Goal: Information Seeking & Learning: Learn about a topic

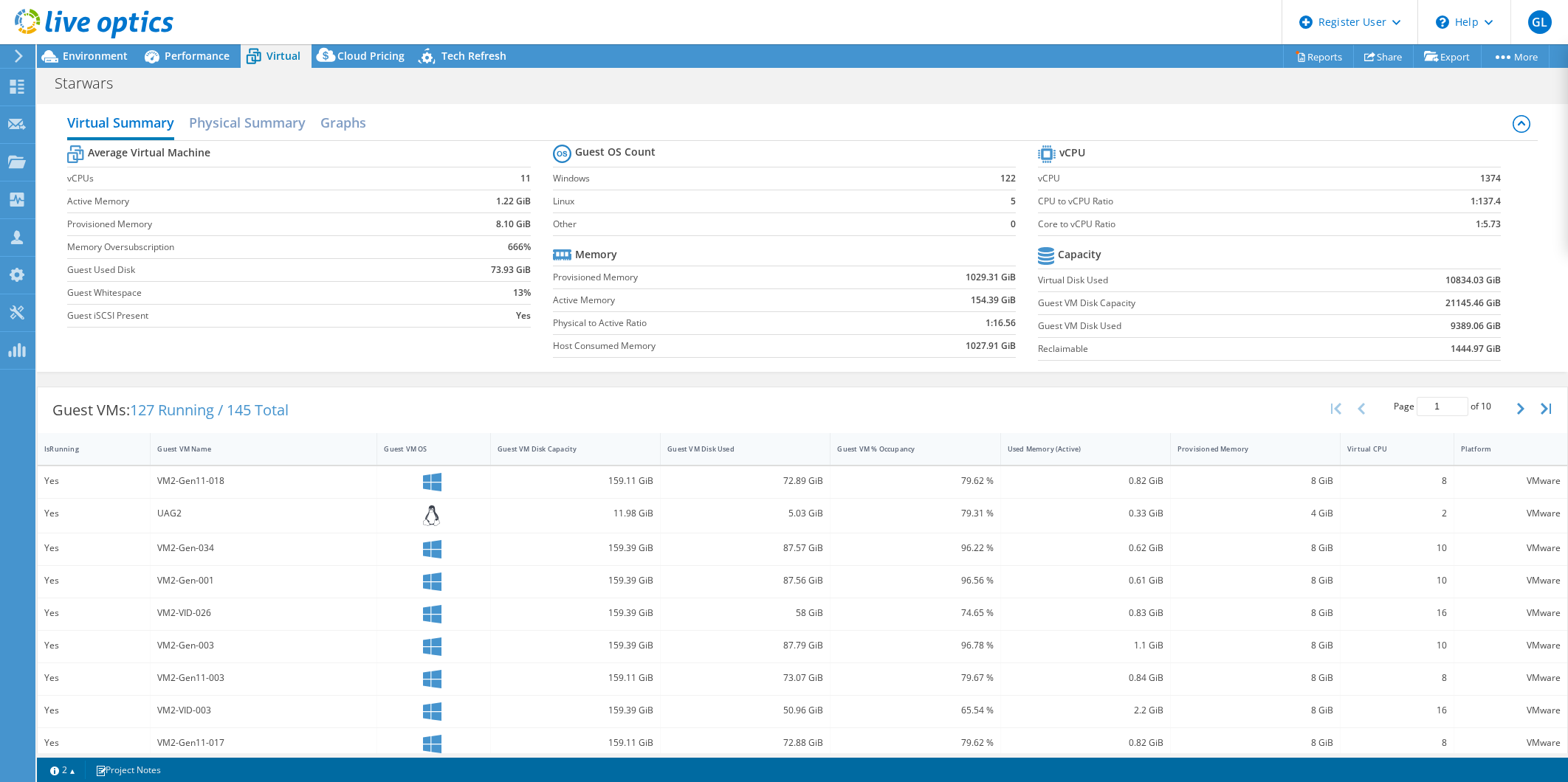
select select "USD"
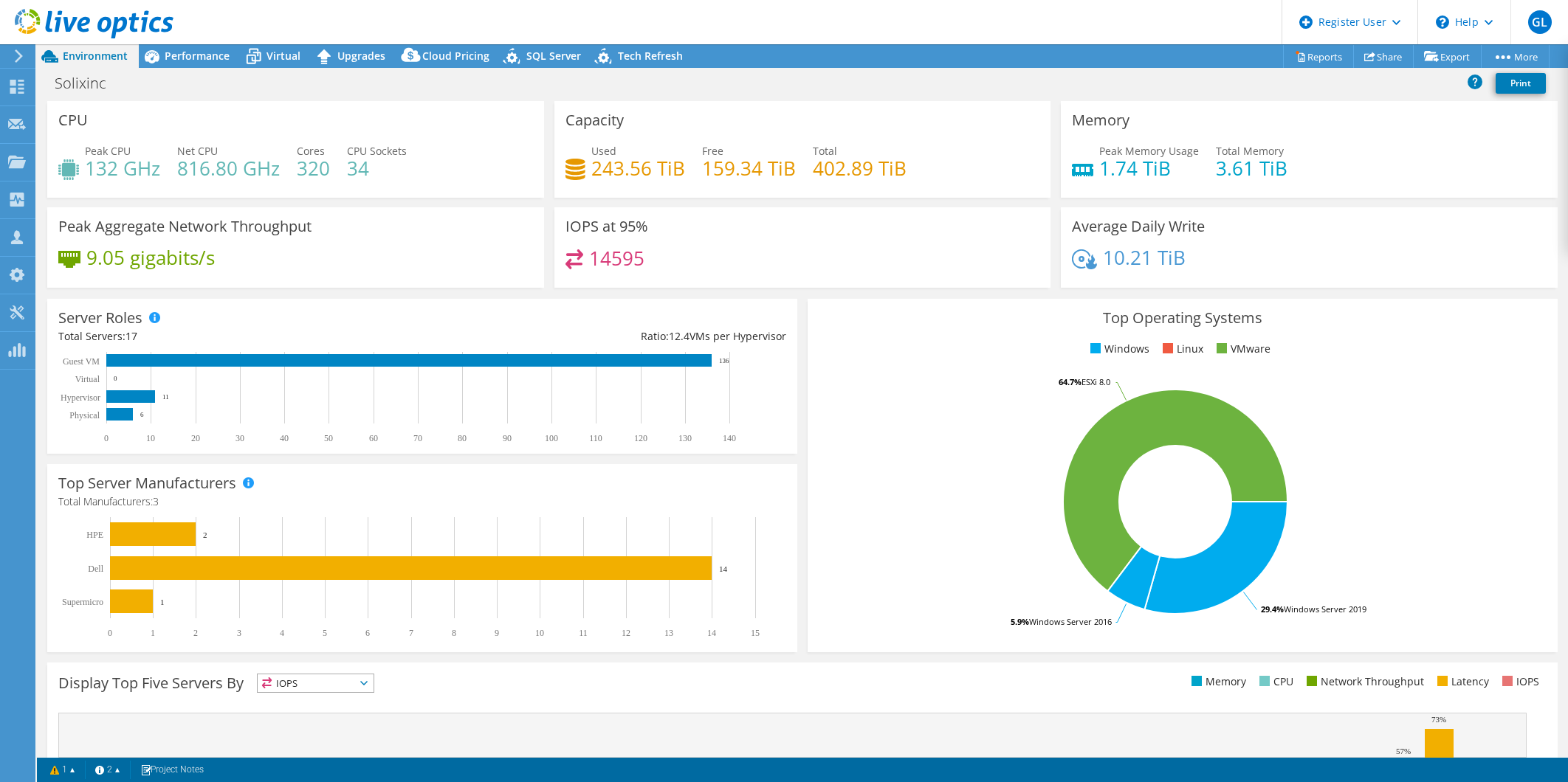
select select "USD"
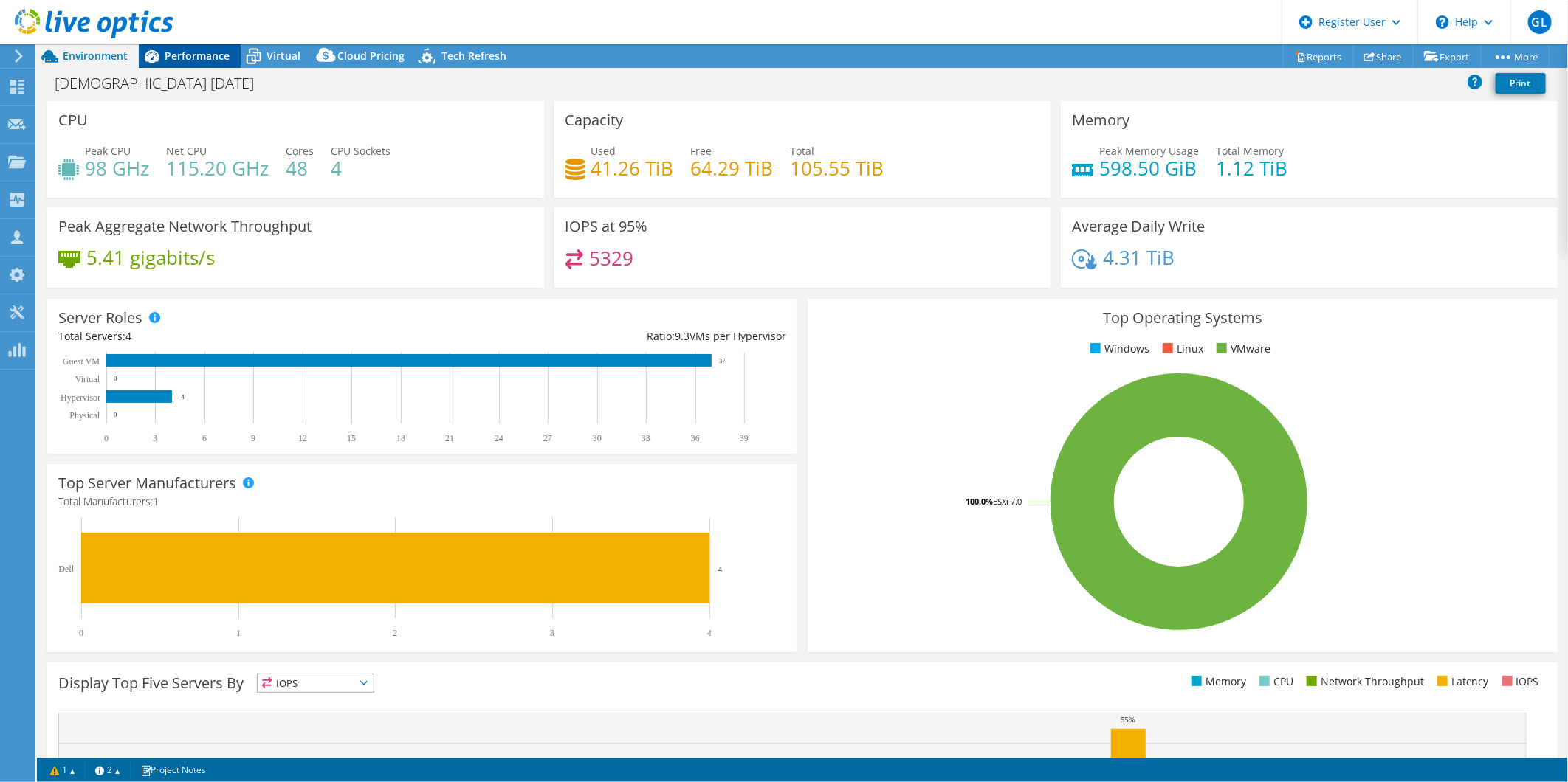
click at [175, 57] on span "Performance" at bounding box center [198, 56] width 65 height 14
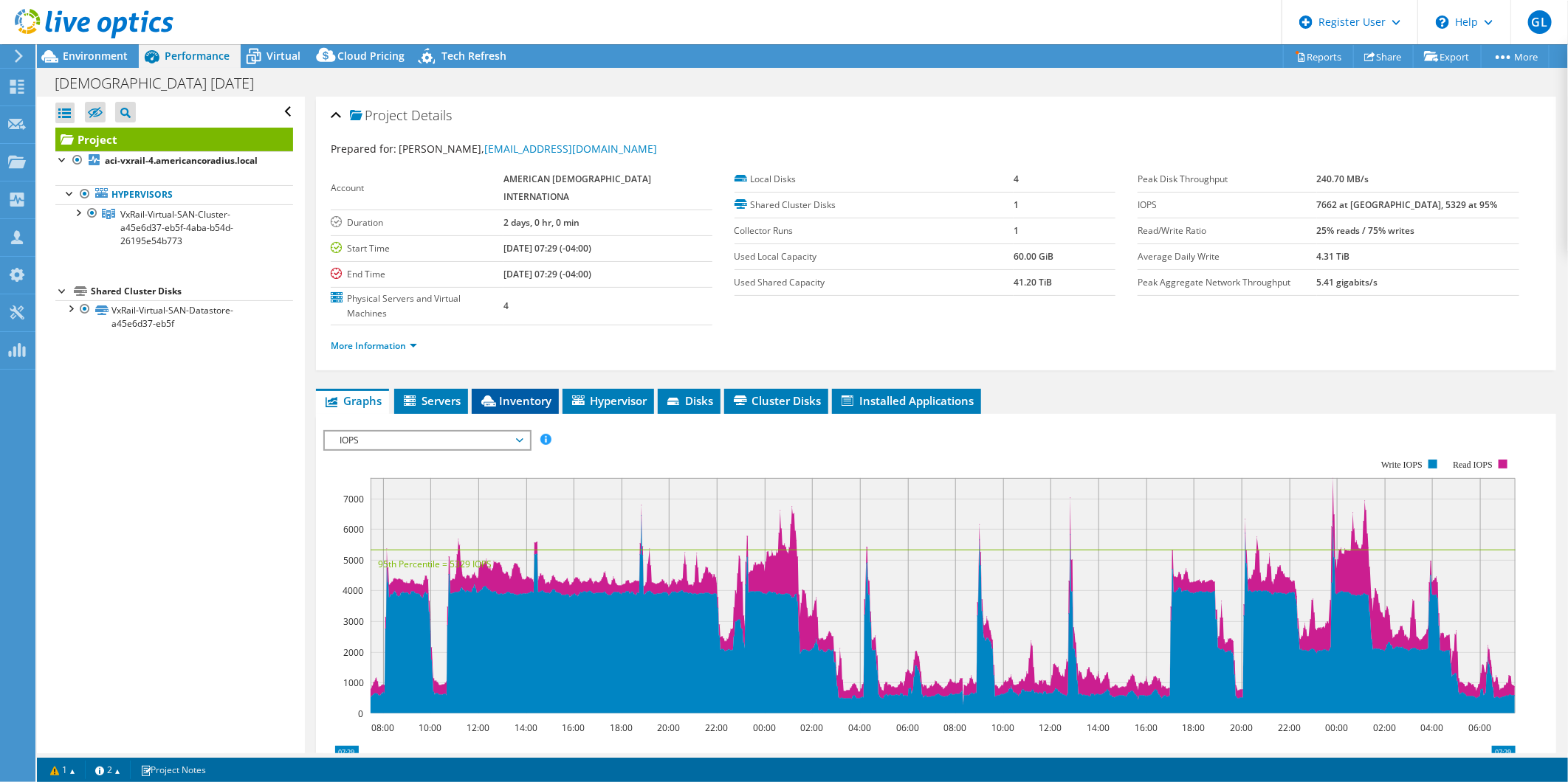
click at [528, 394] on span "Inventory" at bounding box center [515, 400] width 72 height 15
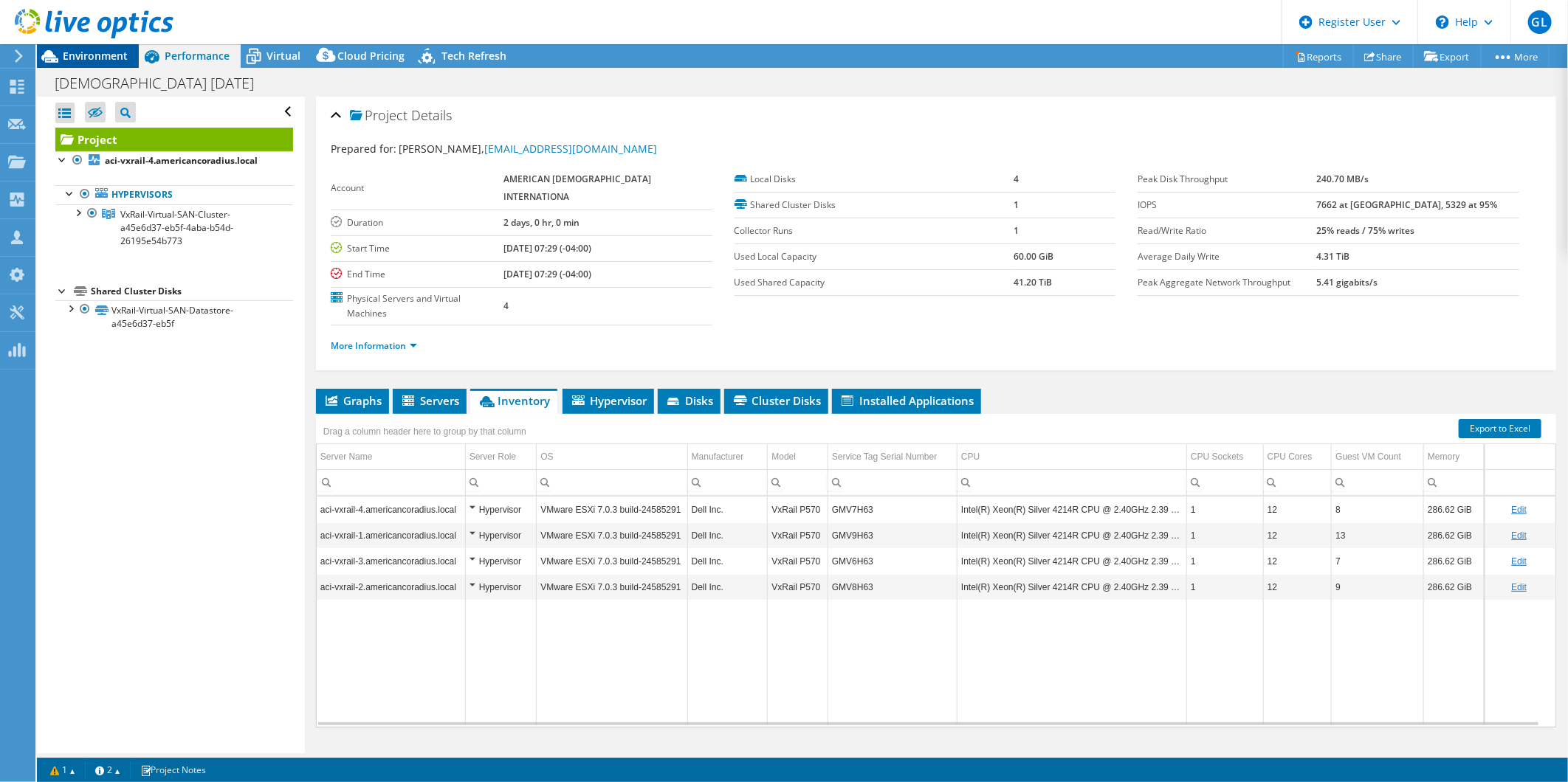
click at [101, 57] on span "Environment" at bounding box center [95, 56] width 65 height 14
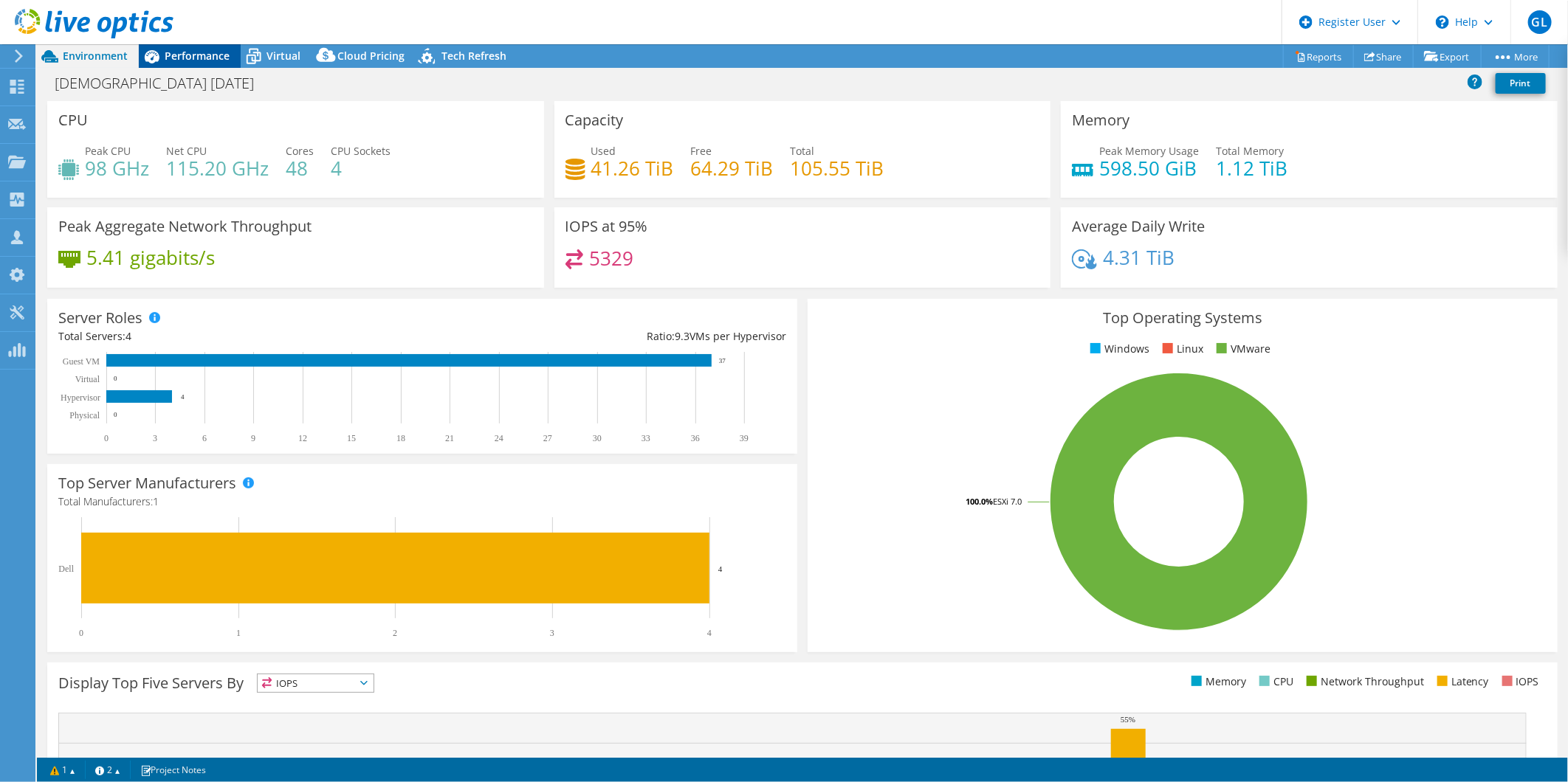
click at [216, 52] on span "Performance" at bounding box center [198, 56] width 65 height 14
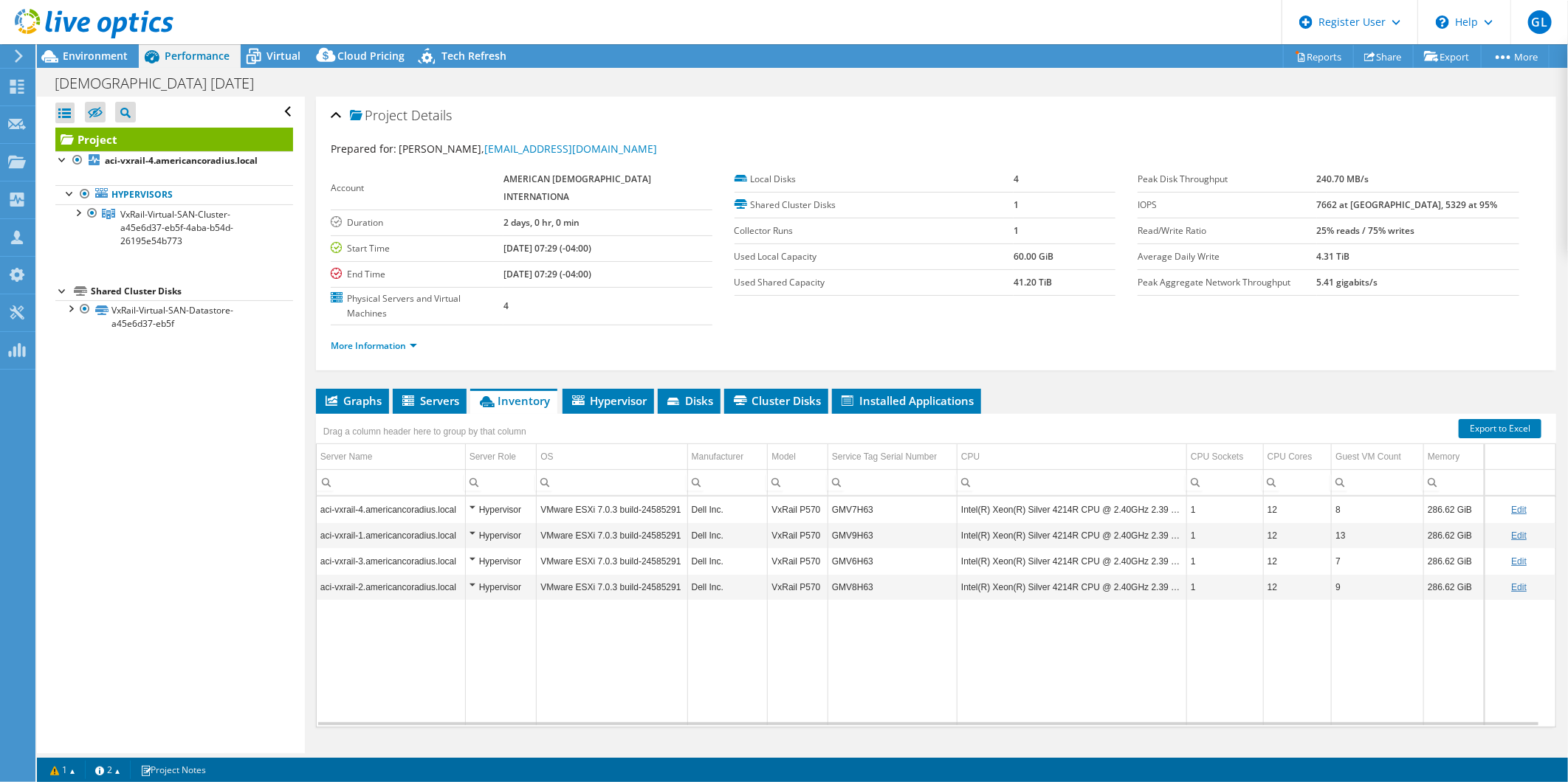
click at [1222, 504] on link "Edit" at bounding box center [1519, 510] width 15 height 10
drag, startPoint x: 882, startPoint y: 480, endPoint x: 824, endPoint y: 478, distance: 58.0
click at [824, 497] on tr "aci-vxrail-4.americancoradius.local Hypervisor VMware ESXi 7.0.3 build-24585291…" at bounding box center [935, 510] width 1239 height 26
click at [113, 59] on span "Environment" at bounding box center [95, 56] width 65 height 14
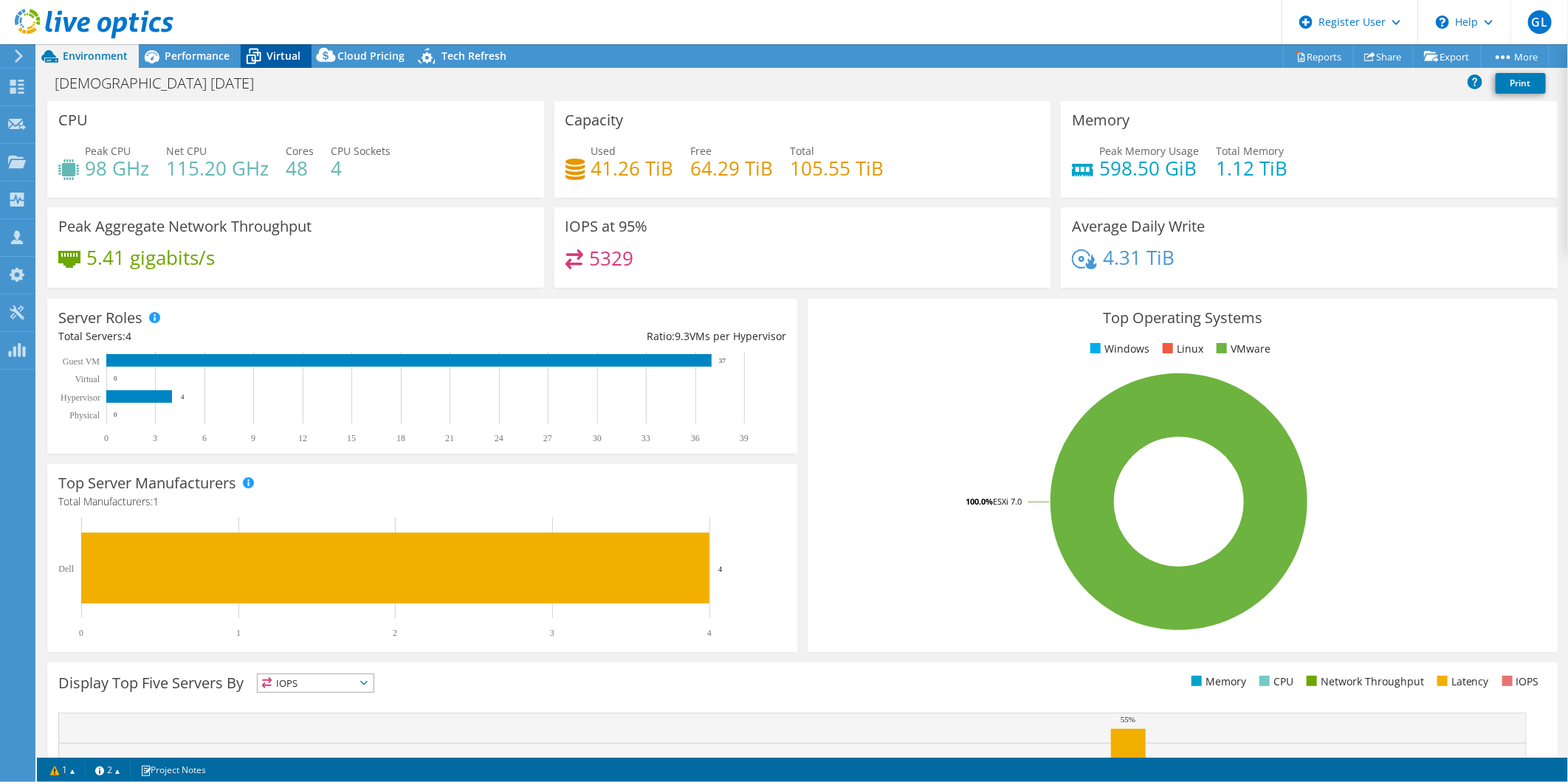
click at [254, 54] on icon at bounding box center [254, 57] width 26 height 26
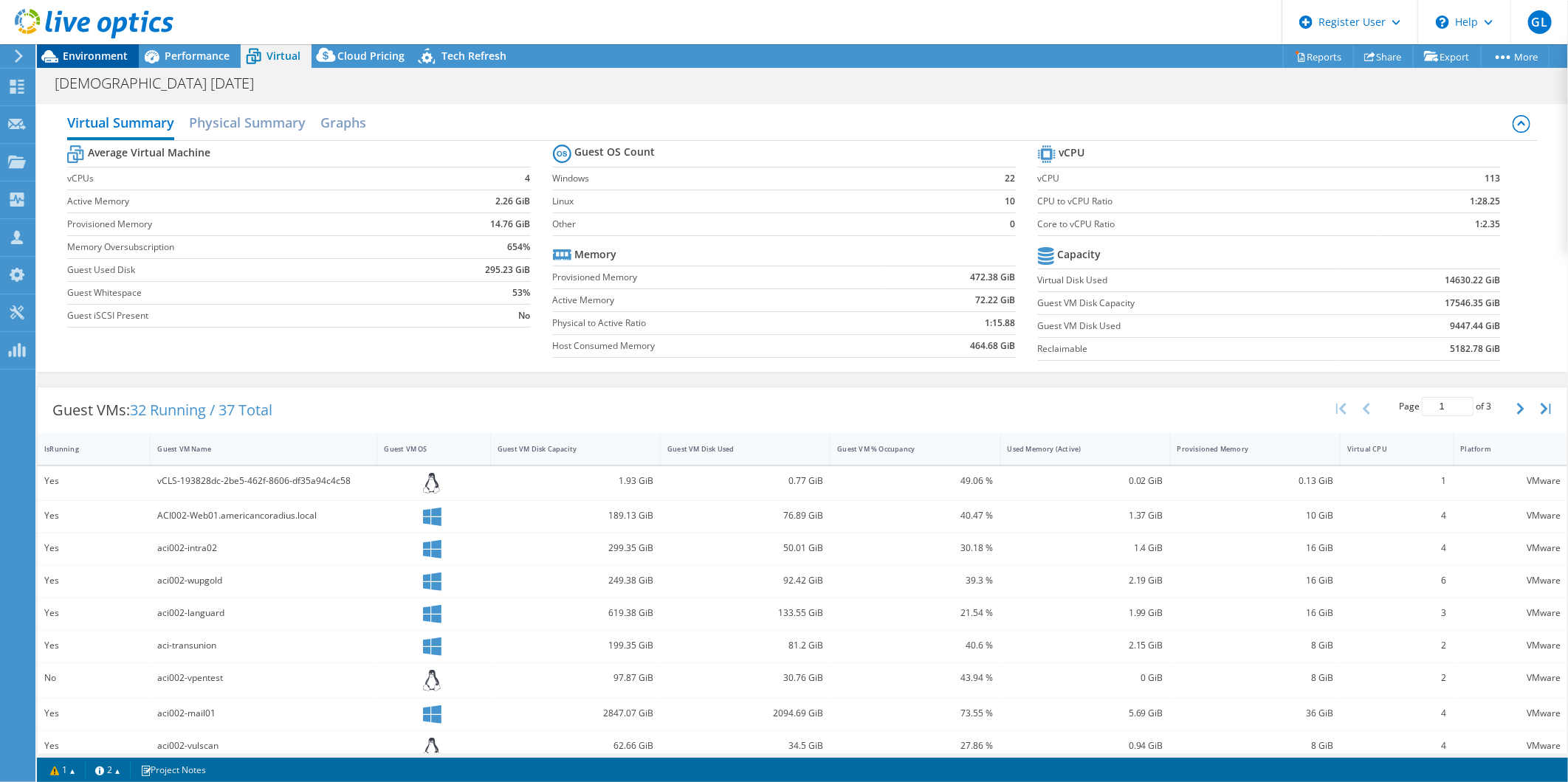
click at [70, 64] on div "Environment" at bounding box center [88, 56] width 102 height 23
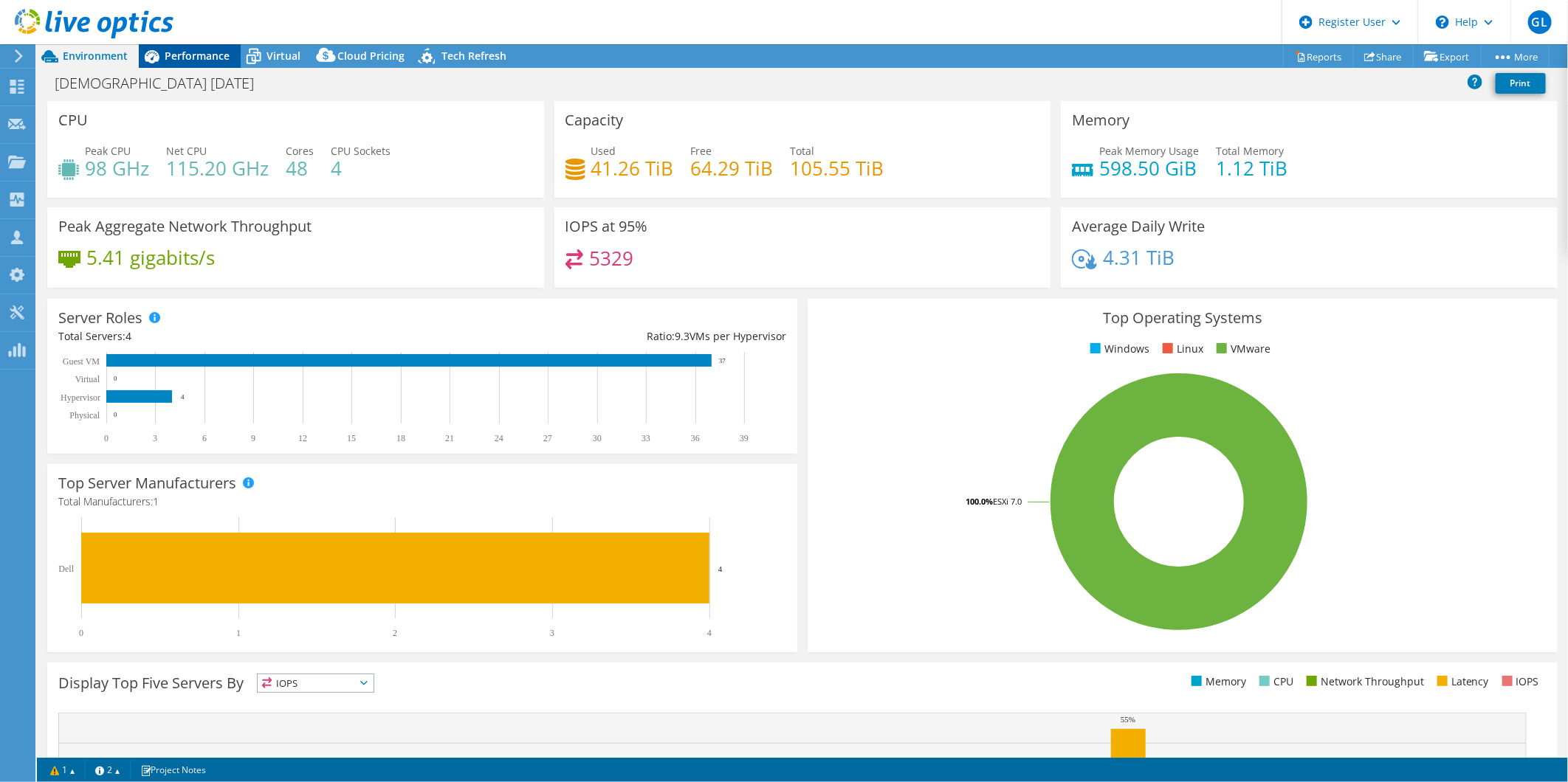
click at [193, 56] on span "Performance" at bounding box center [198, 56] width 65 height 14
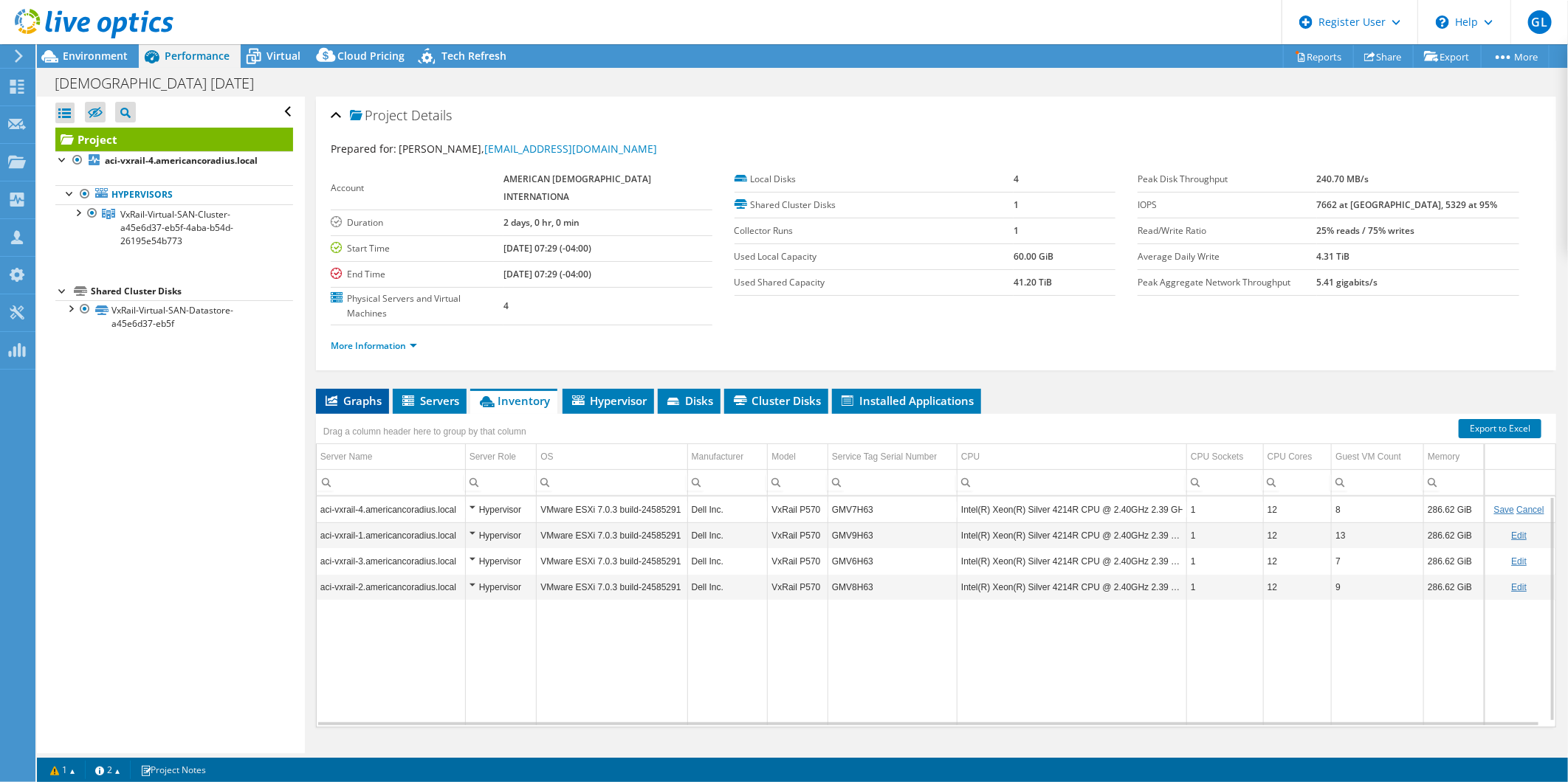
click at [357, 394] on span "Graphs" at bounding box center [352, 400] width 58 height 15
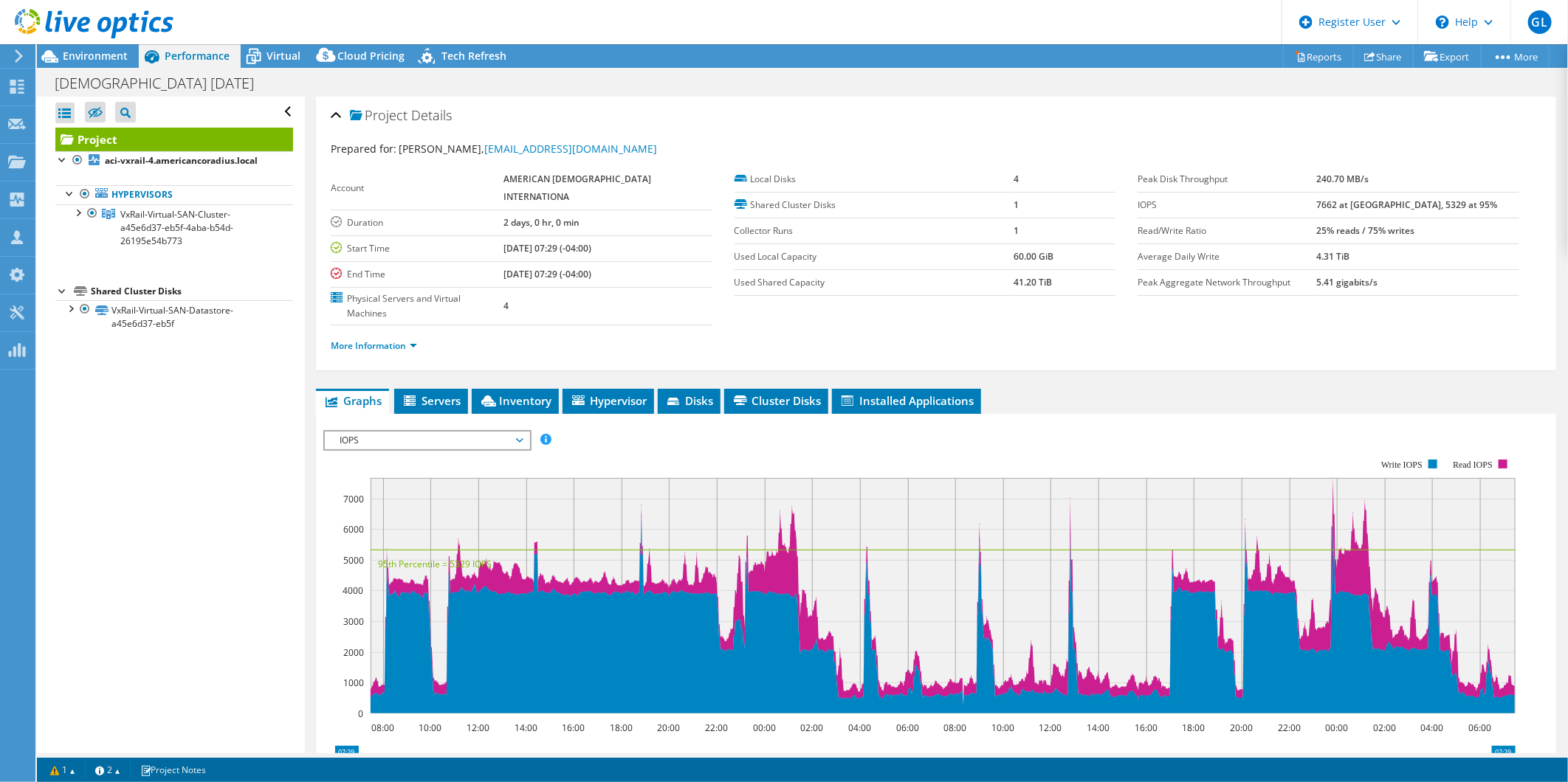
click at [515, 431] on span "IOPS" at bounding box center [426, 440] width 190 height 18
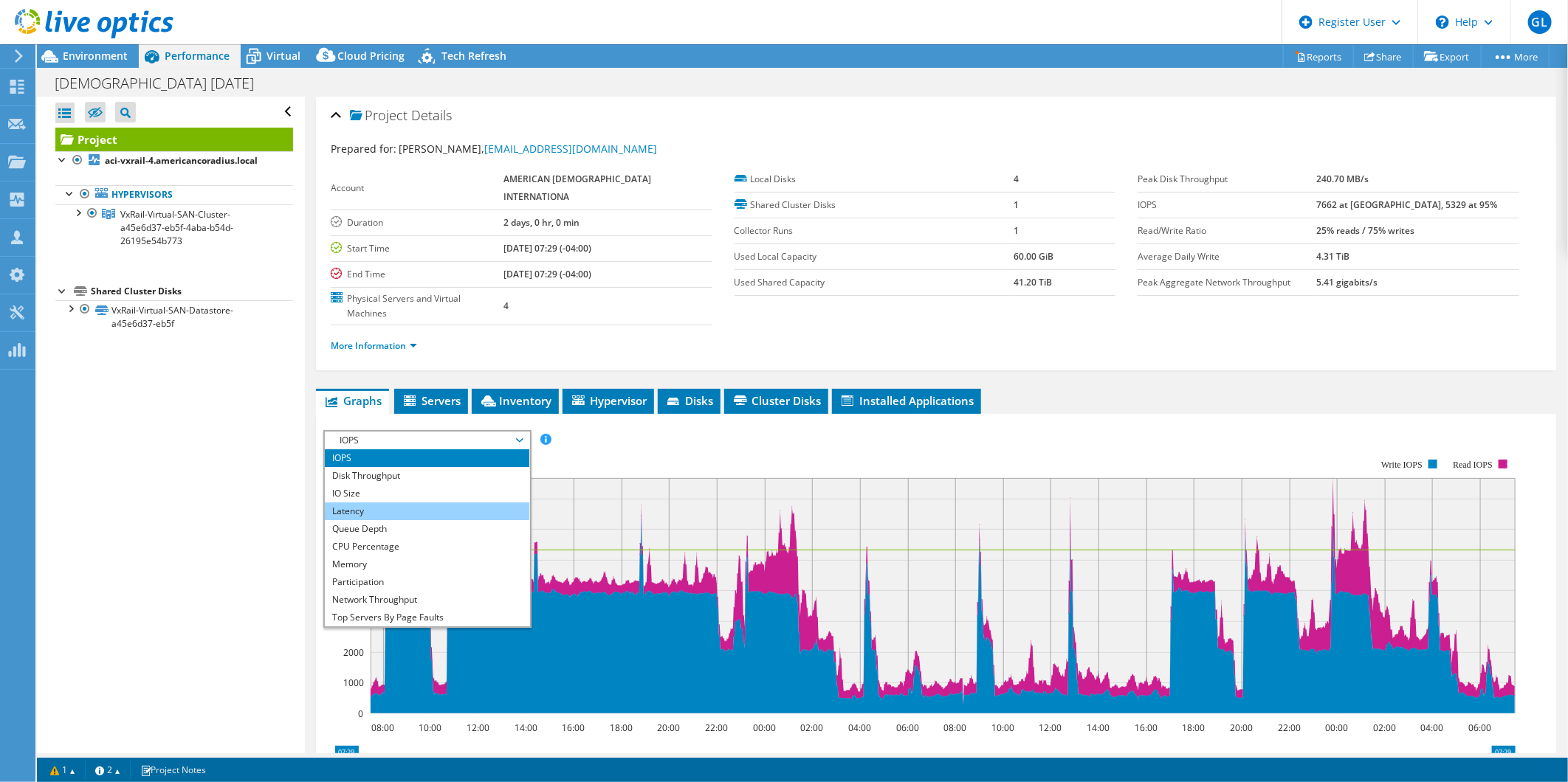
click at [420, 503] on li "Latency" at bounding box center [427, 511] width 205 height 18
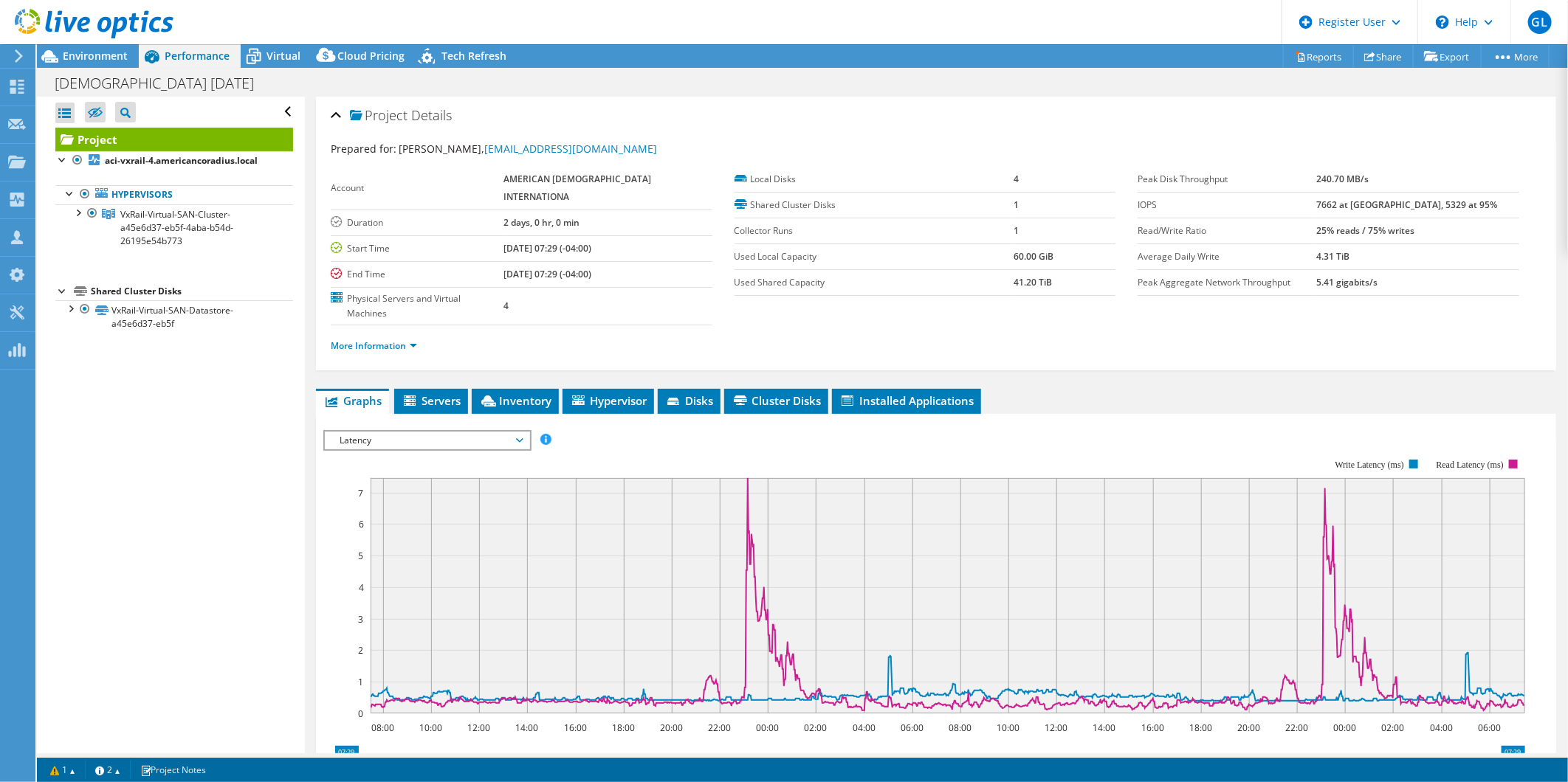
click at [401, 431] on span "Latency" at bounding box center [426, 440] width 190 height 18
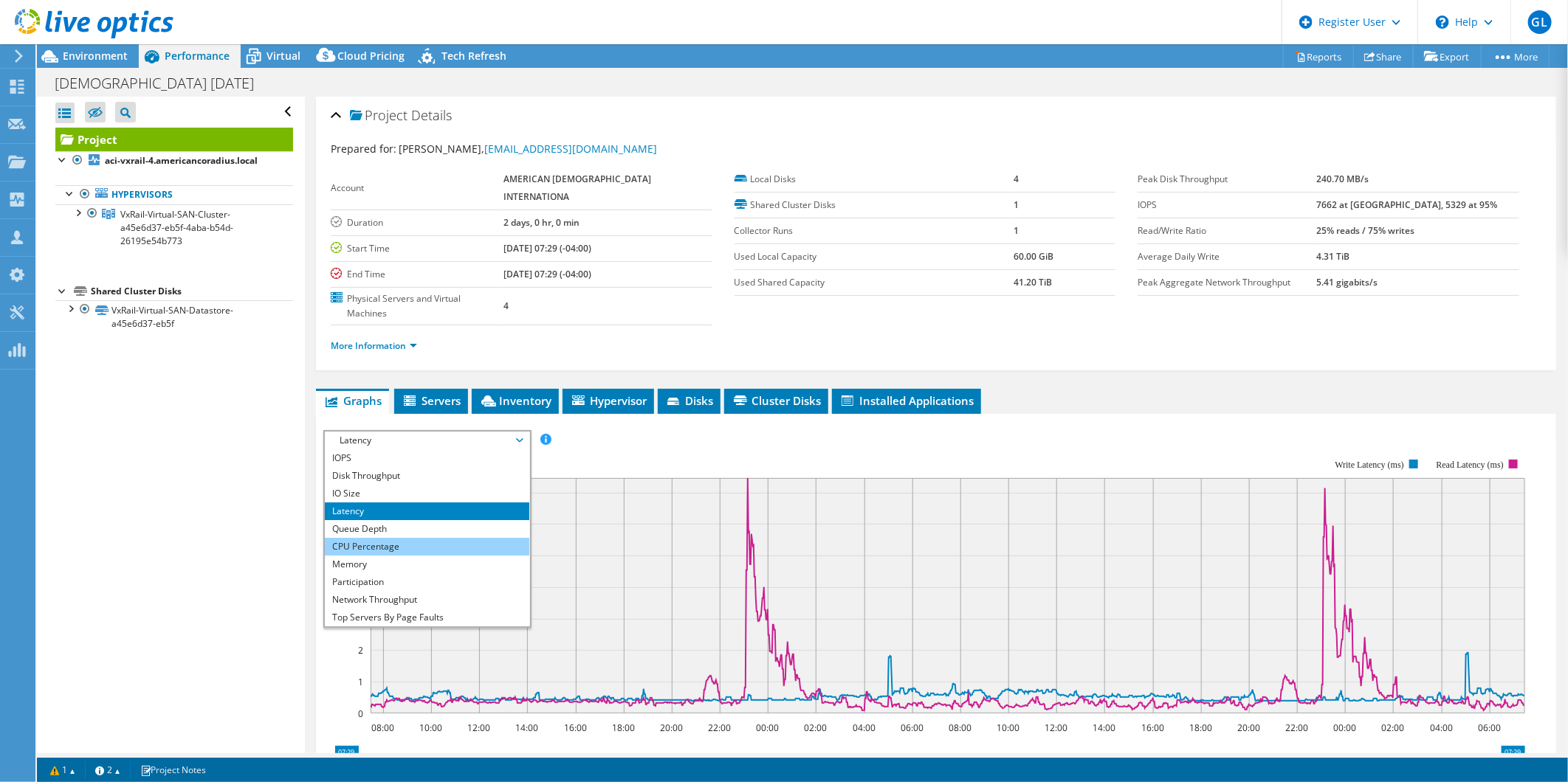
scroll to position [53, 0]
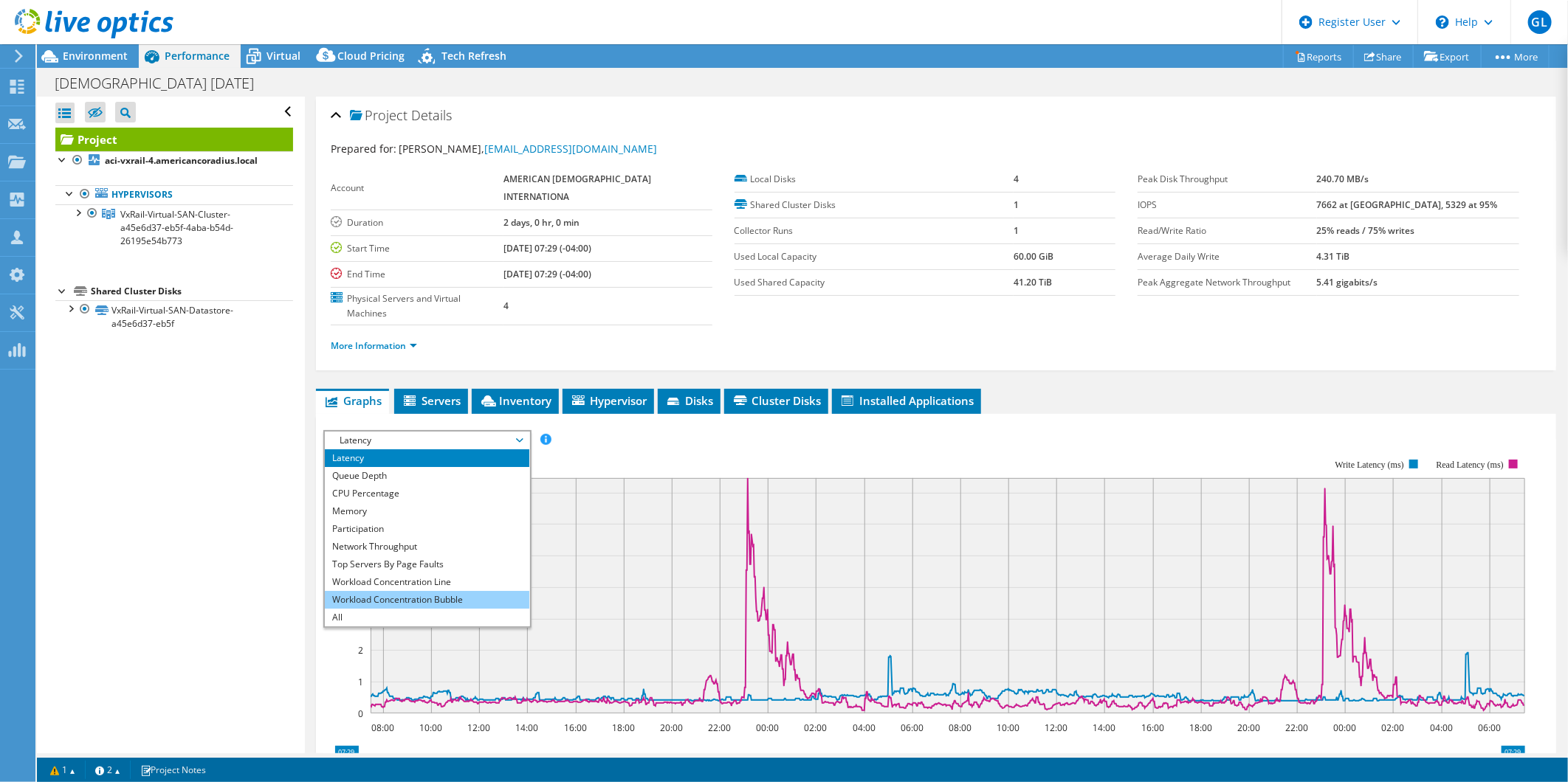
click at [432, 576] on li "Workload Concentration Bubble" at bounding box center [427, 600] width 205 height 18
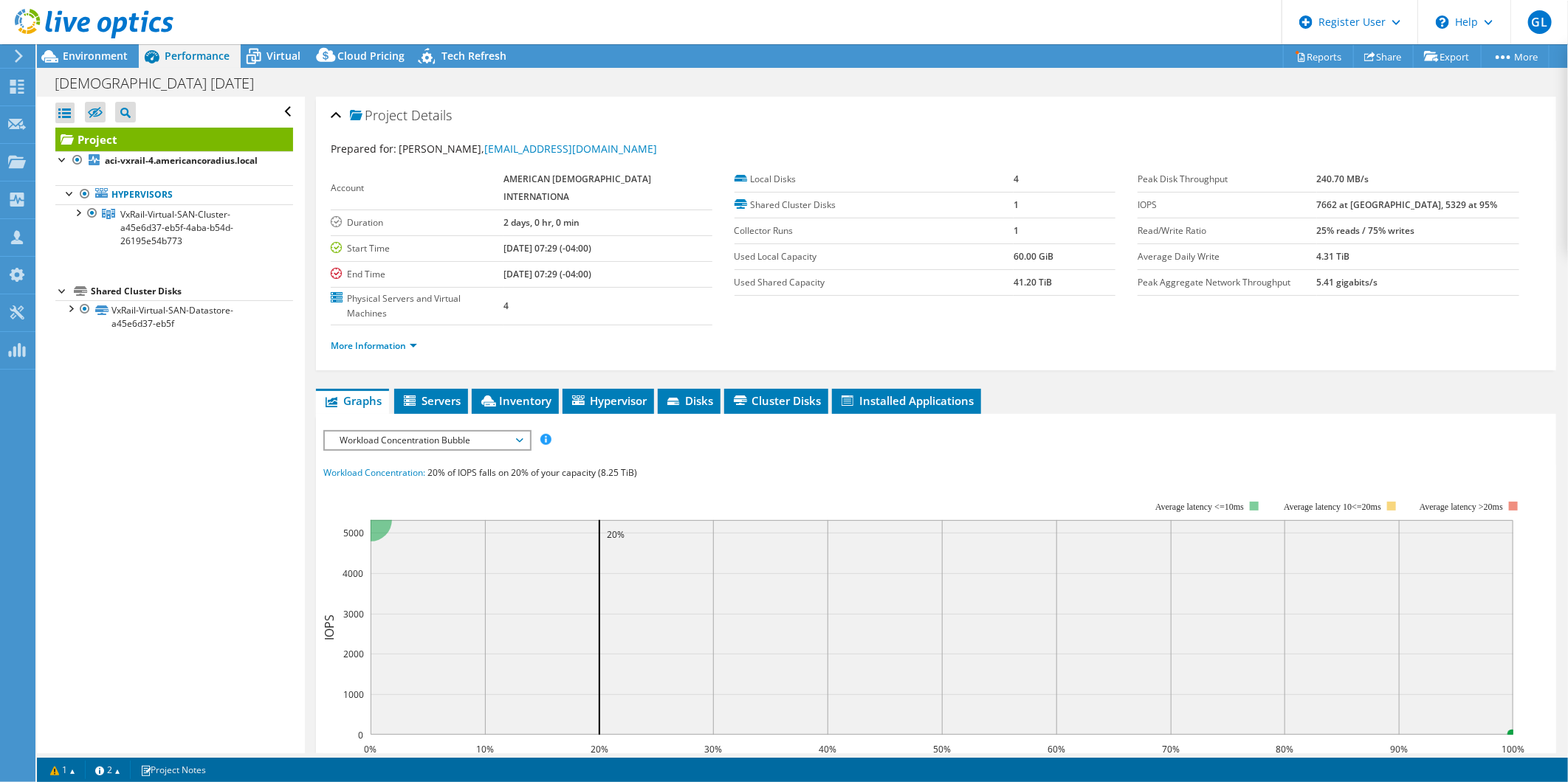
click at [406, 431] on span "Workload Concentration Bubble" at bounding box center [426, 440] width 190 height 18
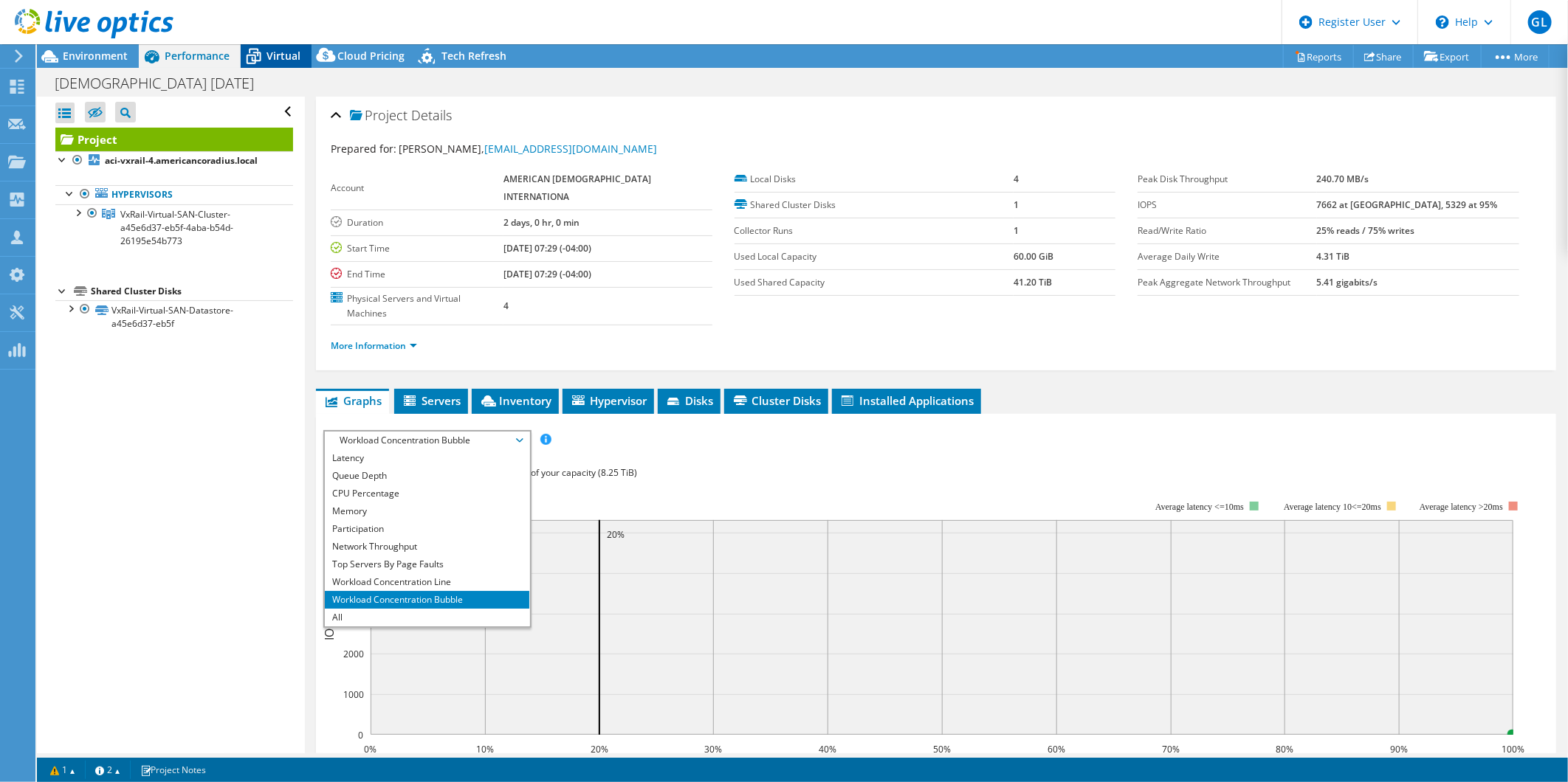
click at [281, 60] on span "Virtual" at bounding box center [284, 56] width 34 height 14
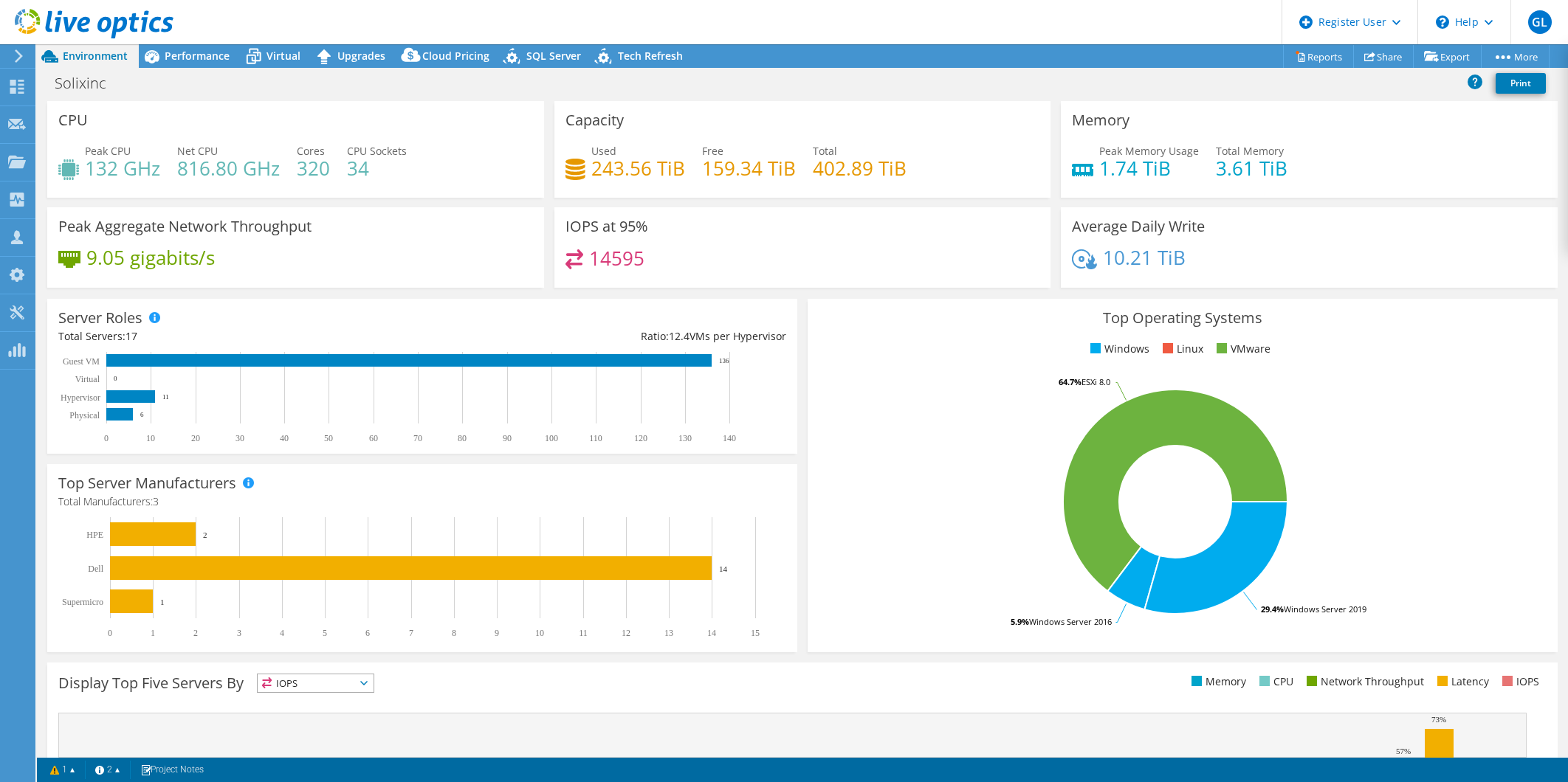
select select "USD"
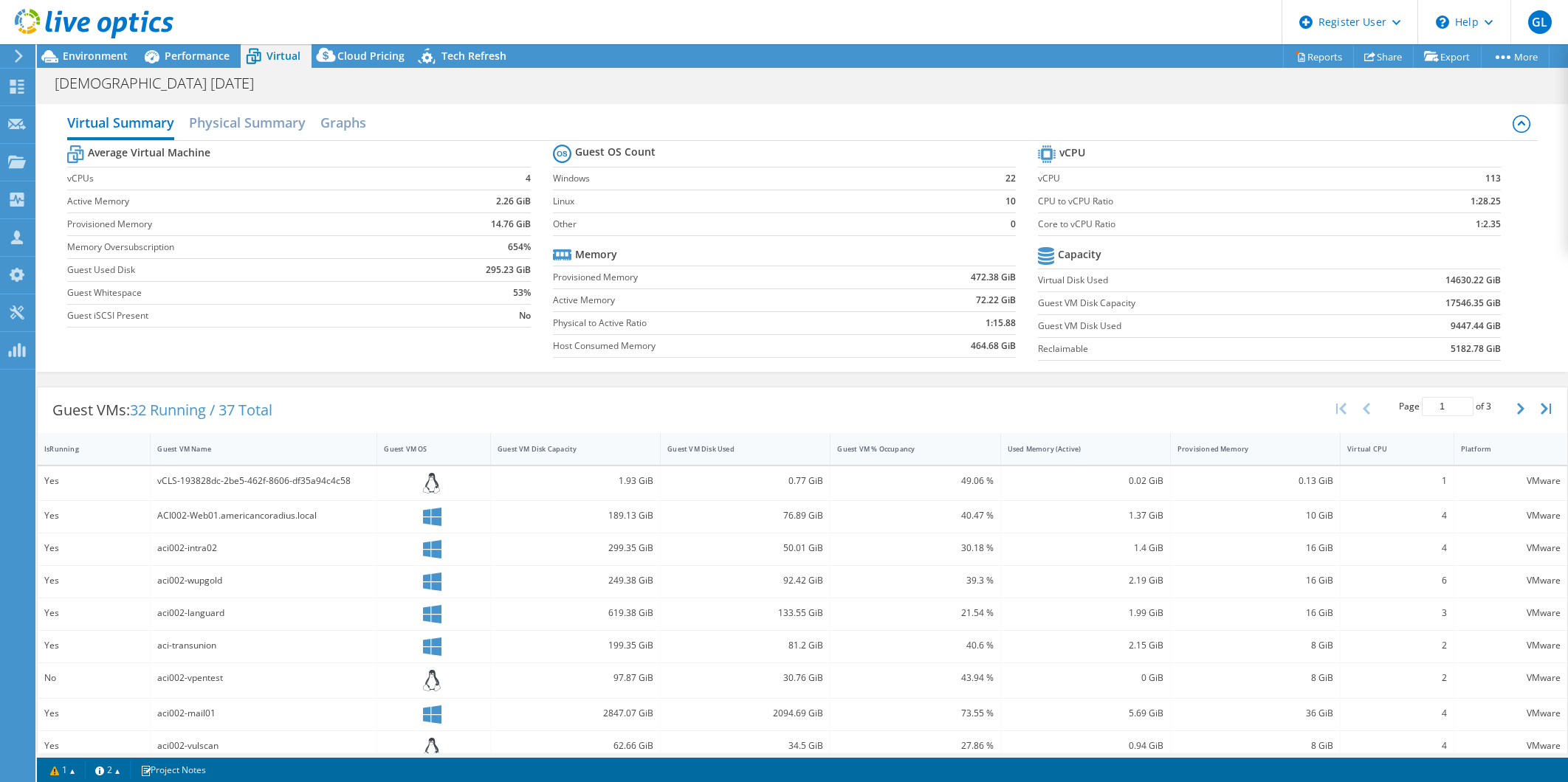
select select "USD"
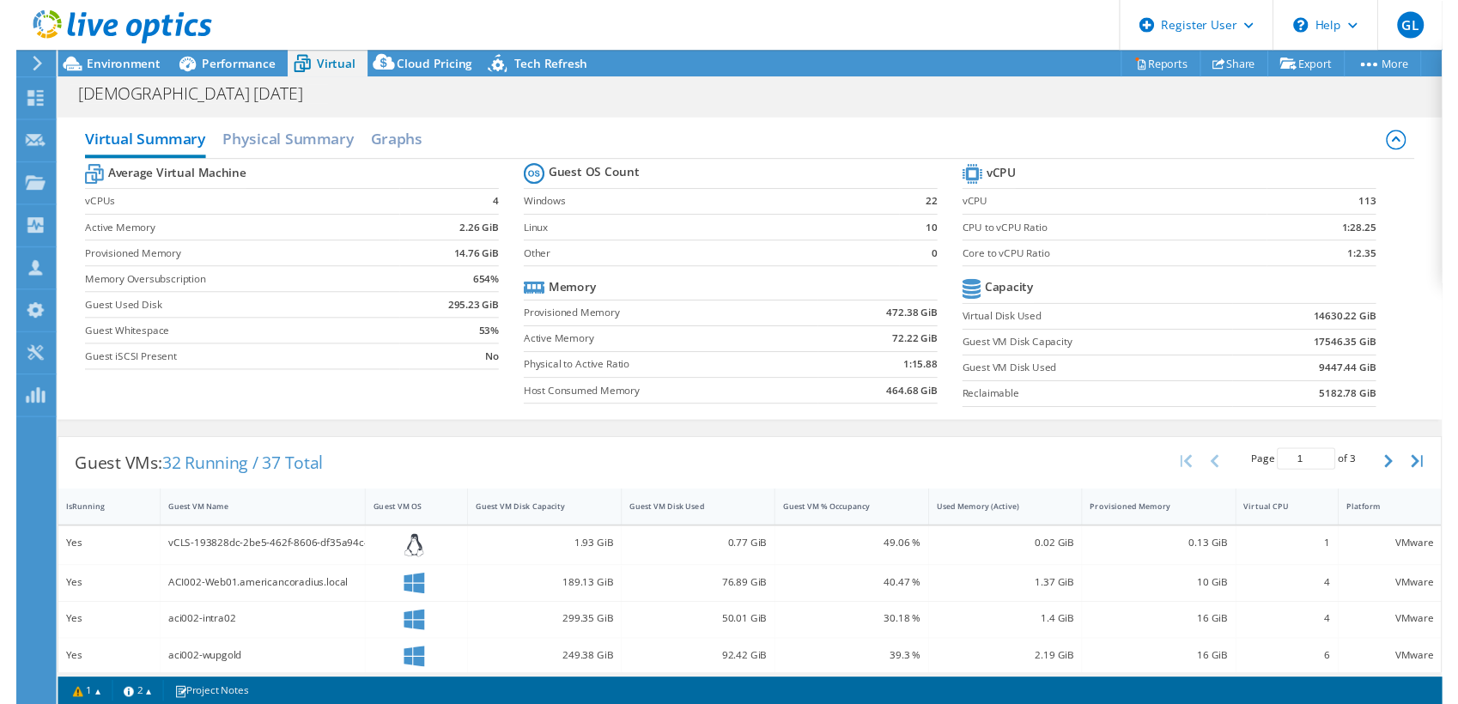
scroll to position [62, 0]
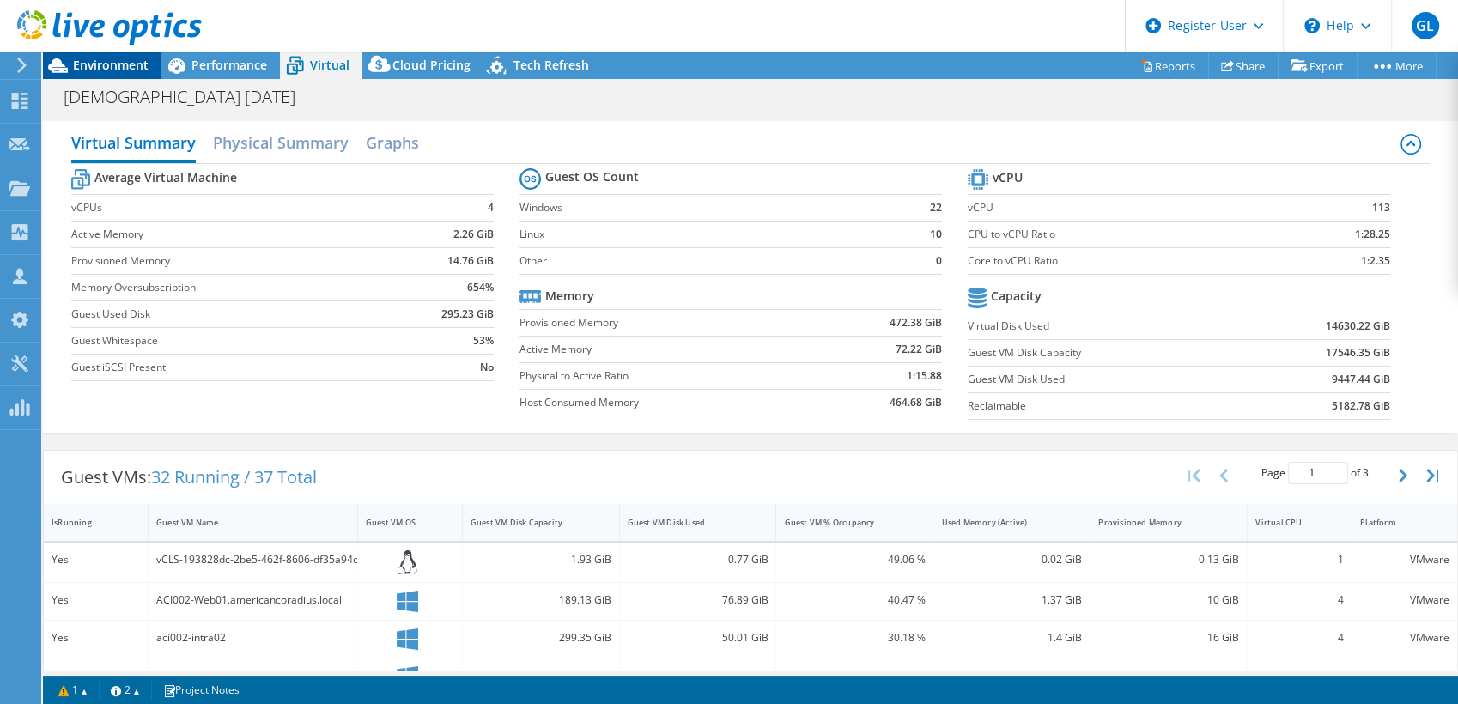
click at [136, 72] on span "Environment" at bounding box center [111, 65] width 76 height 16
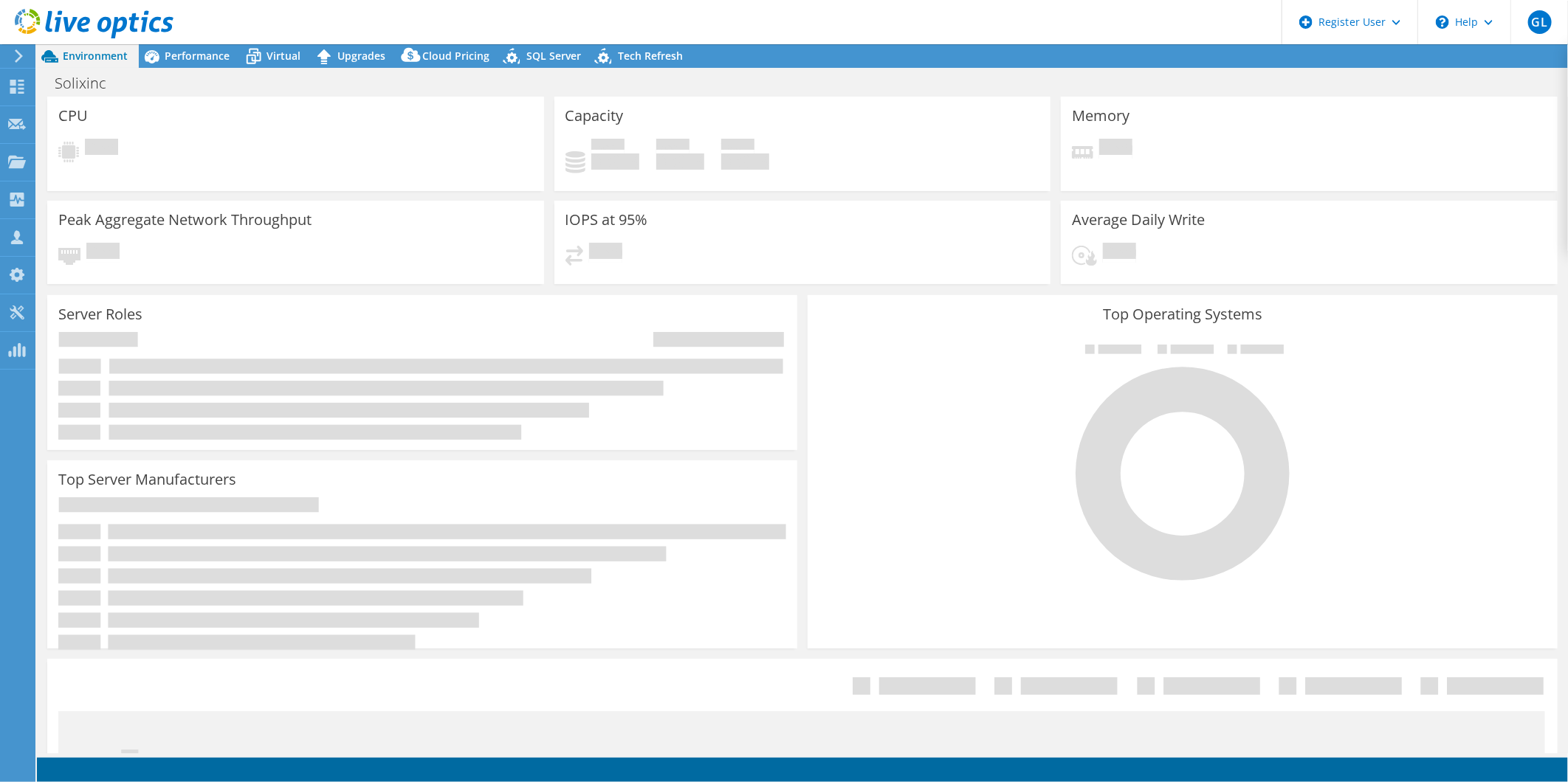
select select "USD"
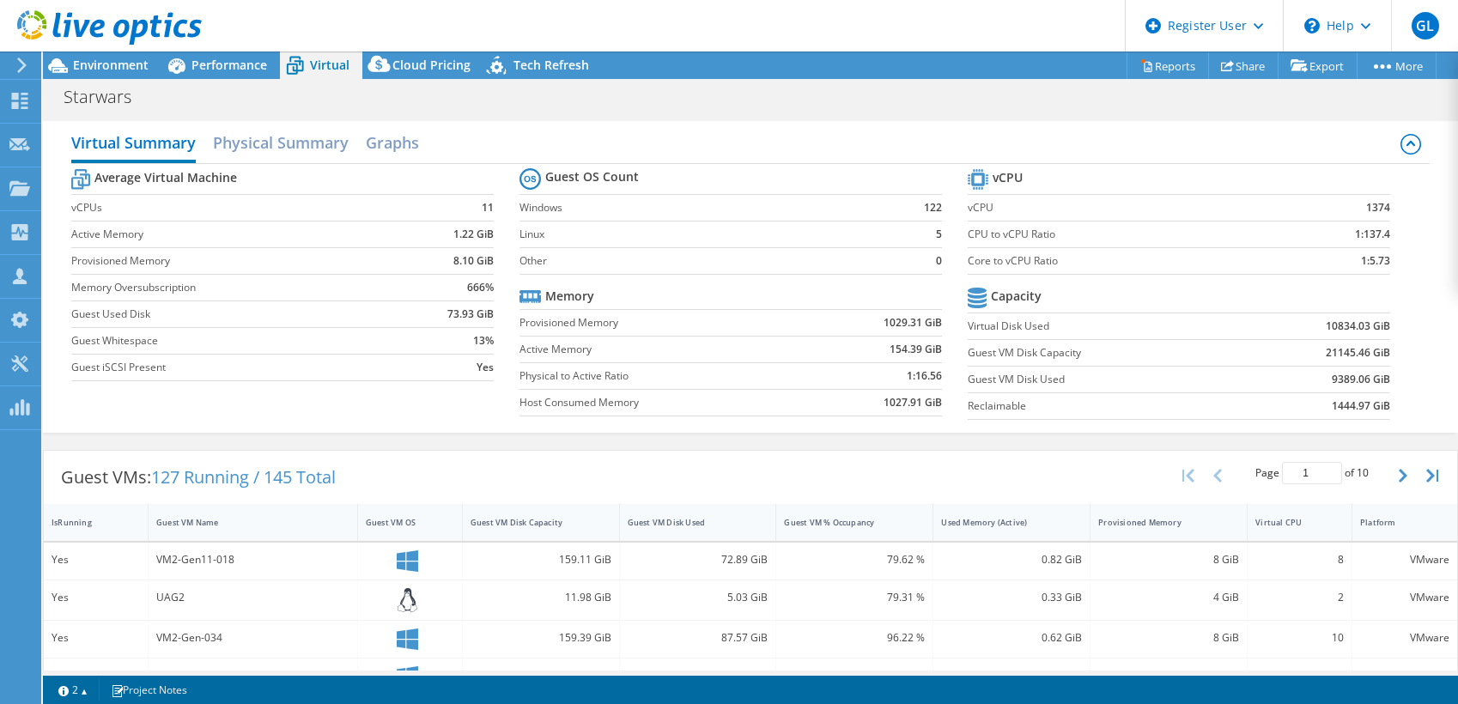
select select "USD"
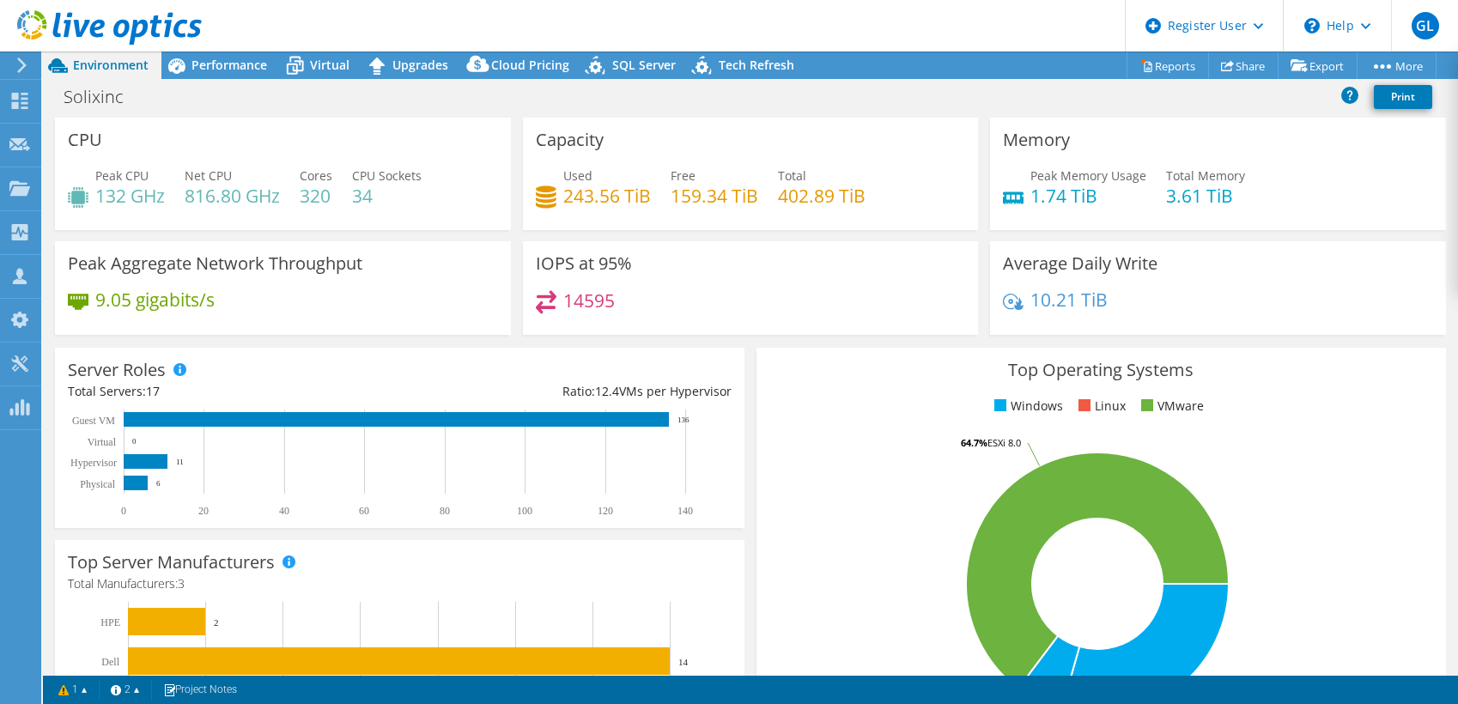
select select "USD"
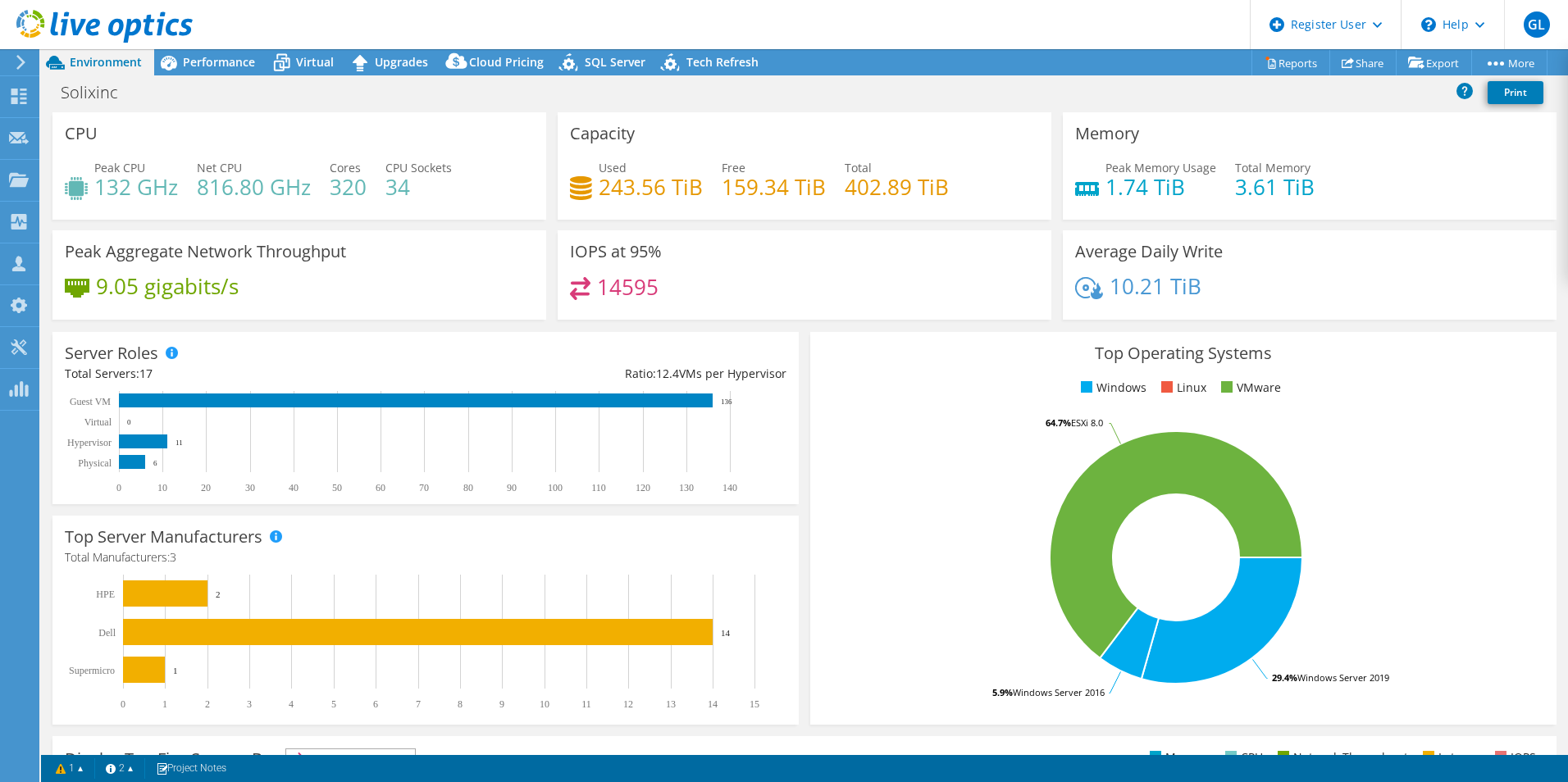
select select "USD"
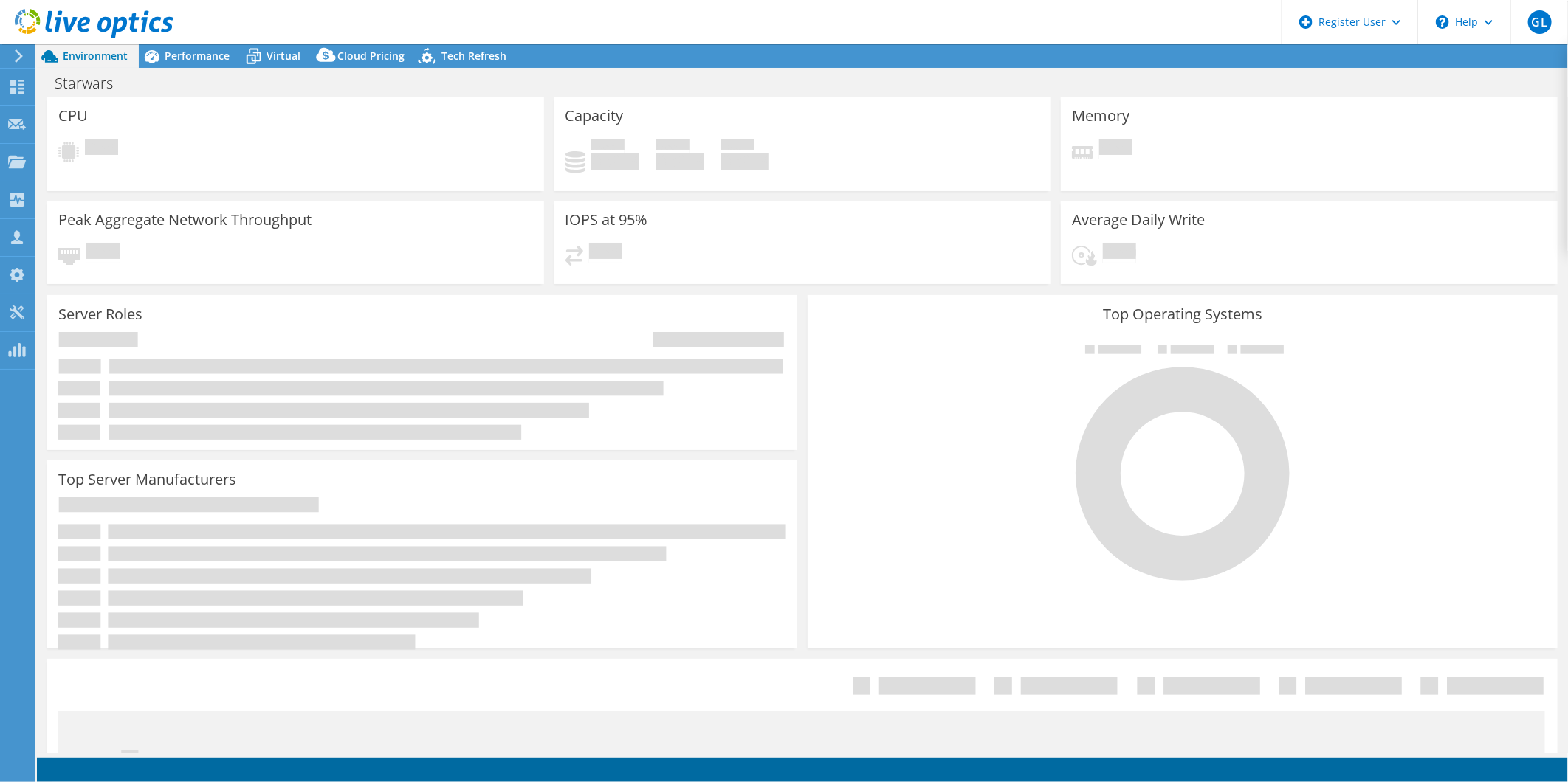
select select "USD"
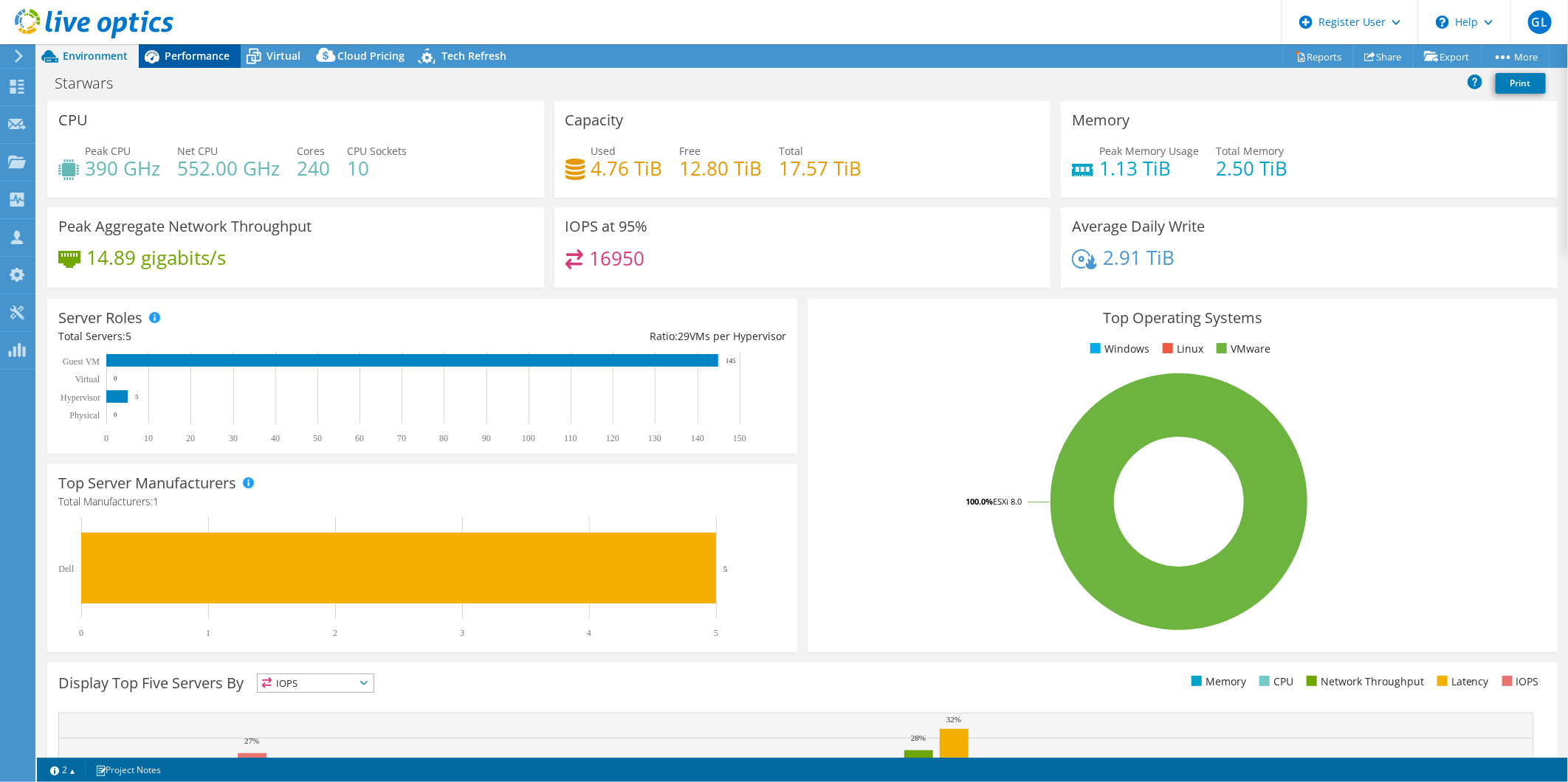
click at [210, 46] on div "Performance" at bounding box center [189, 56] width 102 height 23
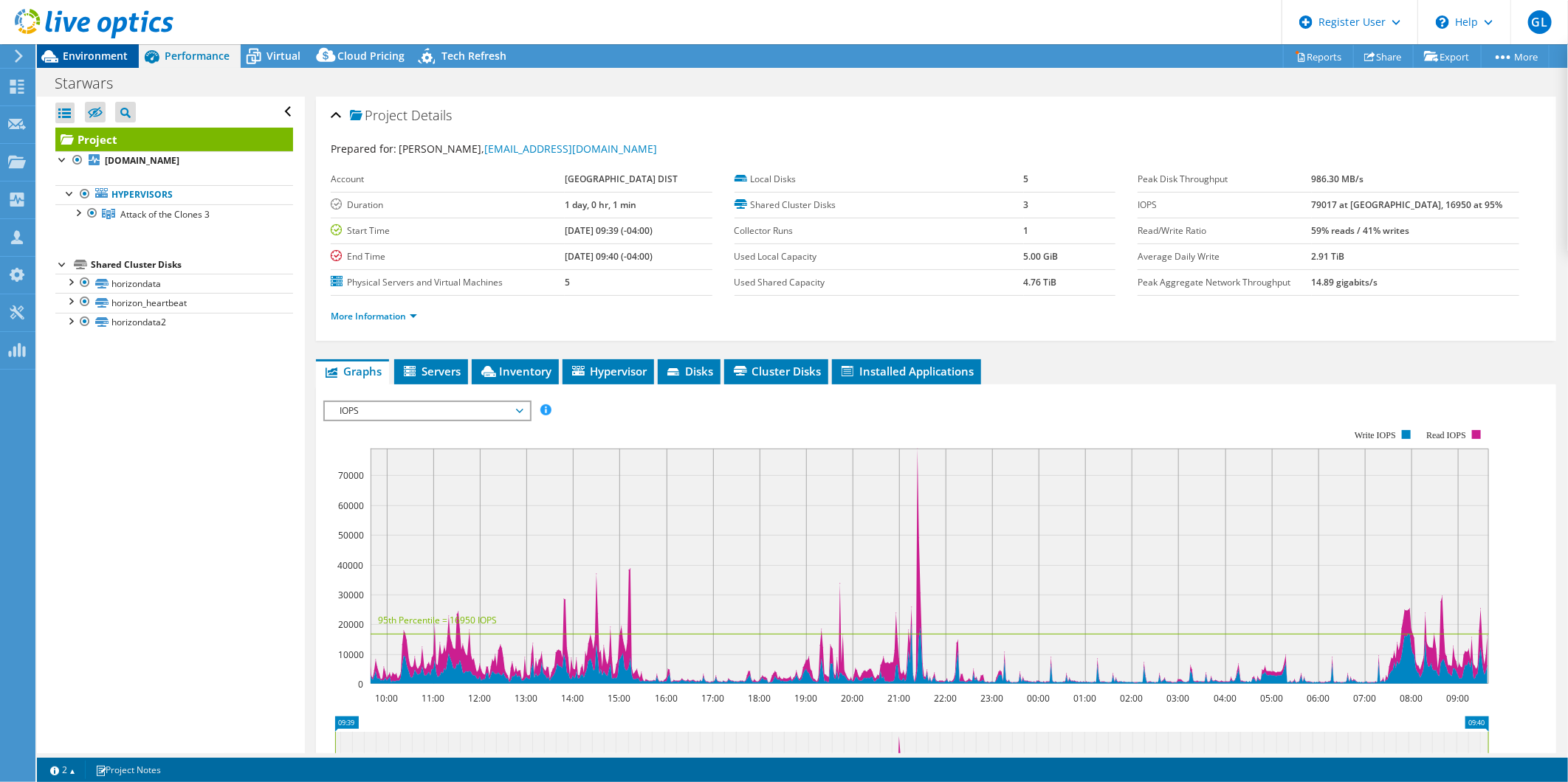
click at [85, 60] on span "Environment" at bounding box center [95, 56] width 65 height 14
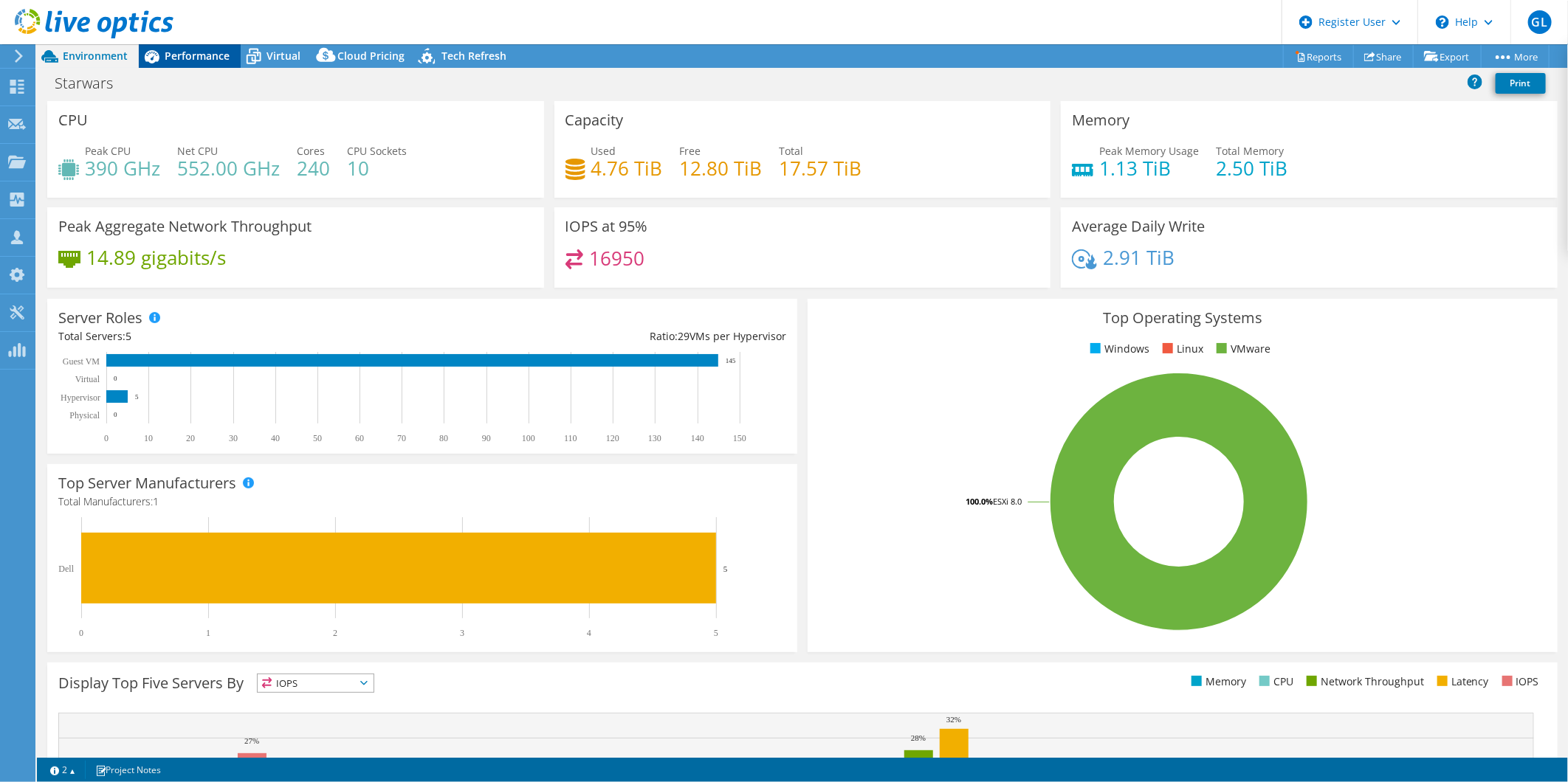
click at [170, 55] on span "Performance" at bounding box center [198, 56] width 65 height 14
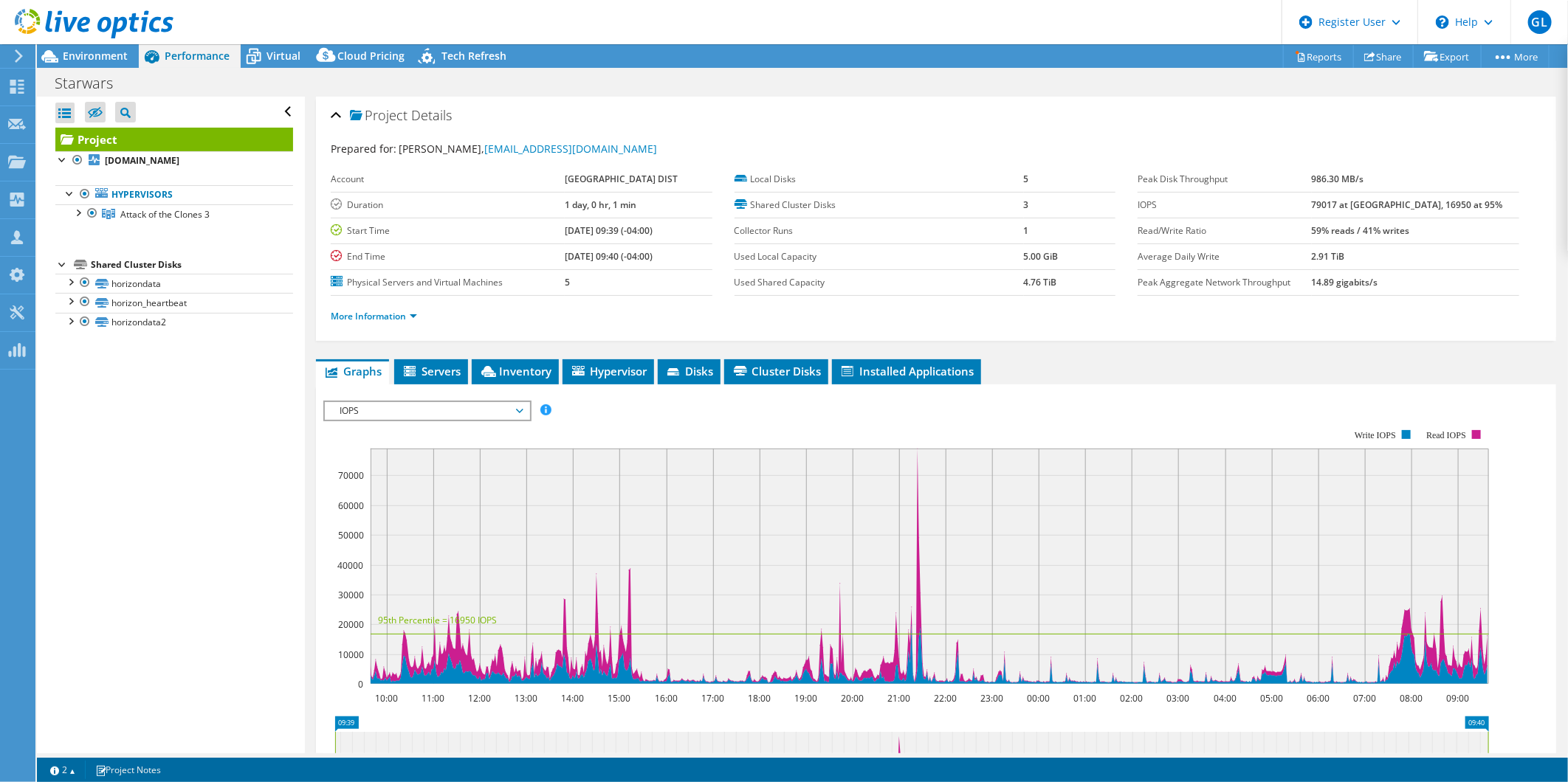
click at [396, 411] on span "IOPS" at bounding box center [426, 411] width 190 height 18
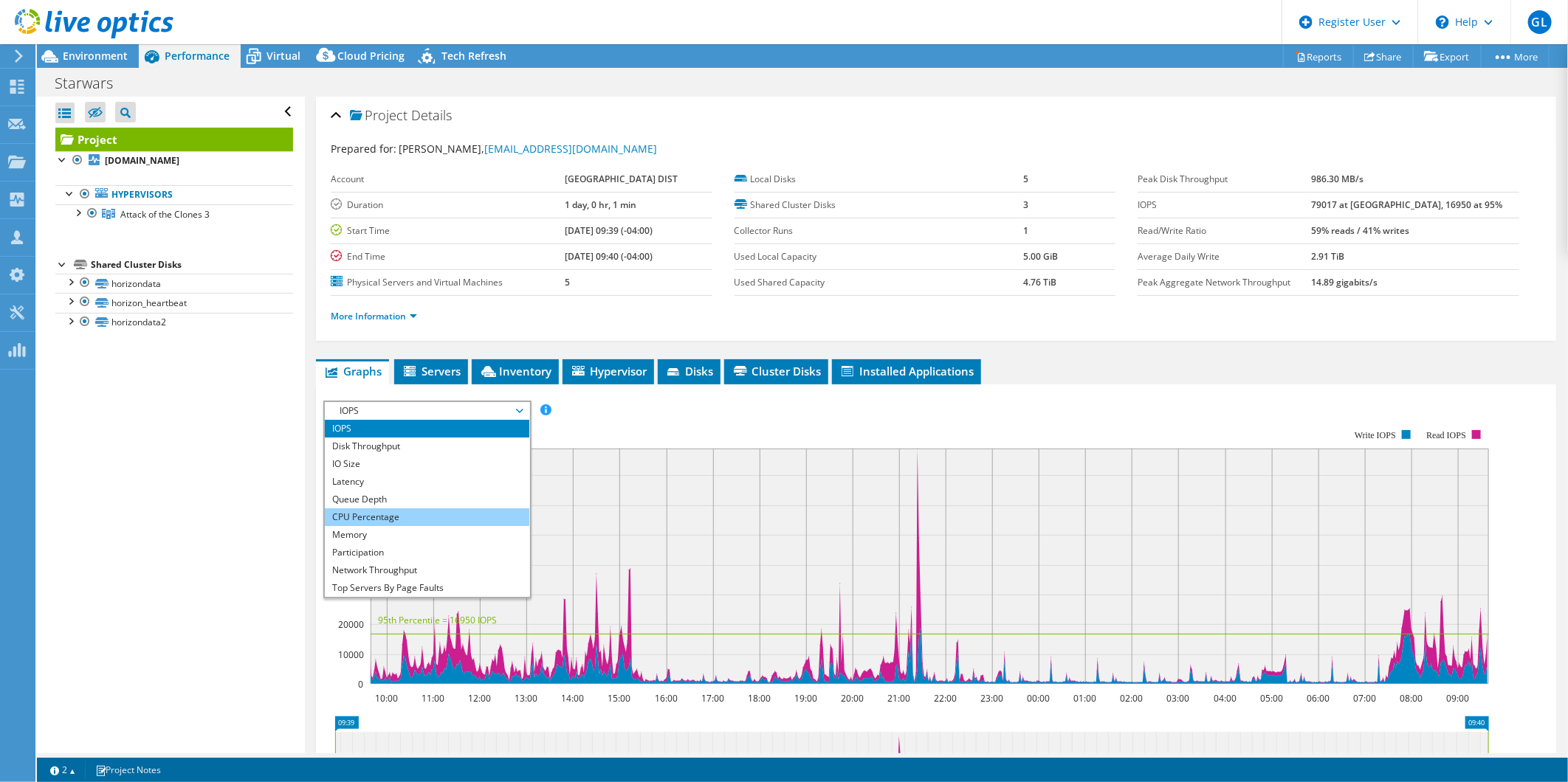
click at [407, 519] on li "CPU Percentage" at bounding box center [427, 517] width 205 height 18
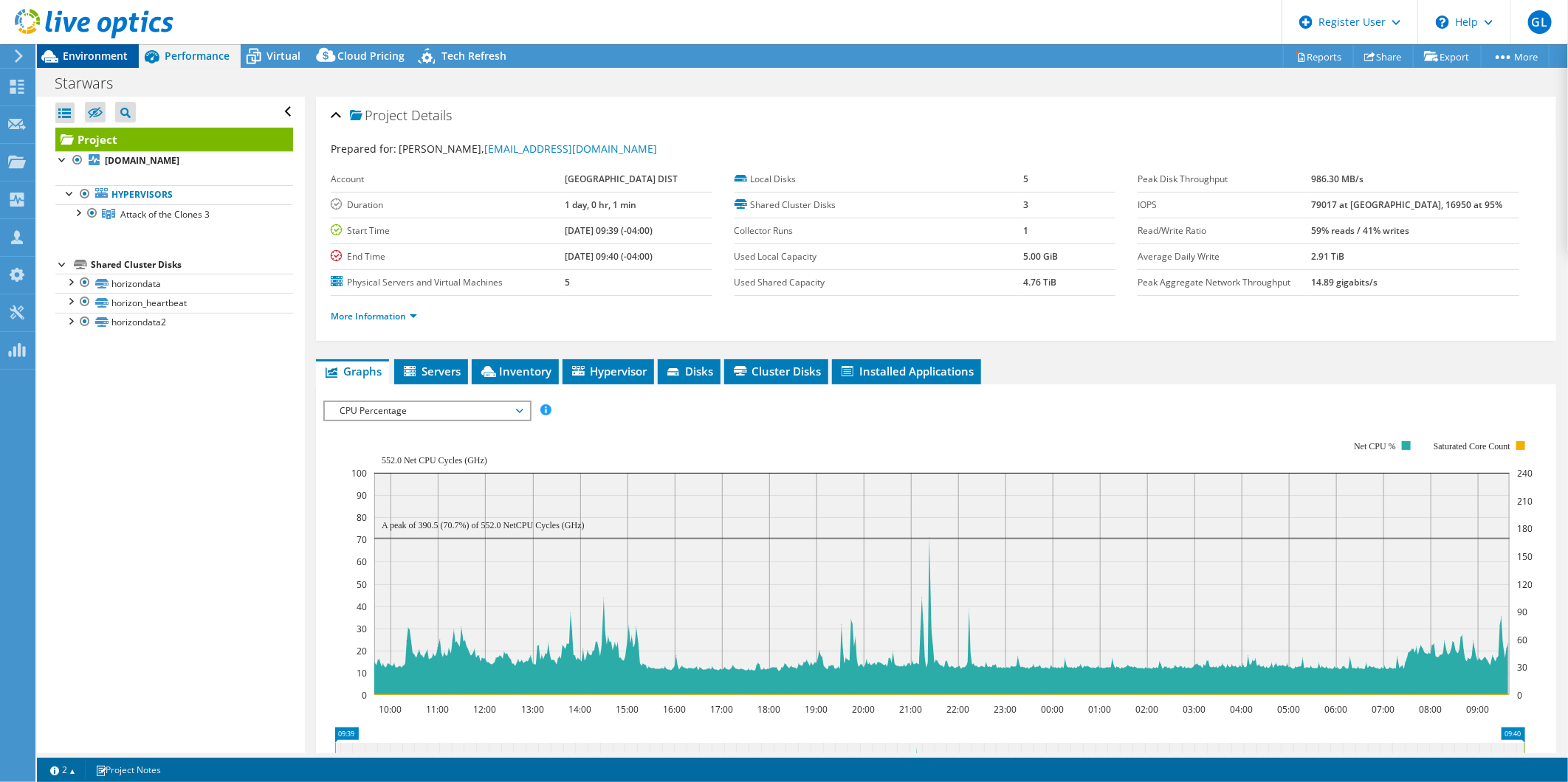
click at [82, 63] on div "Environment" at bounding box center [88, 56] width 102 height 23
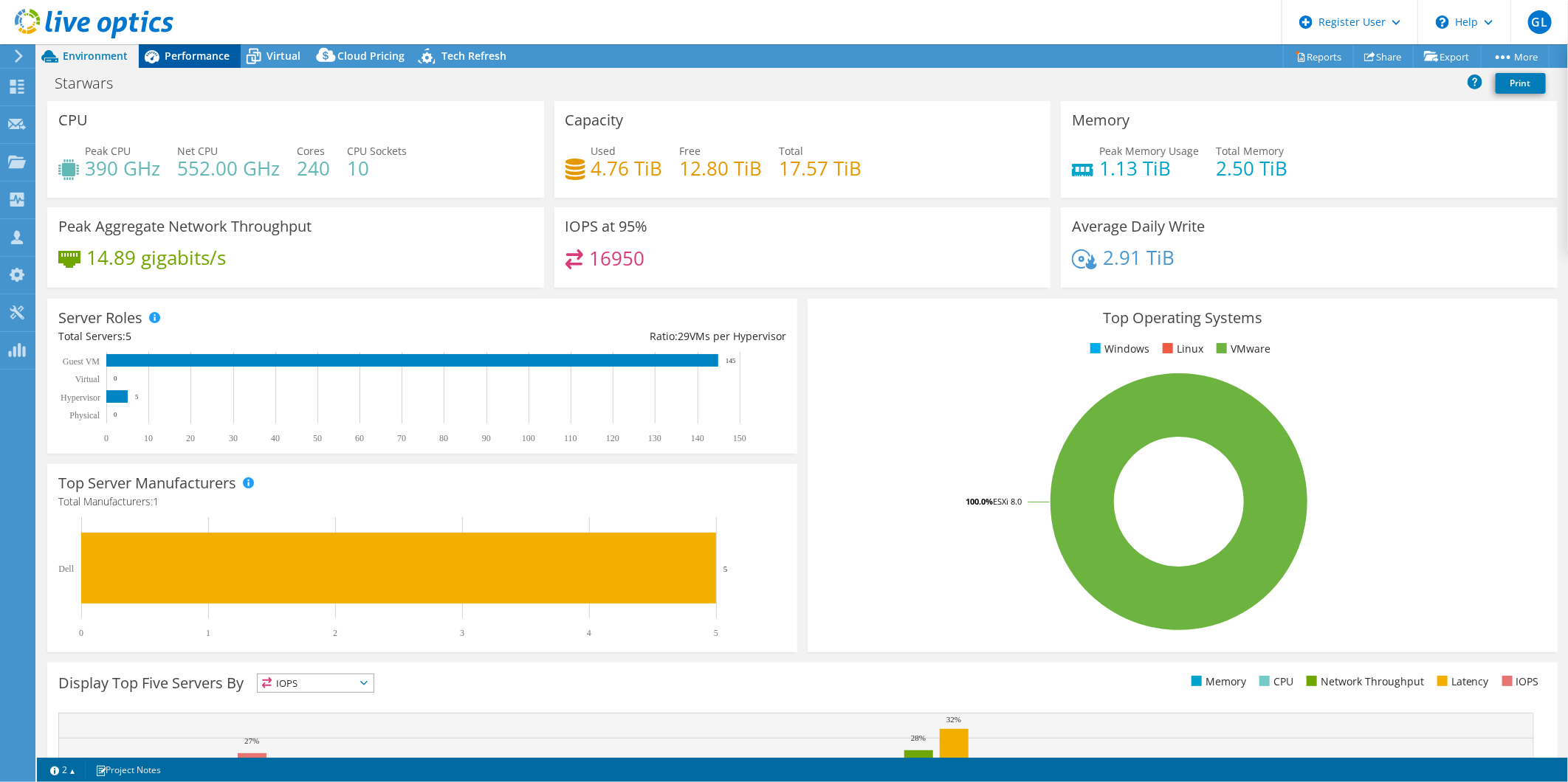
click at [173, 61] on span "Performance" at bounding box center [198, 56] width 65 height 14
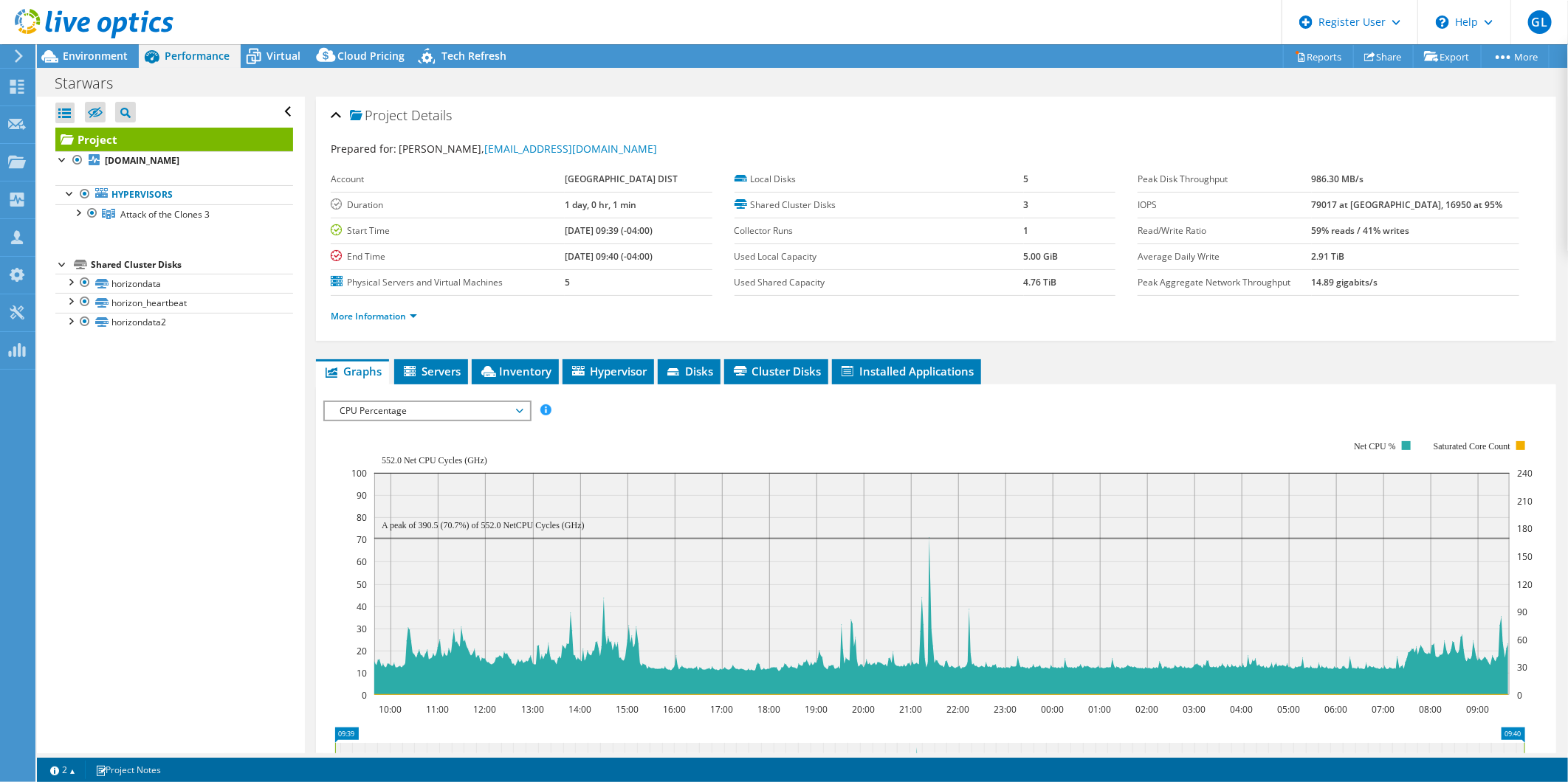
click at [394, 413] on span "CPU Percentage" at bounding box center [426, 411] width 190 height 18
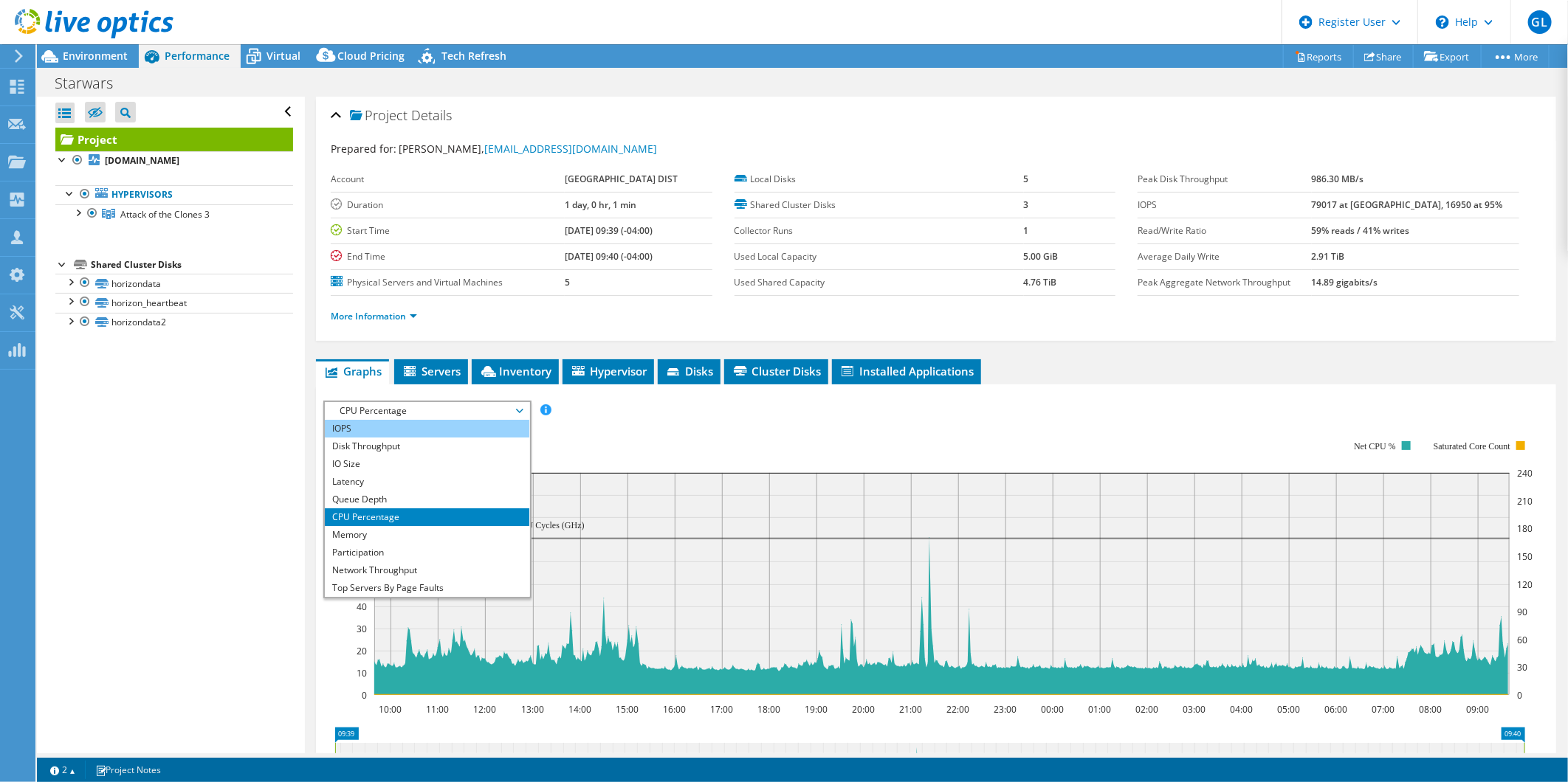
click at [405, 426] on li "IOPS" at bounding box center [427, 429] width 205 height 18
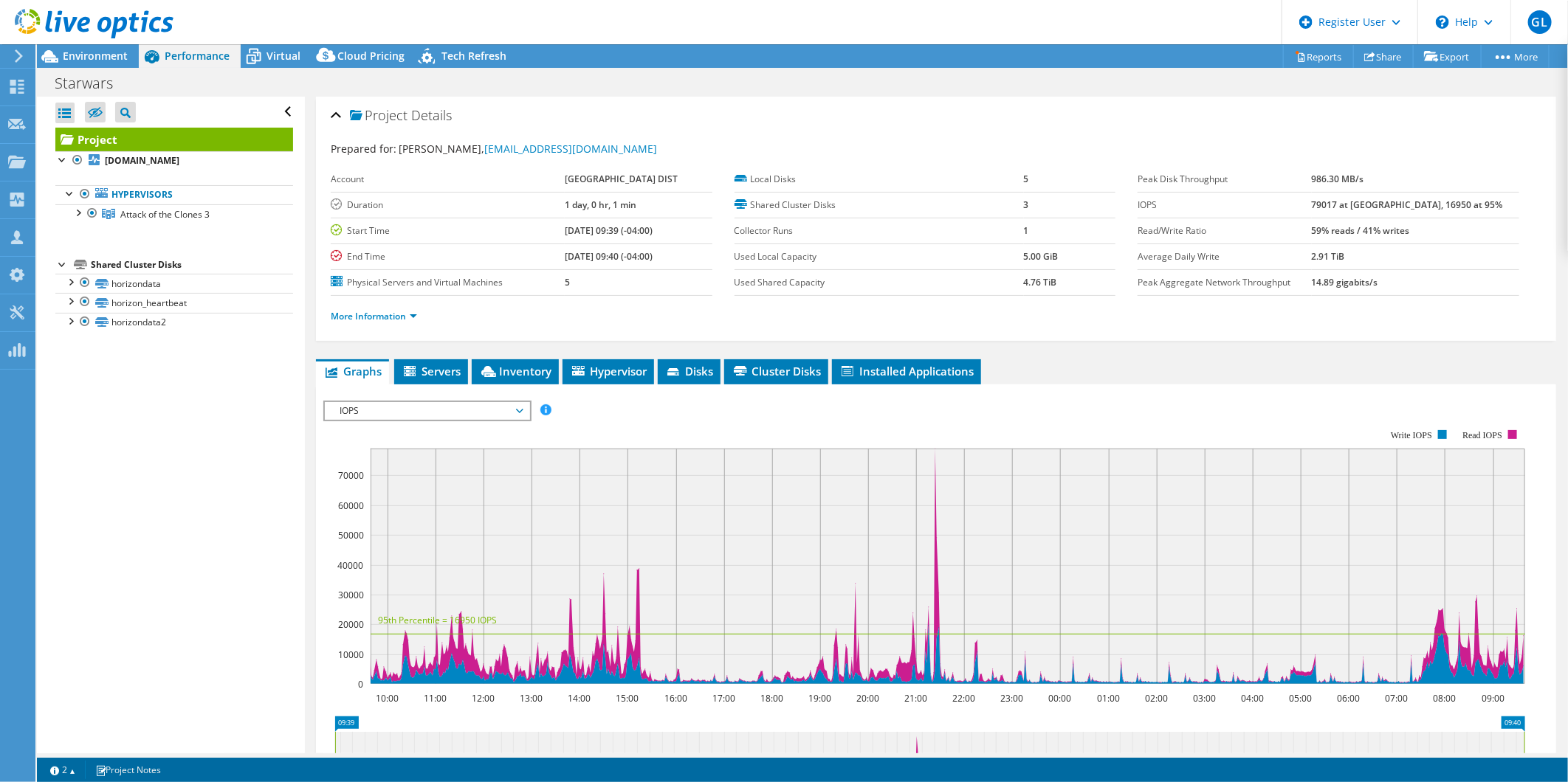
click at [407, 408] on span "IOPS" at bounding box center [426, 411] width 190 height 18
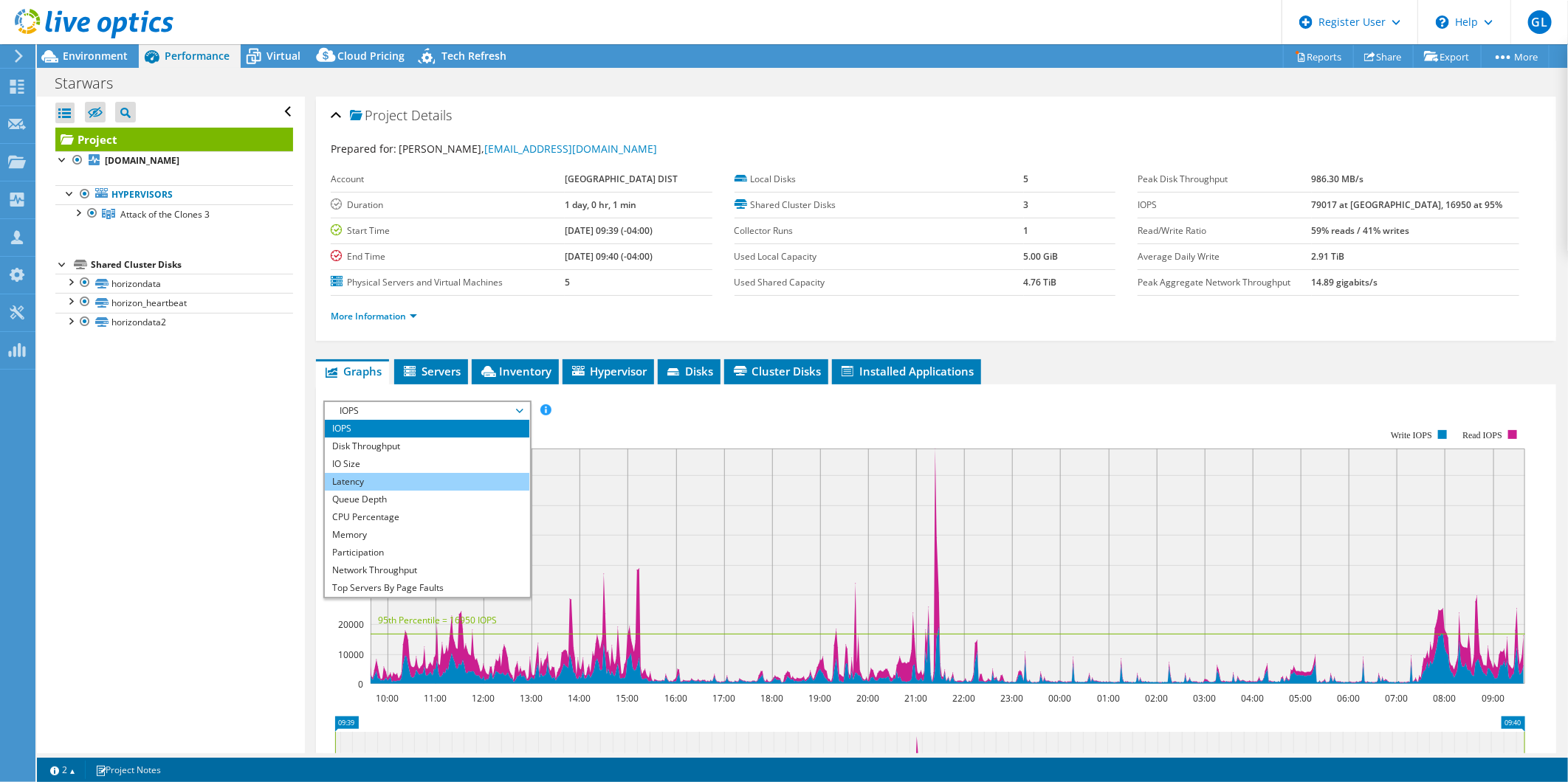
click at [401, 473] on li "Latency" at bounding box center [427, 482] width 205 height 18
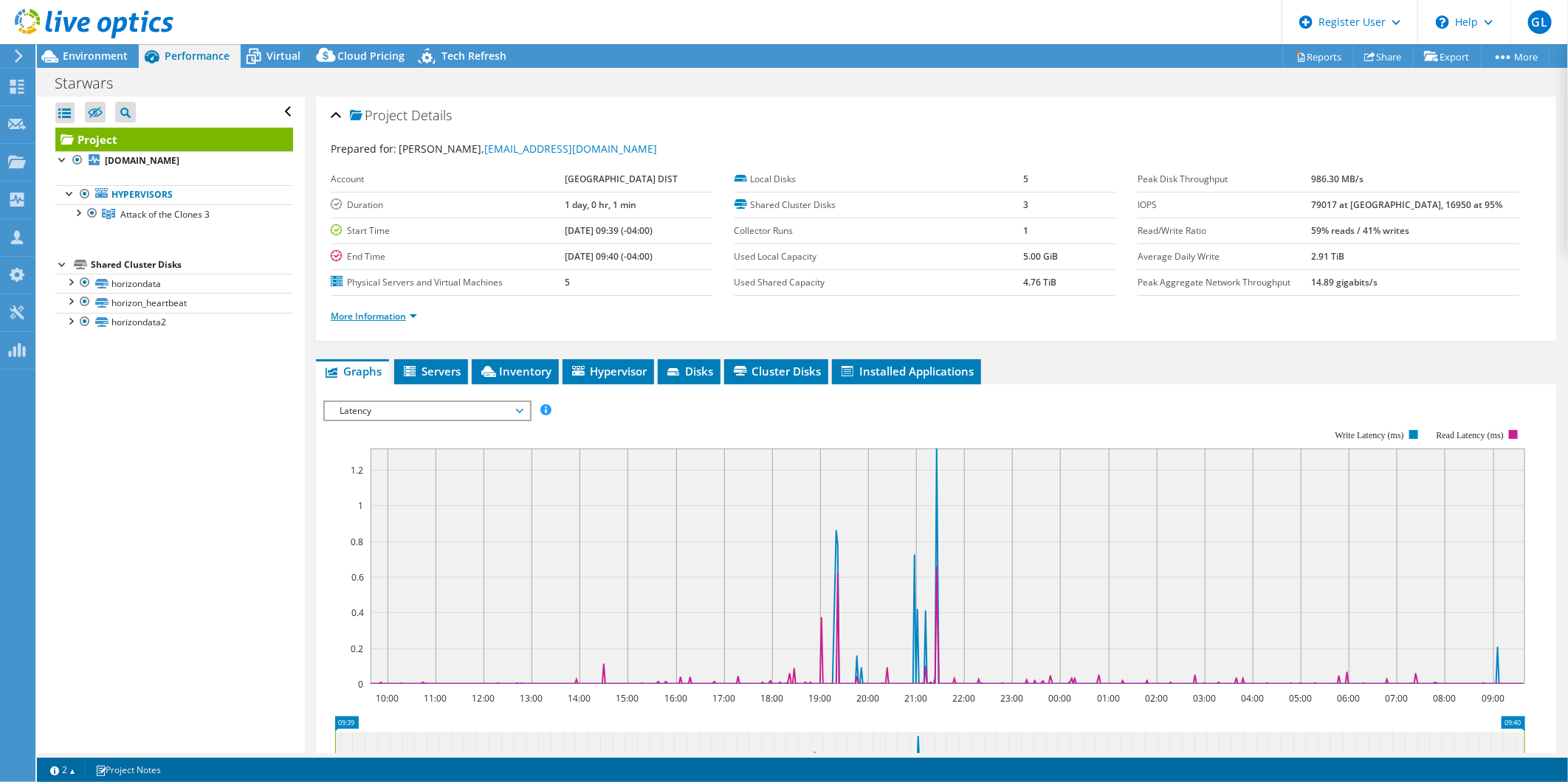
click at [374, 317] on link "More Information" at bounding box center [374, 316] width 86 height 13
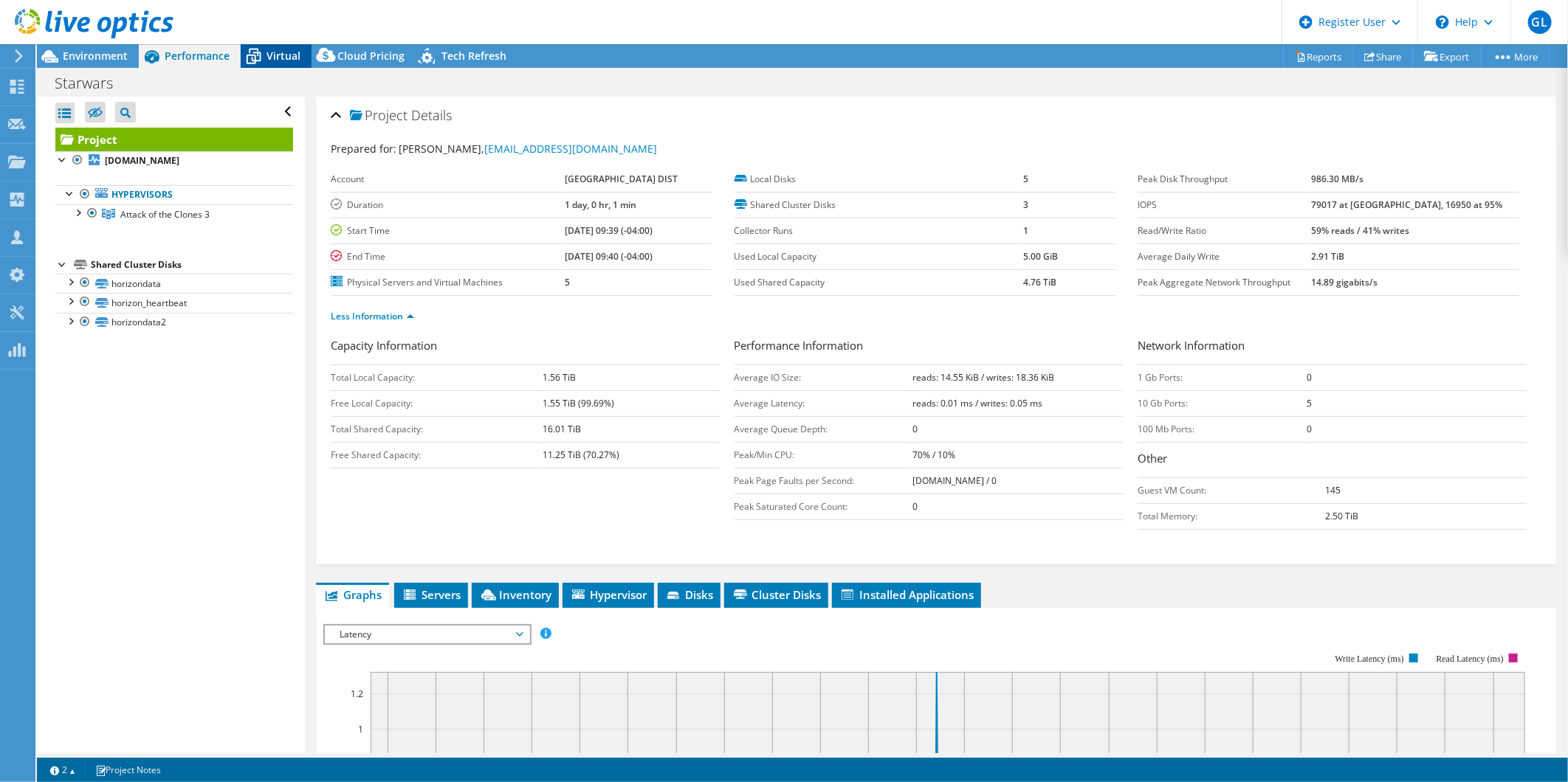
click at [261, 60] on icon at bounding box center [254, 57] width 26 height 26
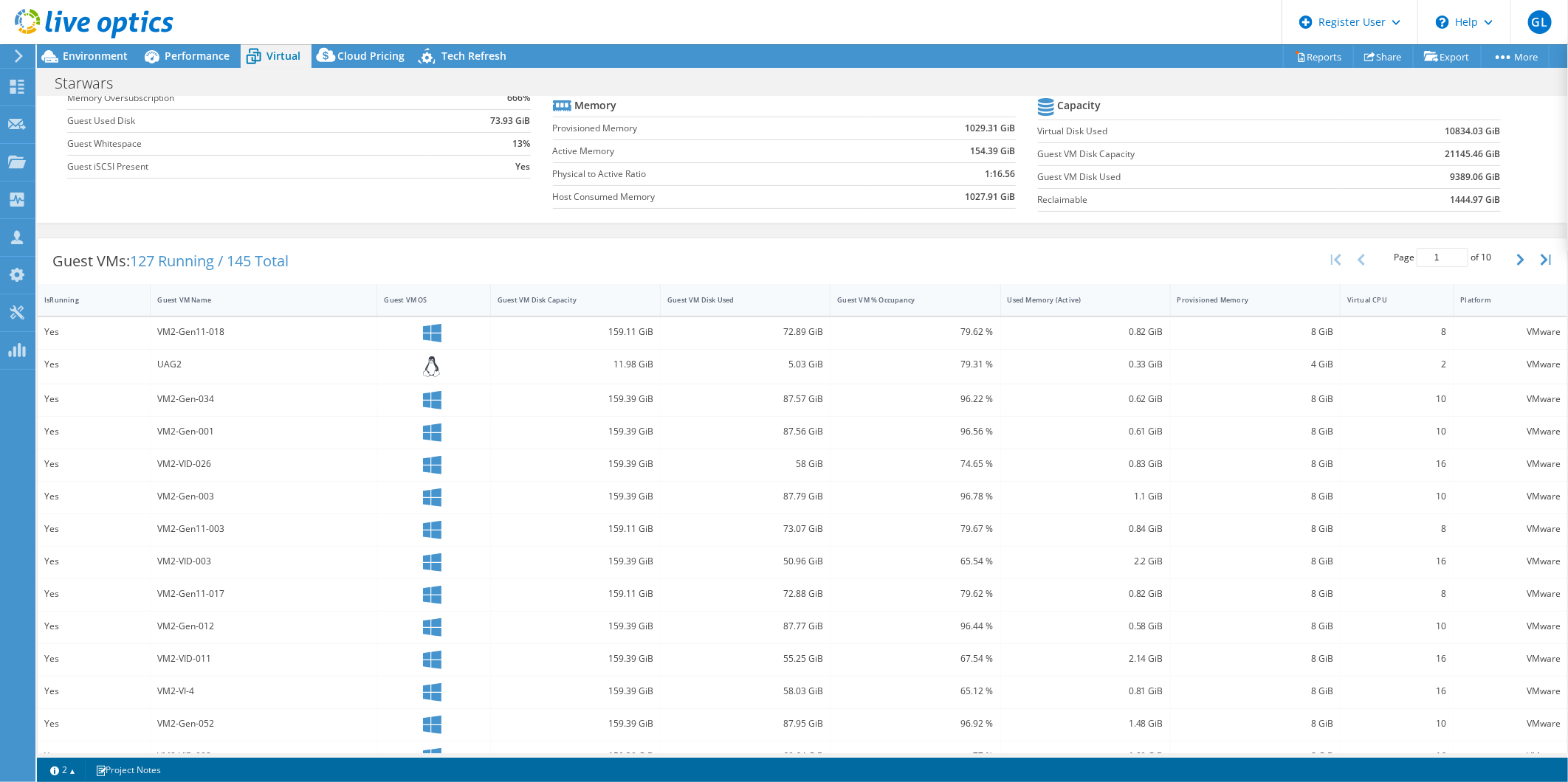
scroll to position [164, 0]
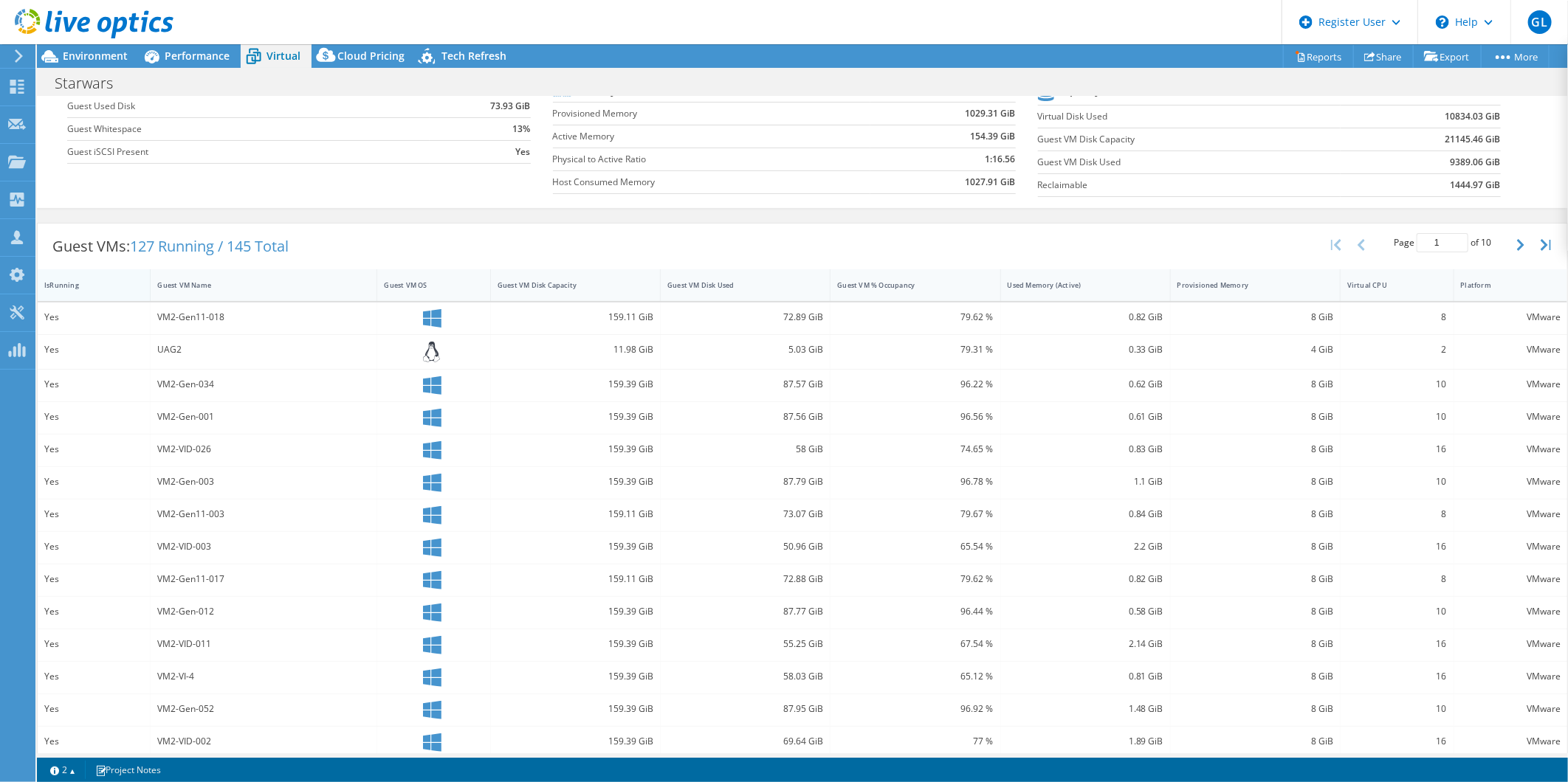
click at [91, 276] on div "IsRunning" at bounding box center [85, 285] width 95 height 23
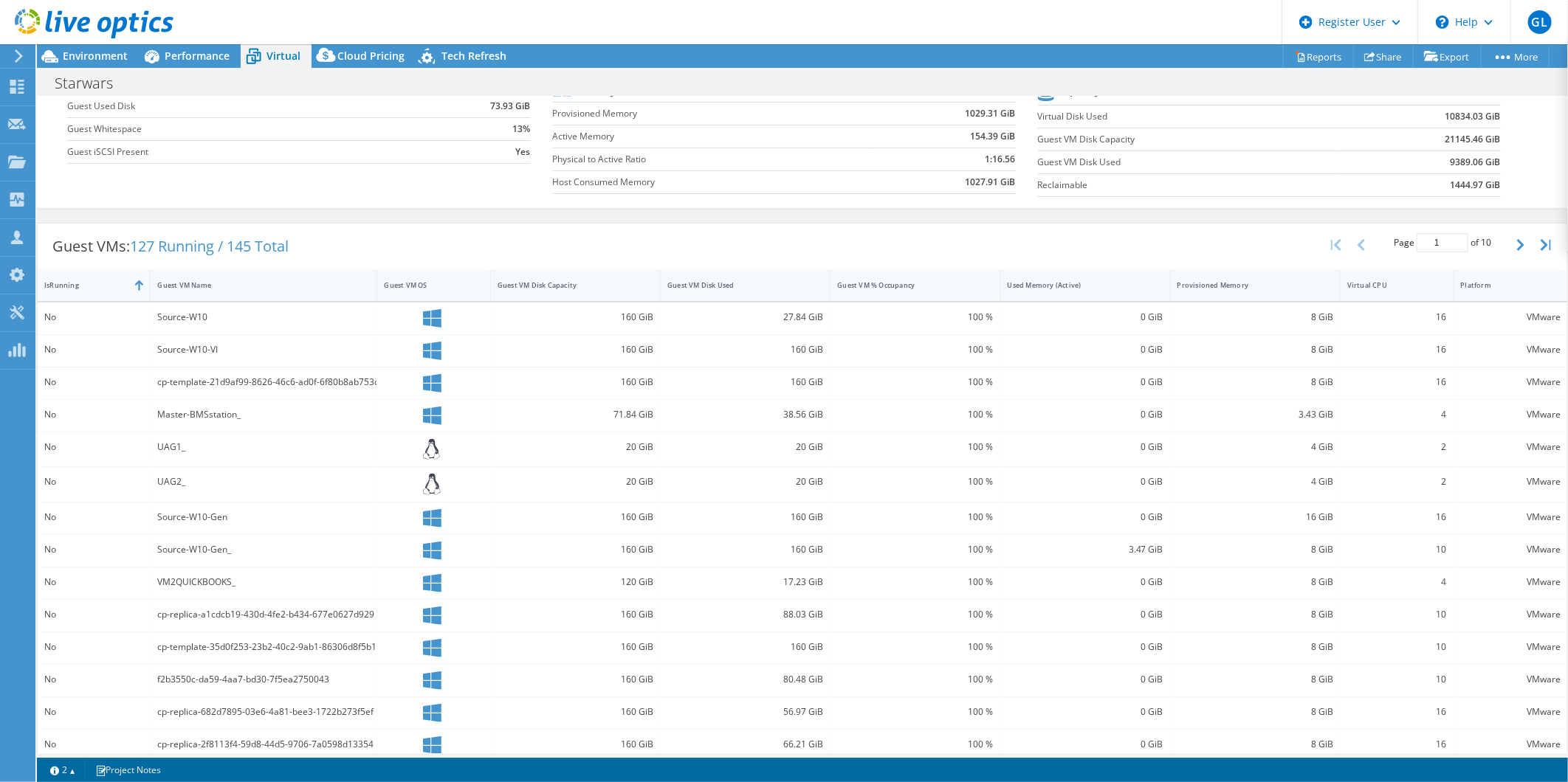
scroll to position [211, 0]
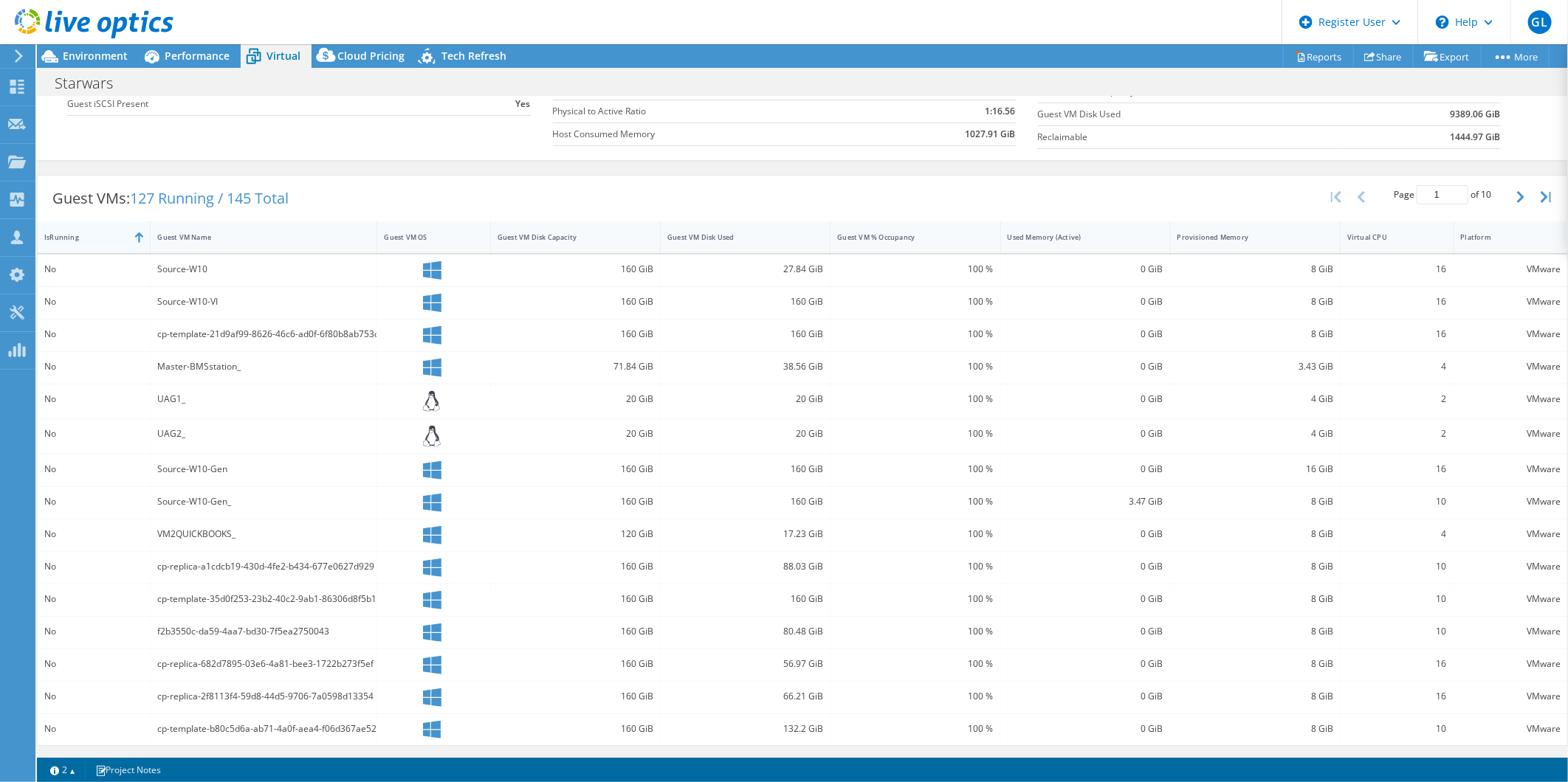
click at [106, 238] on div "IsRunning" at bounding box center [85, 237] width 81 height 9
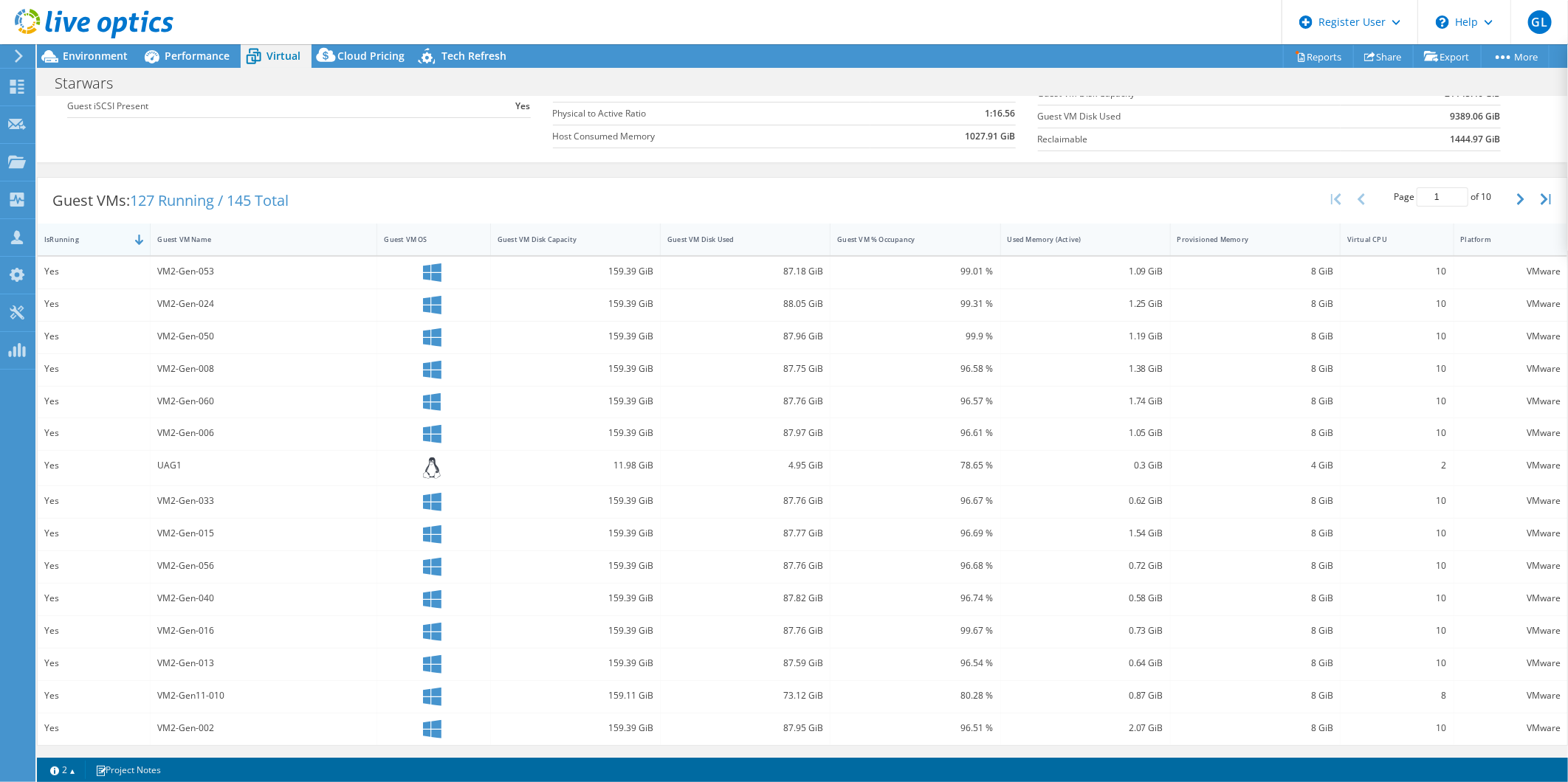
scroll to position [210, 0]
click at [685, 236] on div "Guest VM Disk Used" at bounding box center [736, 239] width 138 height 9
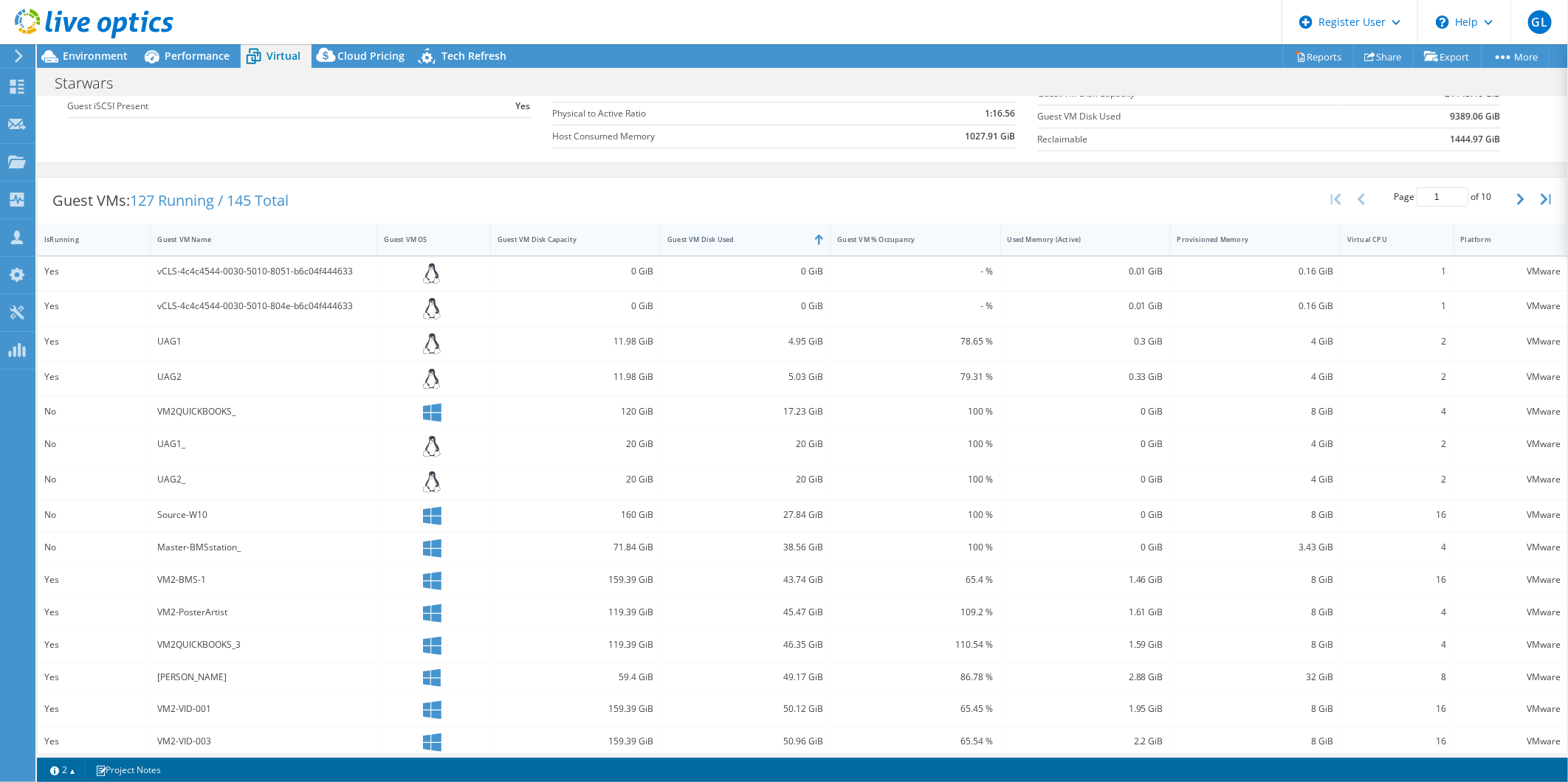
click at [685, 236] on div "Guest VM Disk Used" at bounding box center [736, 239] width 138 height 9
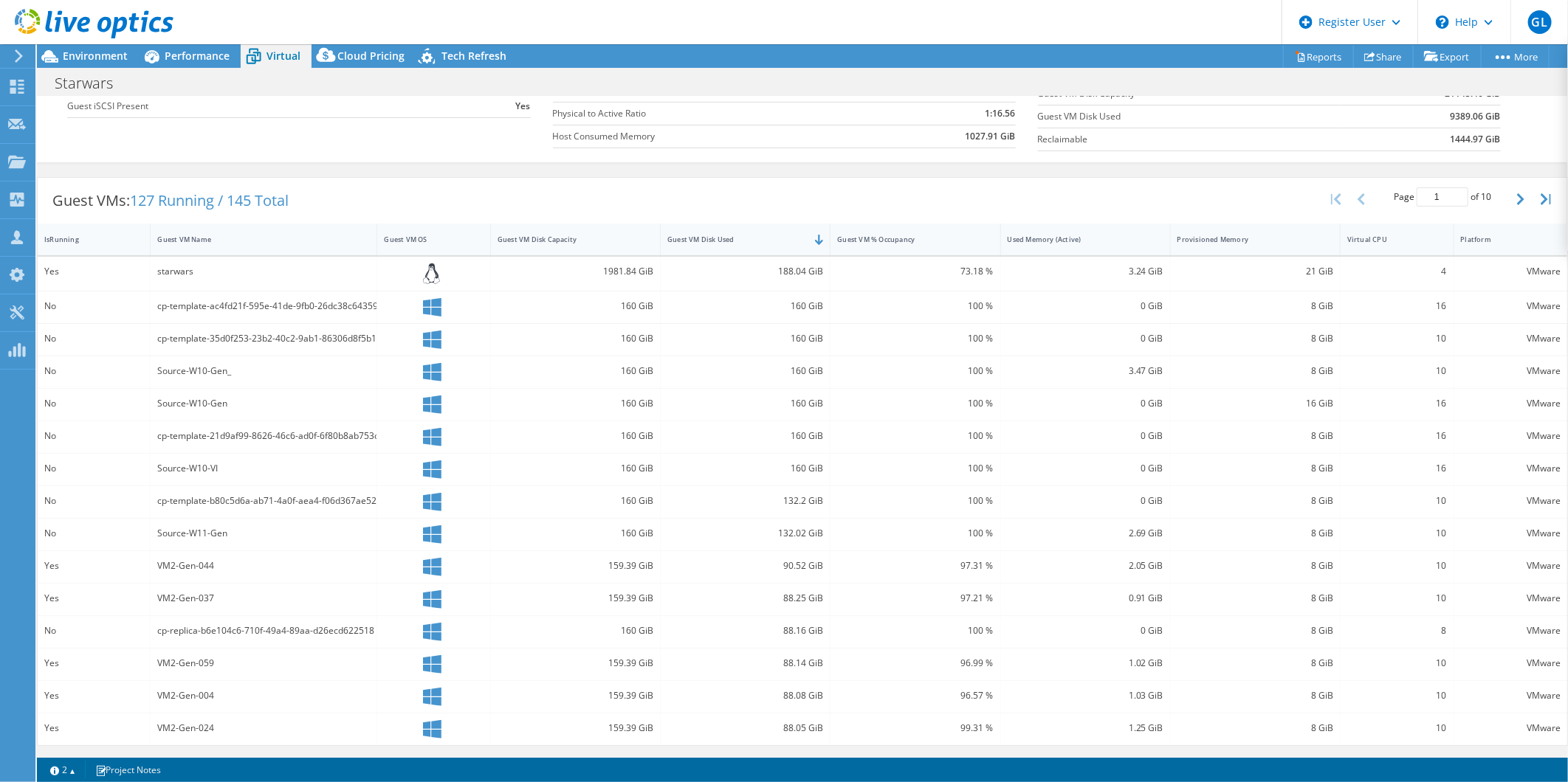
scroll to position [46, 0]
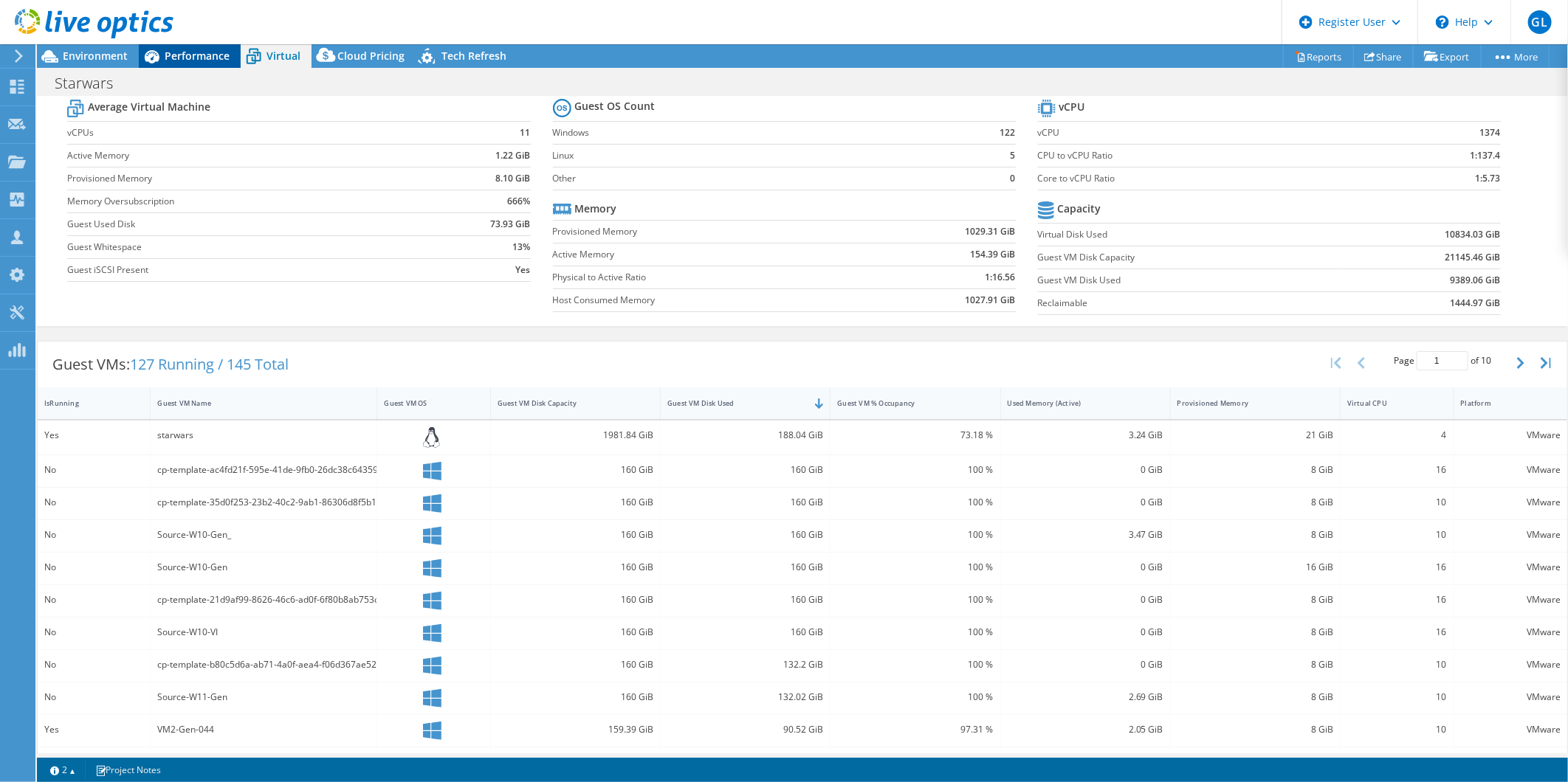
click at [210, 63] on div "Performance" at bounding box center [189, 56] width 102 height 23
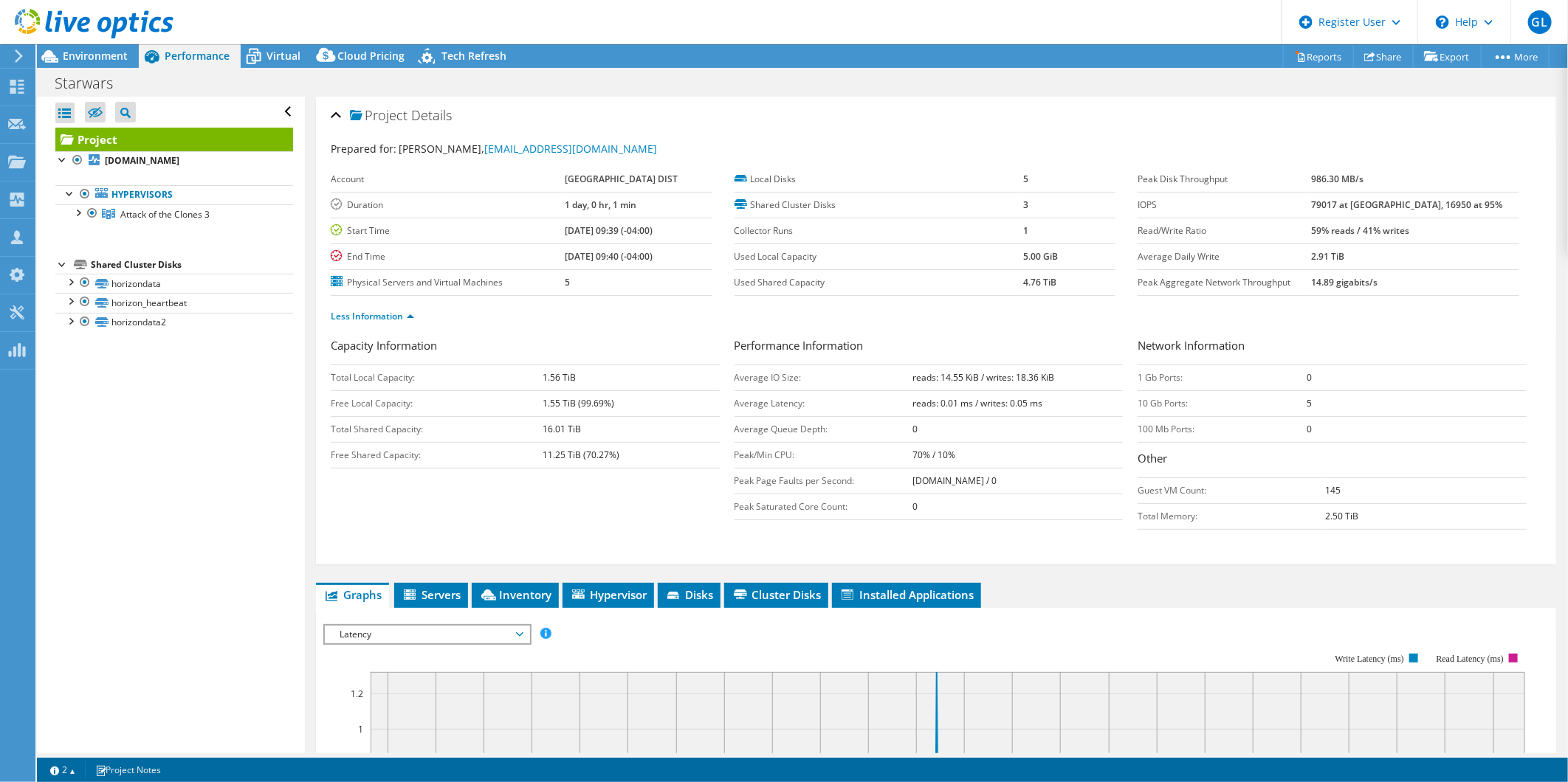
scroll to position [0, 0]
click at [537, 599] on span "Inventory" at bounding box center [515, 595] width 72 height 15
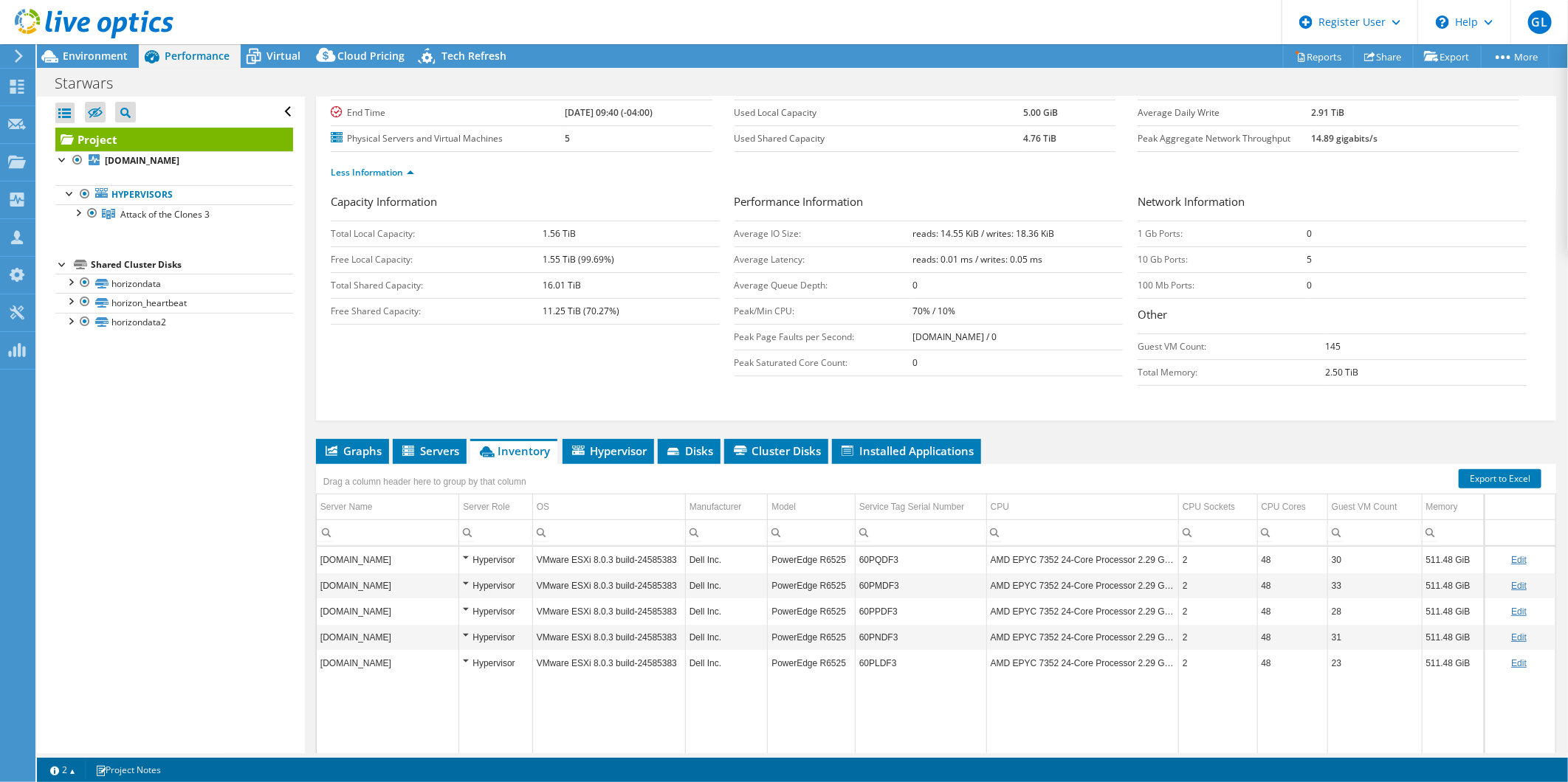
scroll to position [223, 0]
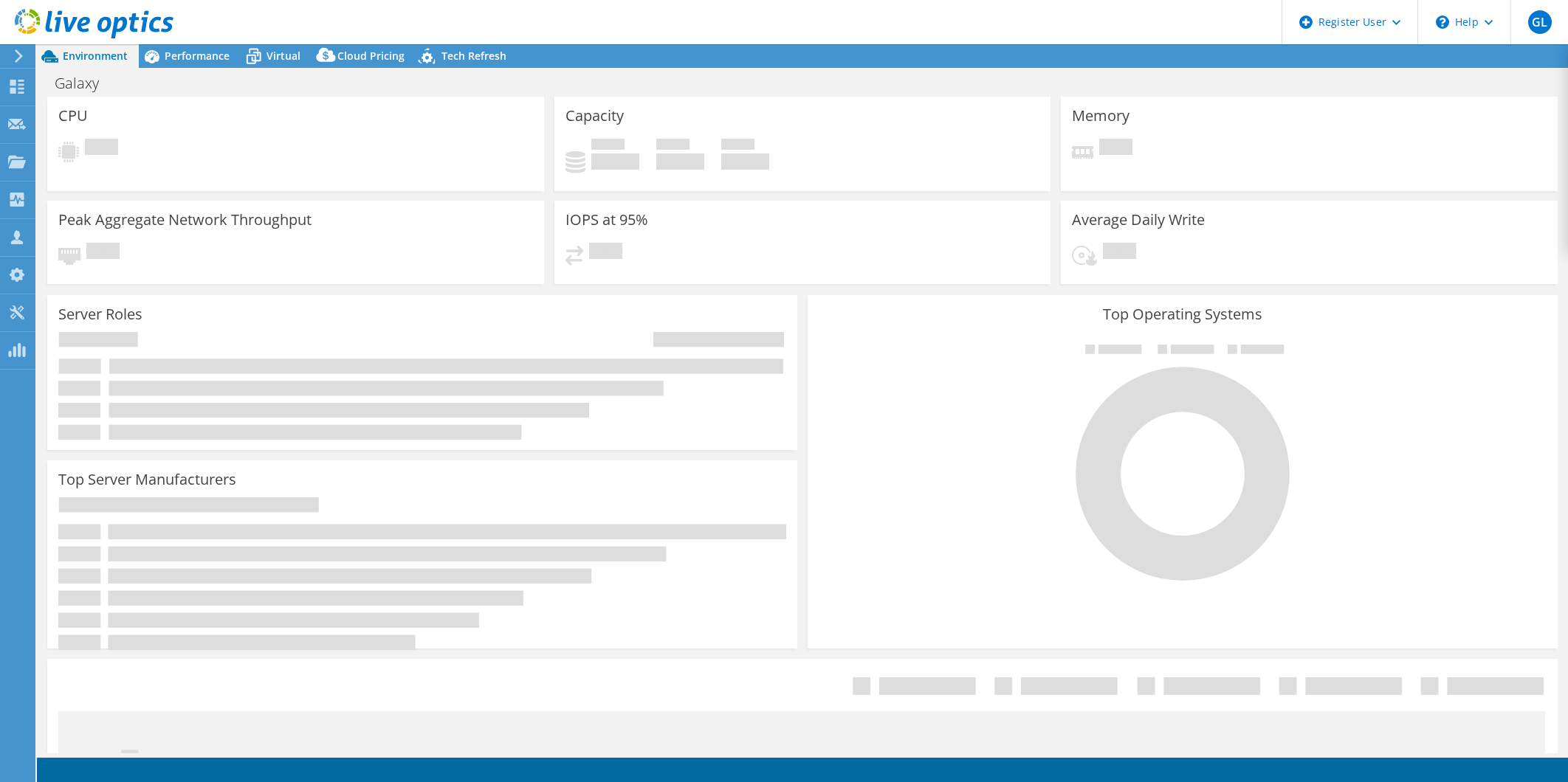
select select "USD"
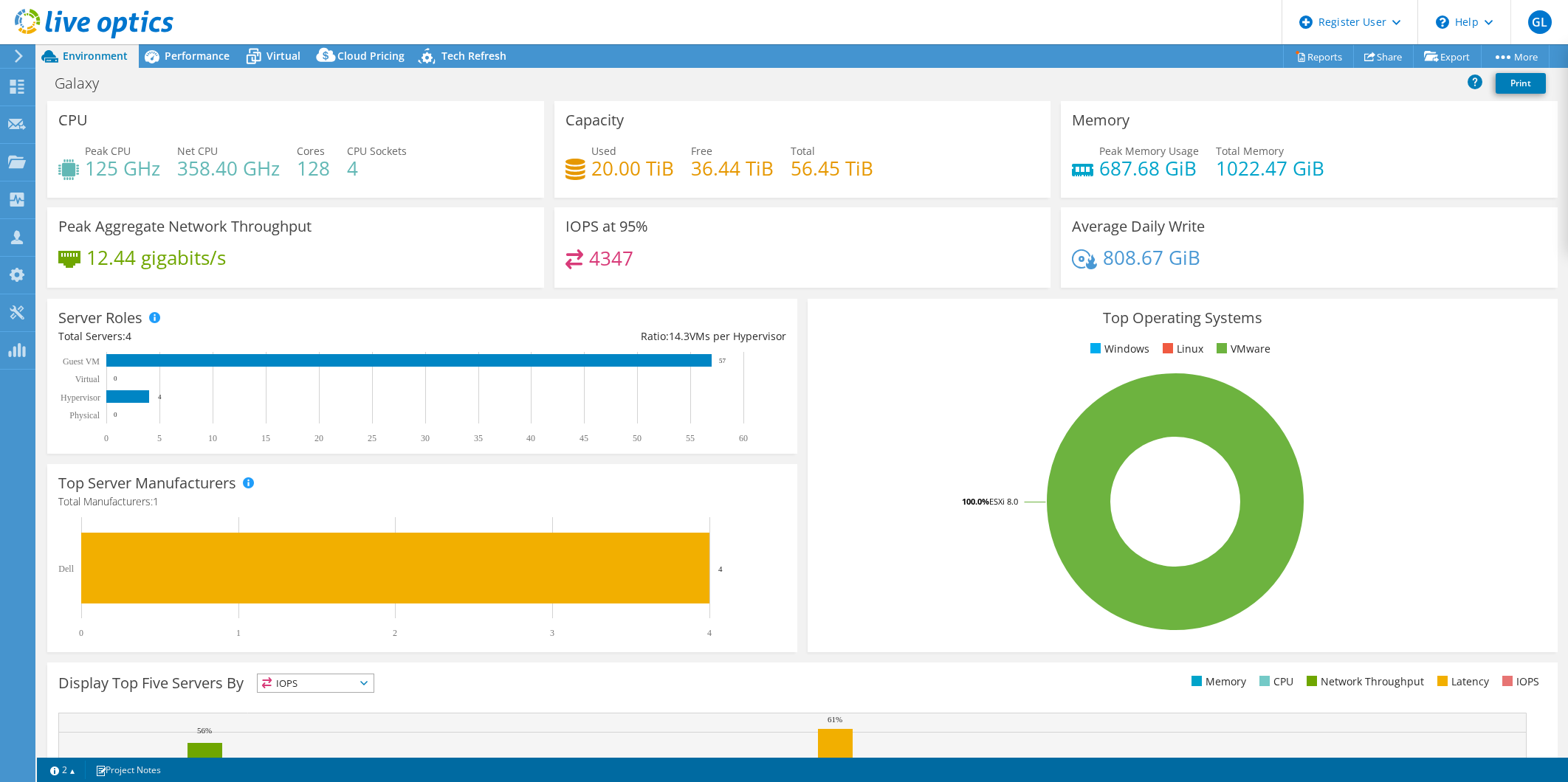
select select "USD"
click at [207, 55] on span "Performance" at bounding box center [198, 56] width 65 height 14
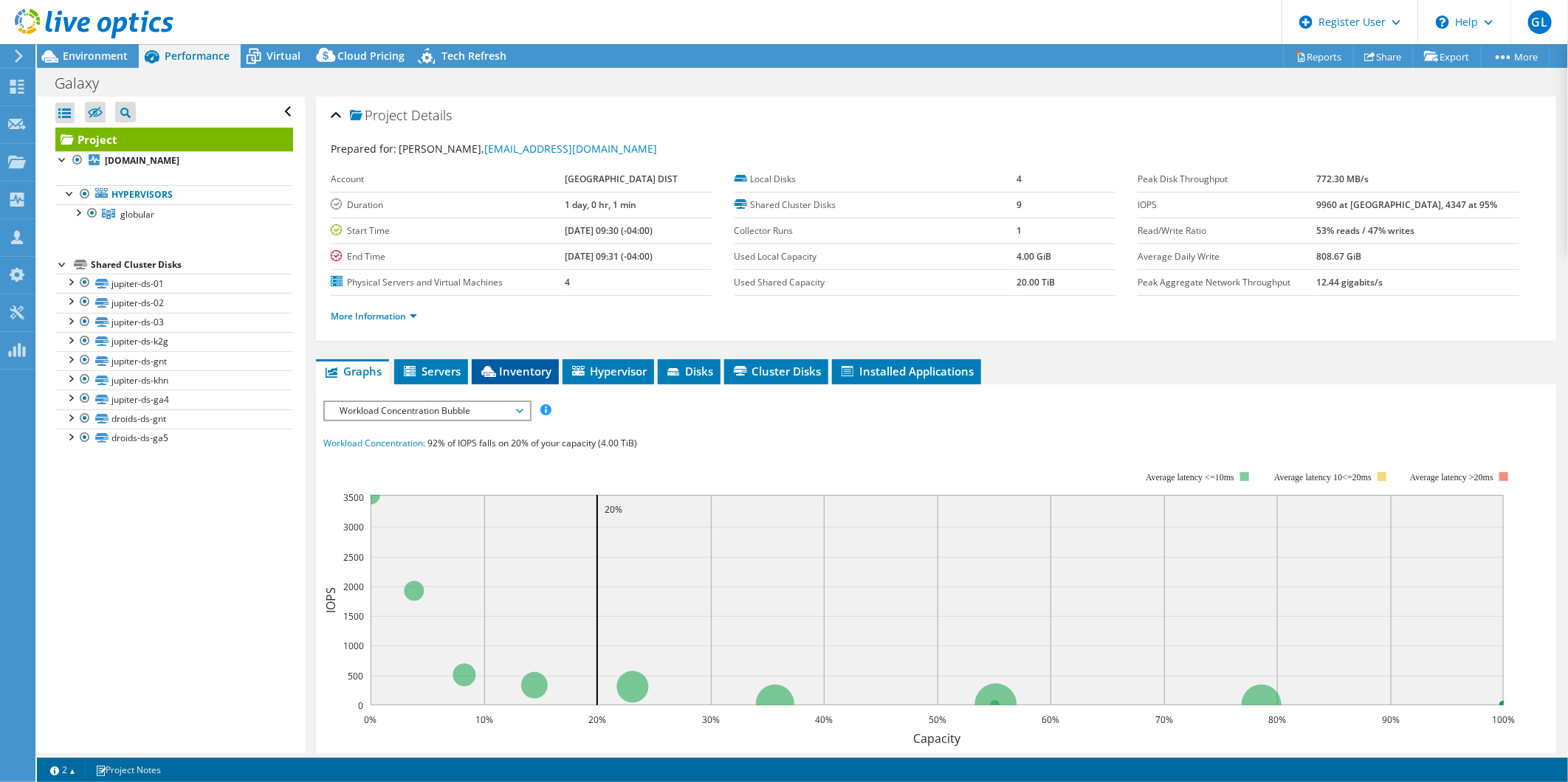
click at [493, 370] on icon at bounding box center [488, 371] width 15 height 11
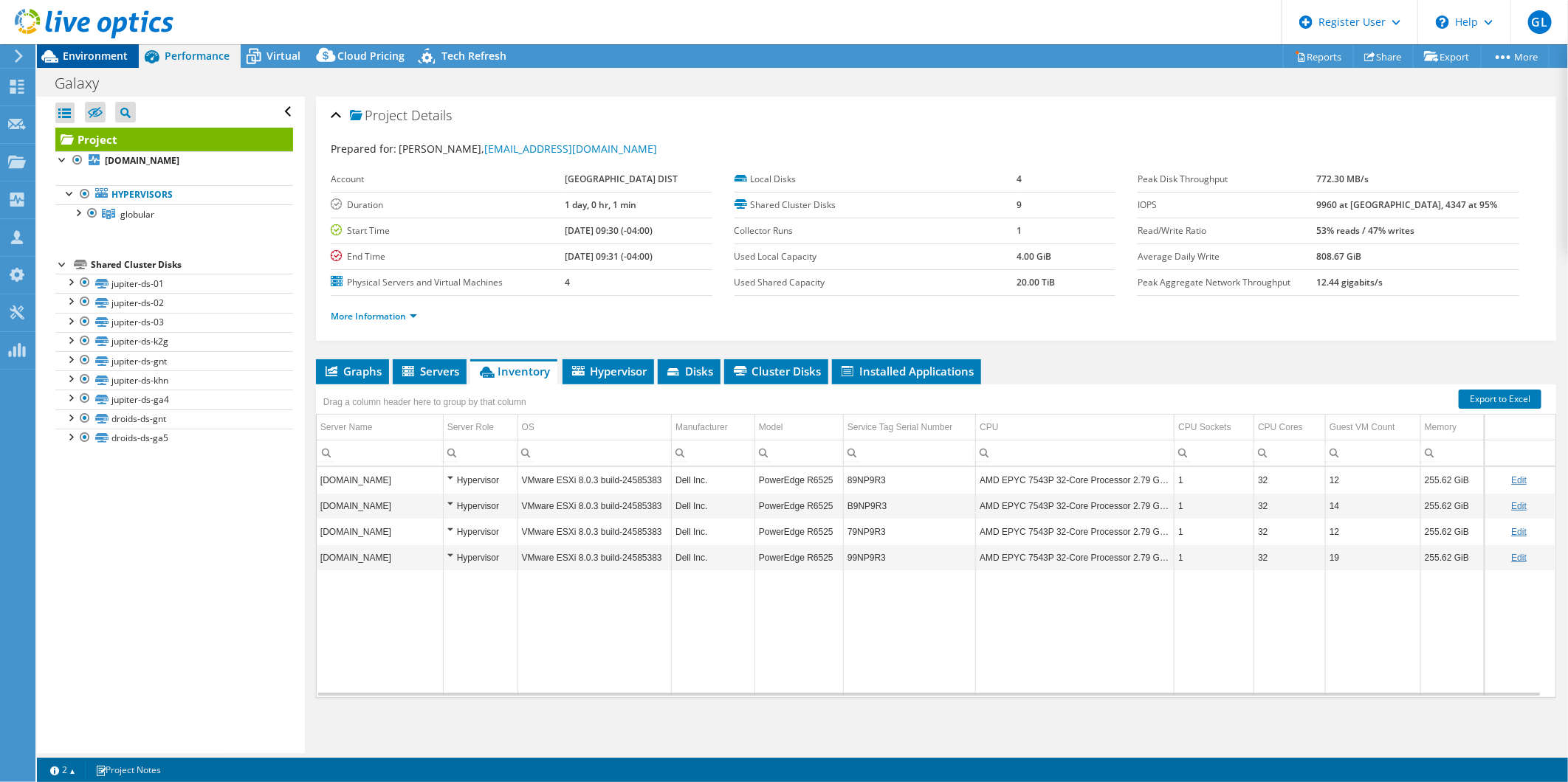
click at [118, 55] on span "Environment" at bounding box center [95, 56] width 65 height 14
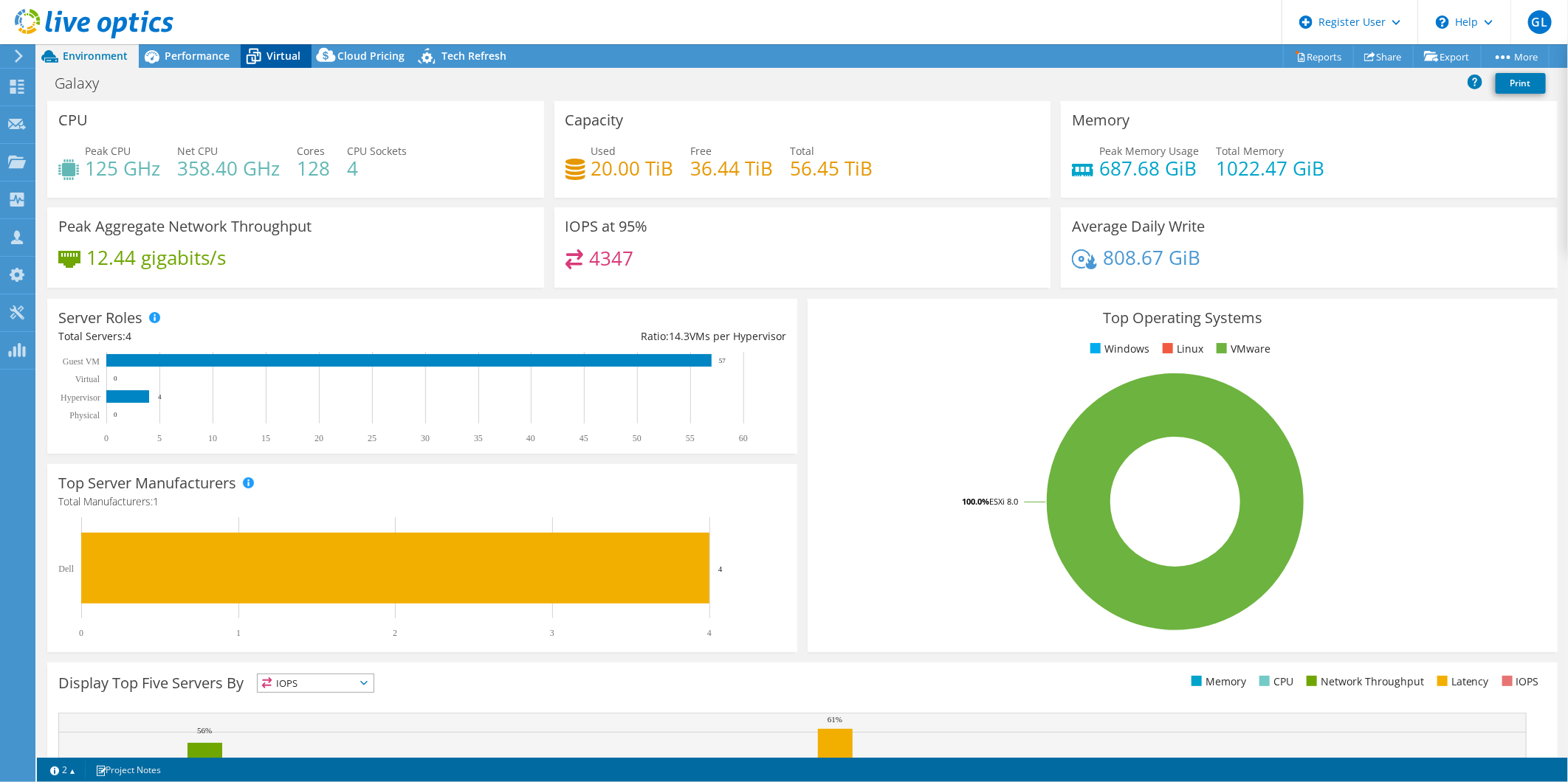
click at [291, 55] on span "Virtual" at bounding box center [284, 56] width 34 height 14
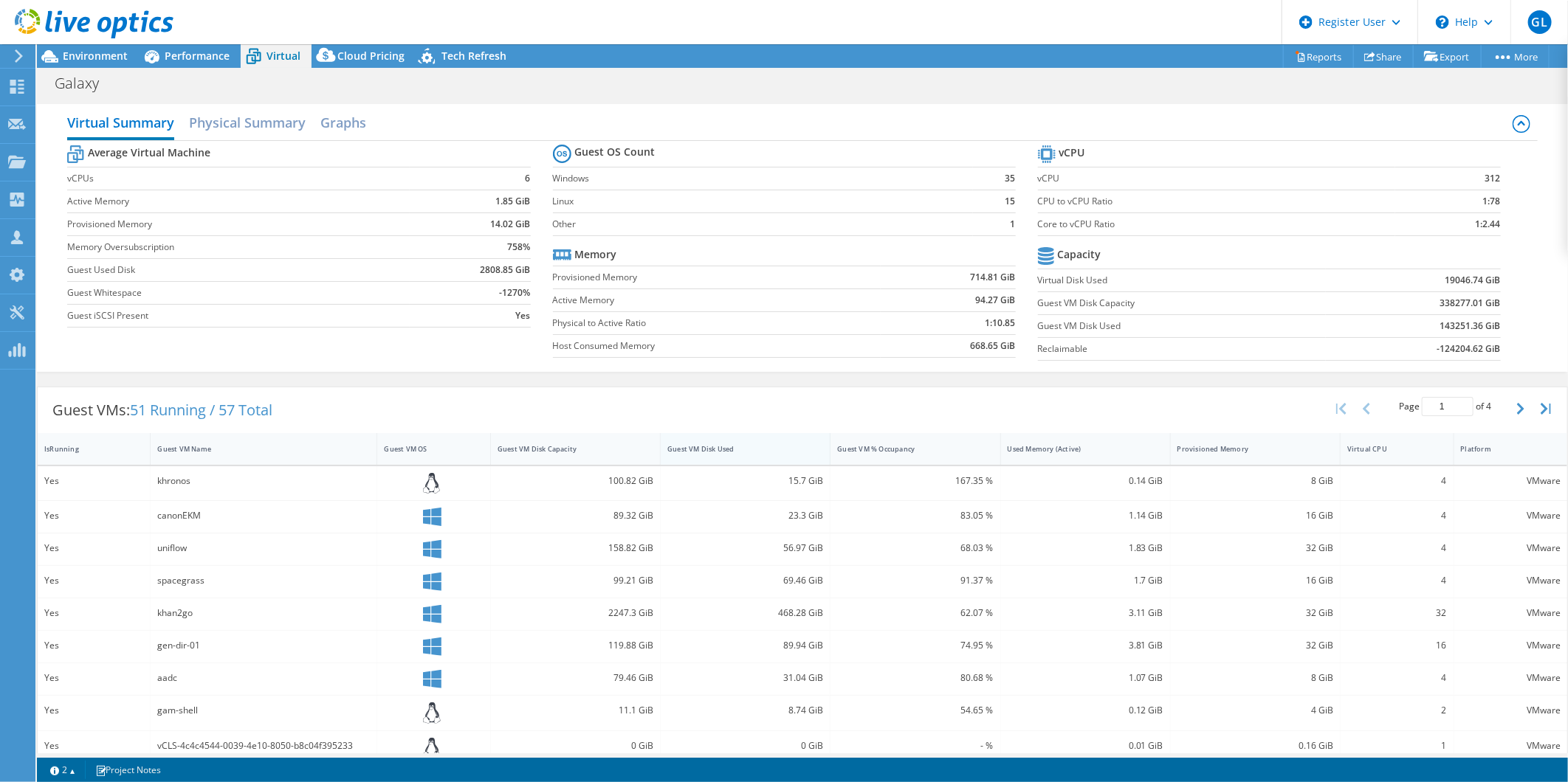
click at [731, 448] on div "Guest VM Disk Used" at bounding box center [736, 449] width 138 height 9
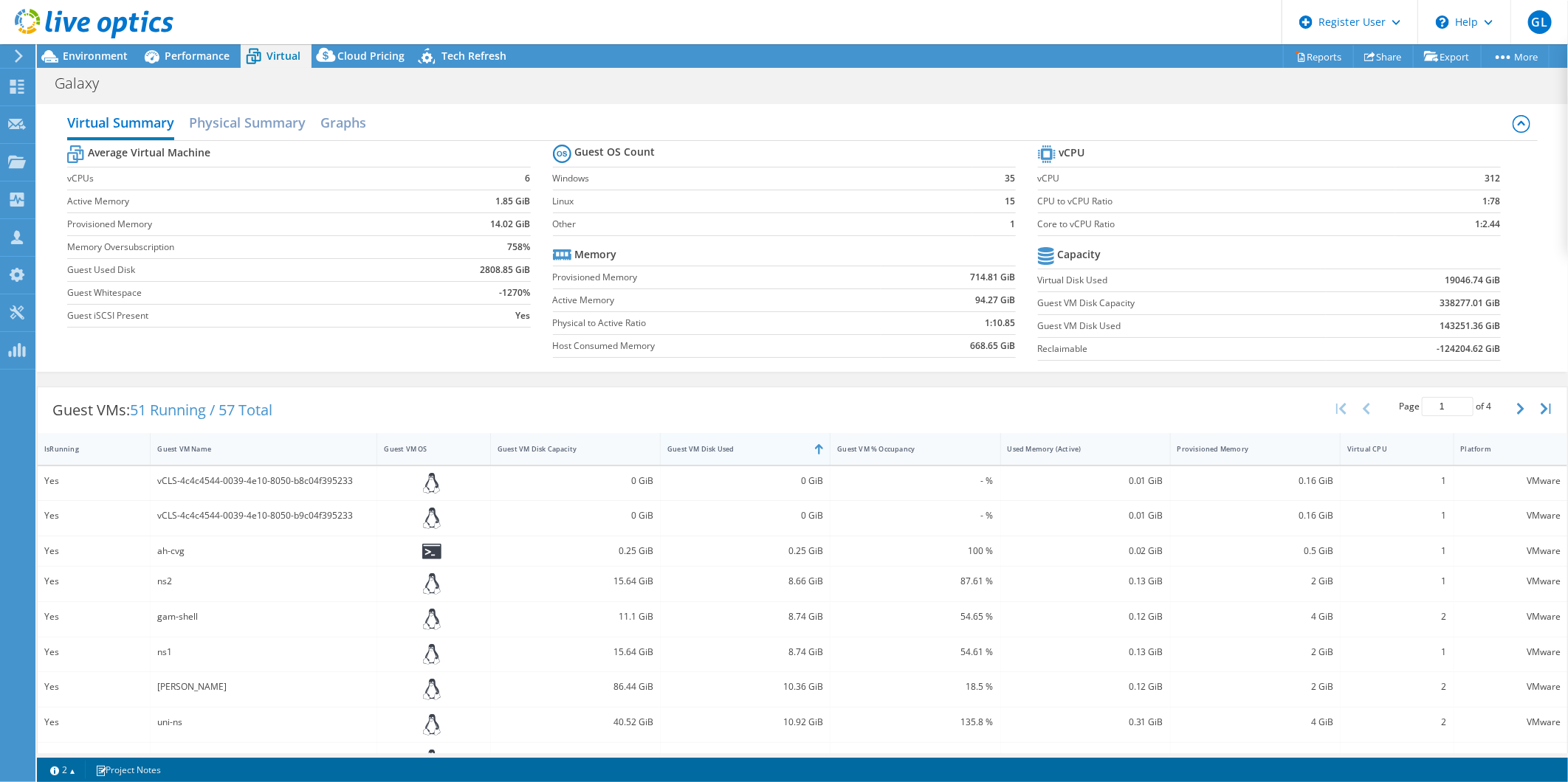
click at [731, 448] on div "Guest VM Disk Used" at bounding box center [736, 449] width 138 height 9
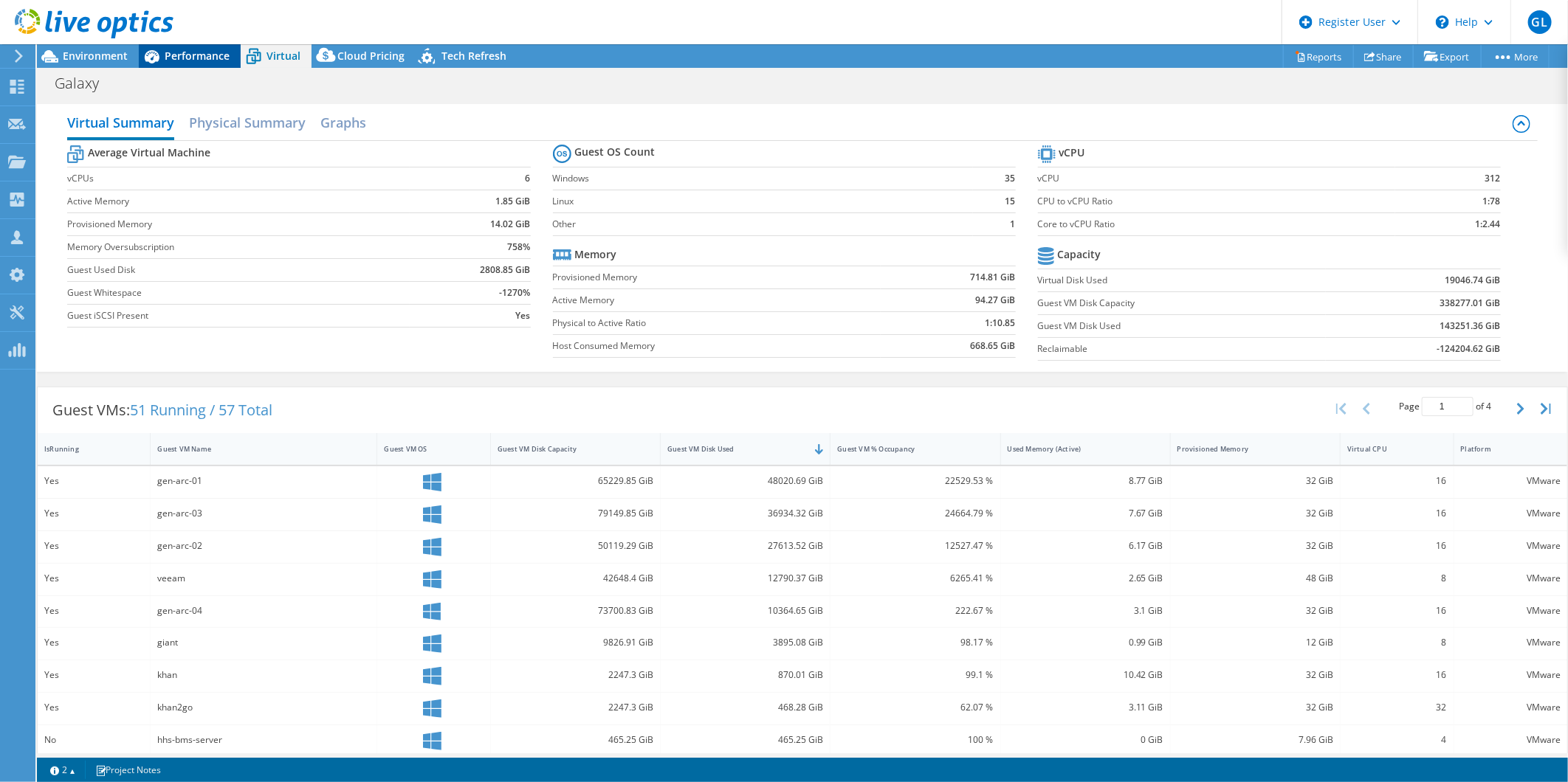
click at [167, 57] on span "Performance" at bounding box center [198, 56] width 65 height 14
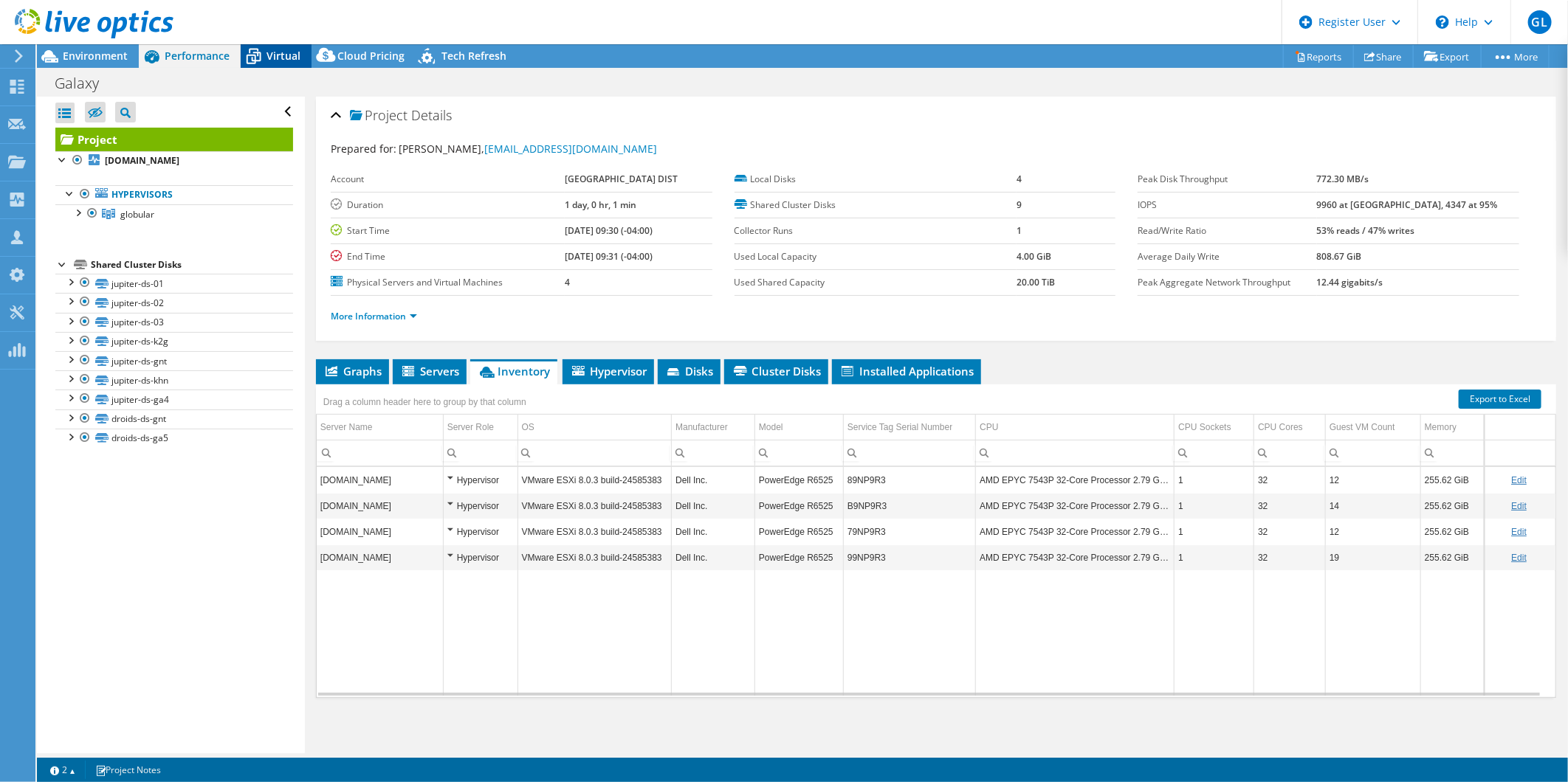
click at [275, 58] on span "Virtual" at bounding box center [284, 56] width 34 height 14
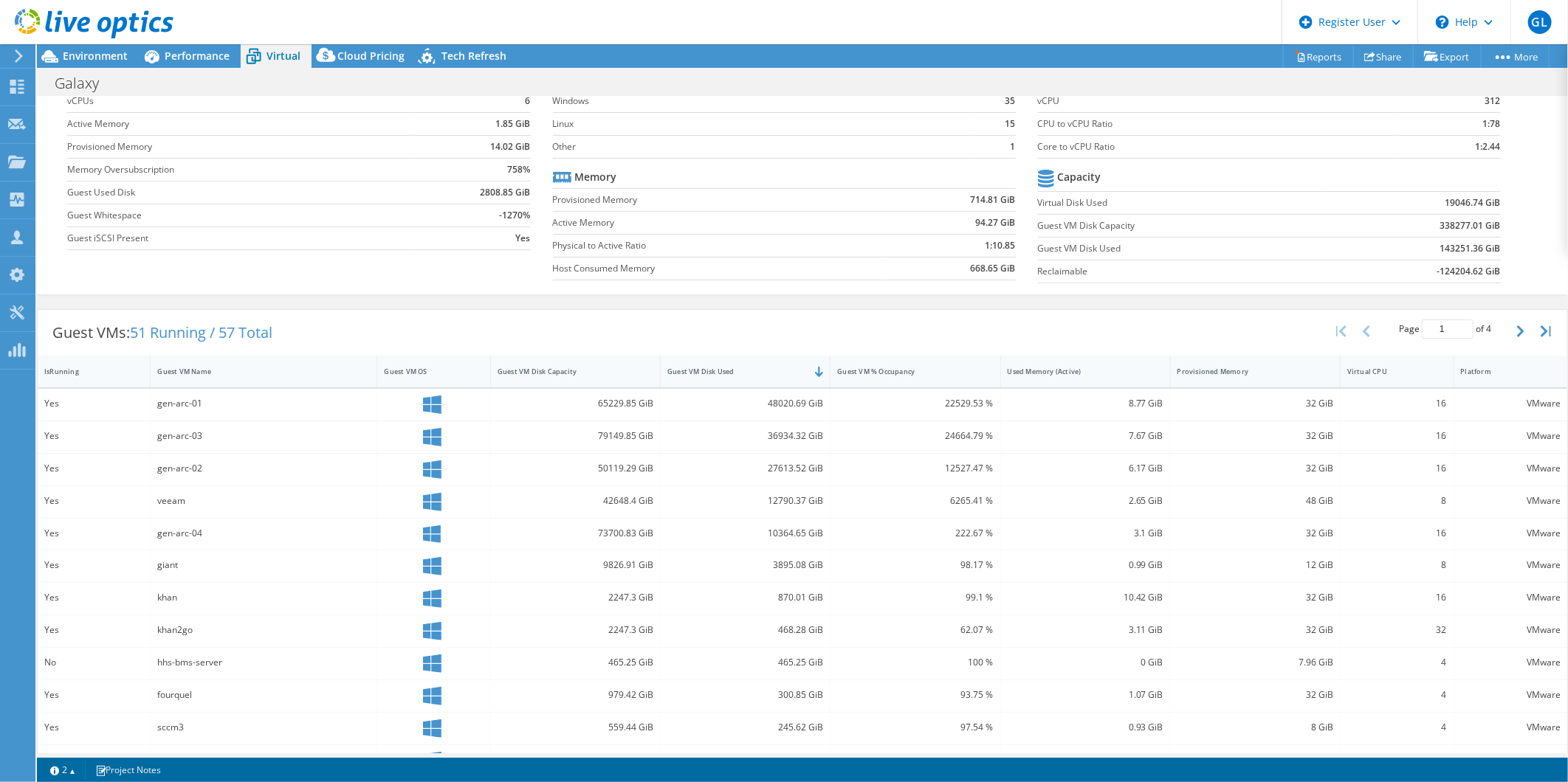
scroll to position [164, 0]
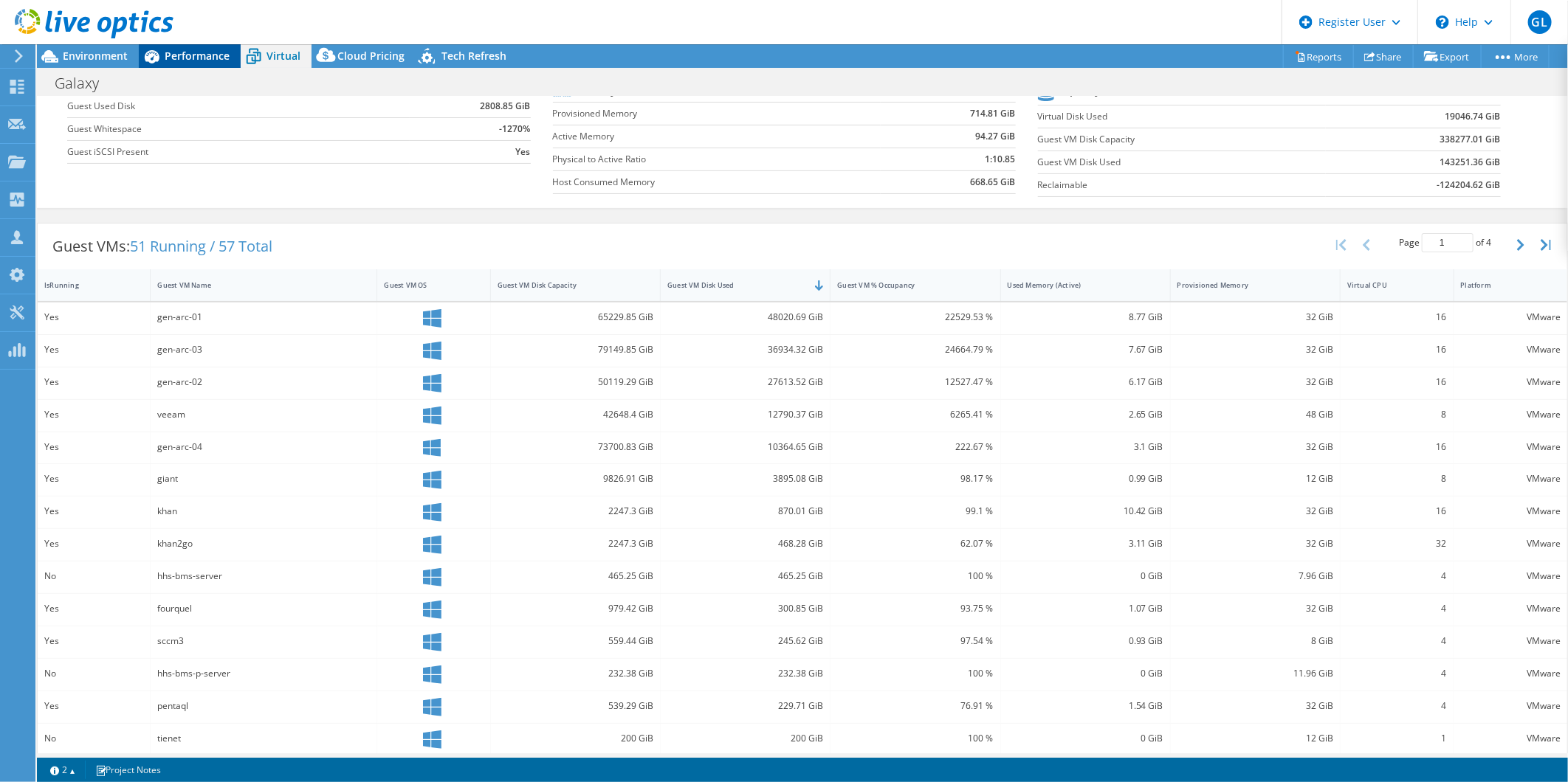
click at [175, 54] on span "Performance" at bounding box center [198, 56] width 65 height 14
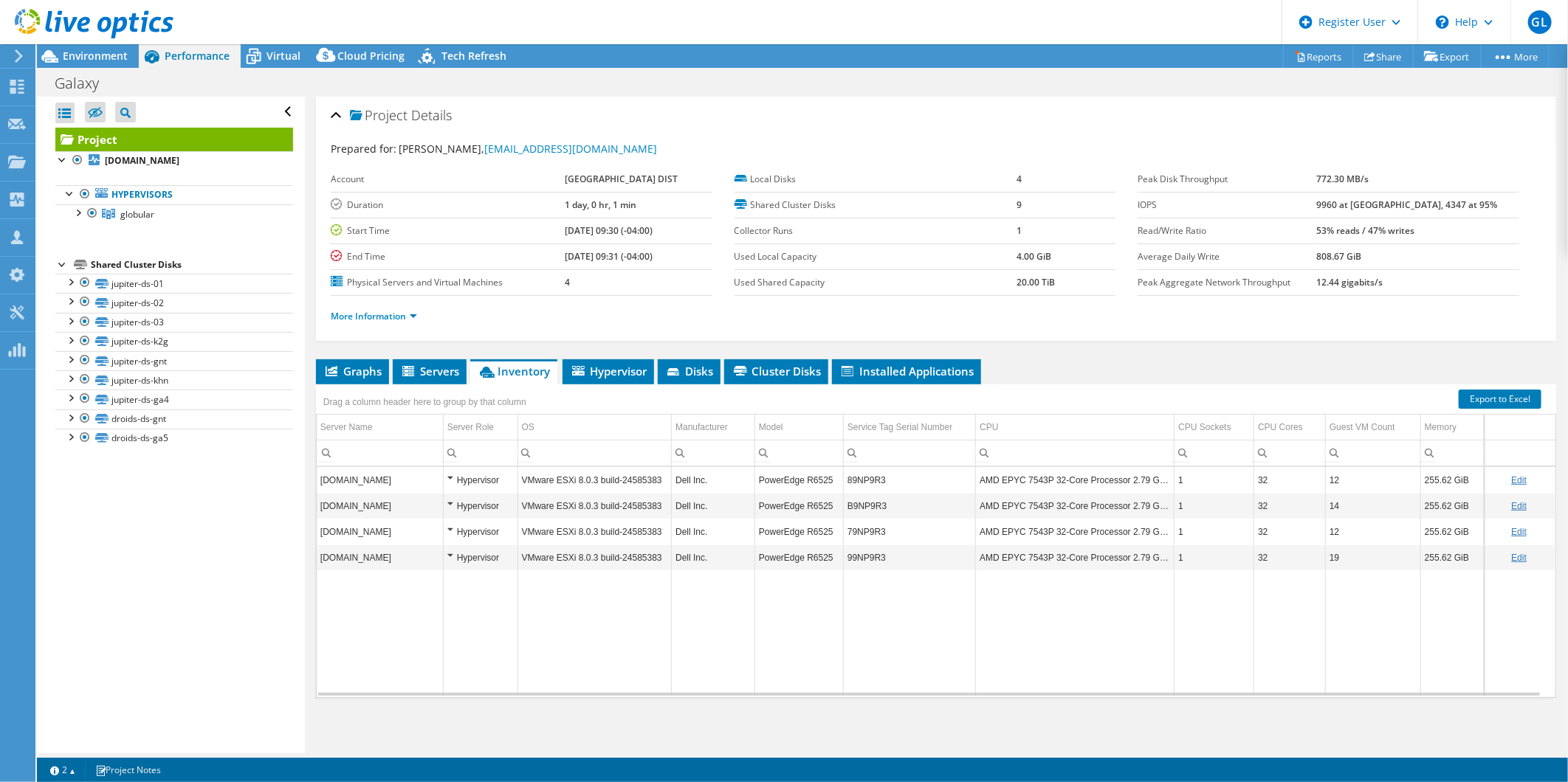
scroll to position [0, 0]
click at [447, 375] on span "Servers" at bounding box center [429, 370] width 59 height 15
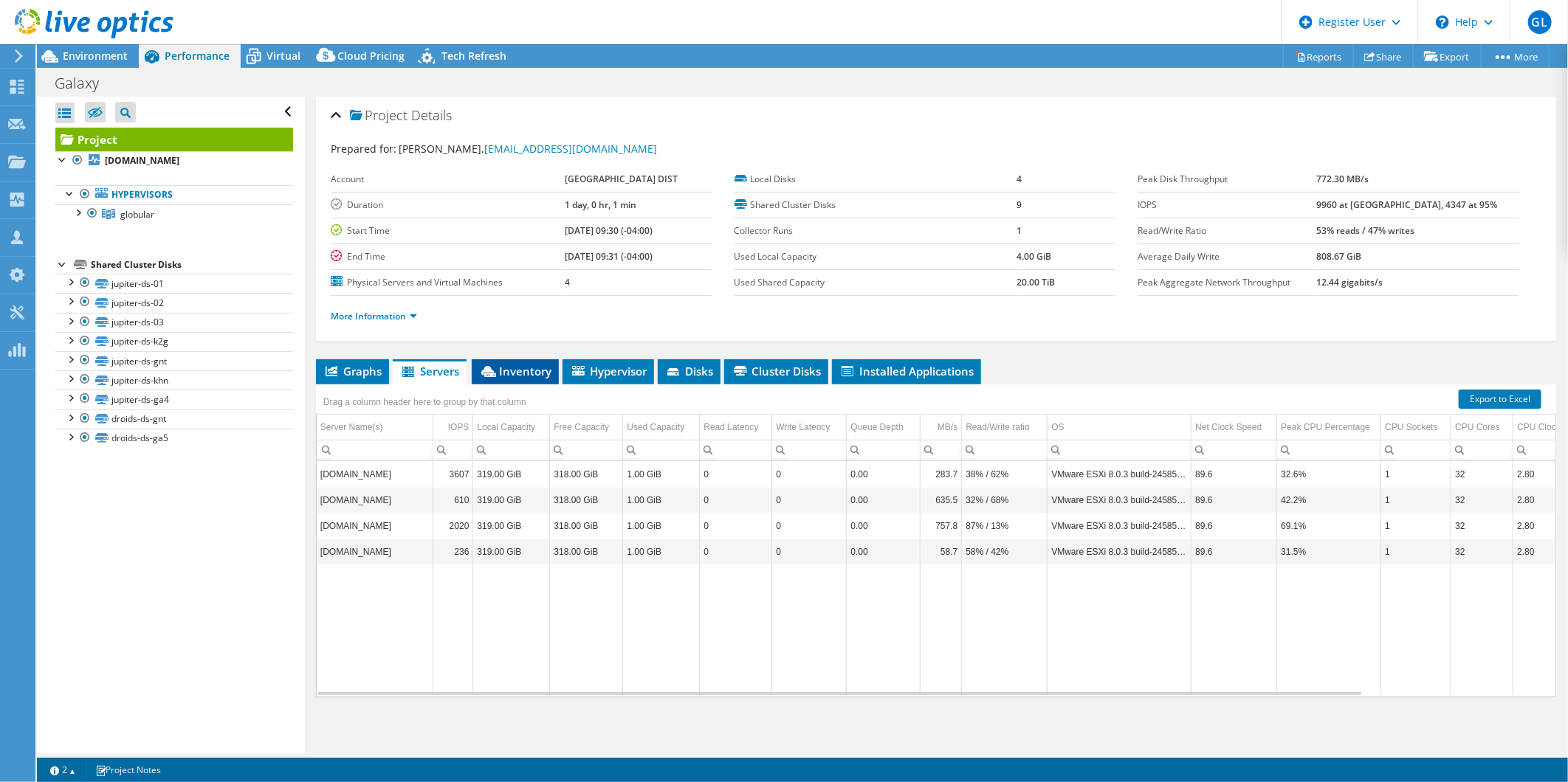
click at [530, 371] on span "Inventory" at bounding box center [515, 370] width 72 height 15
